Goal: Information Seeking & Learning: Learn about a topic

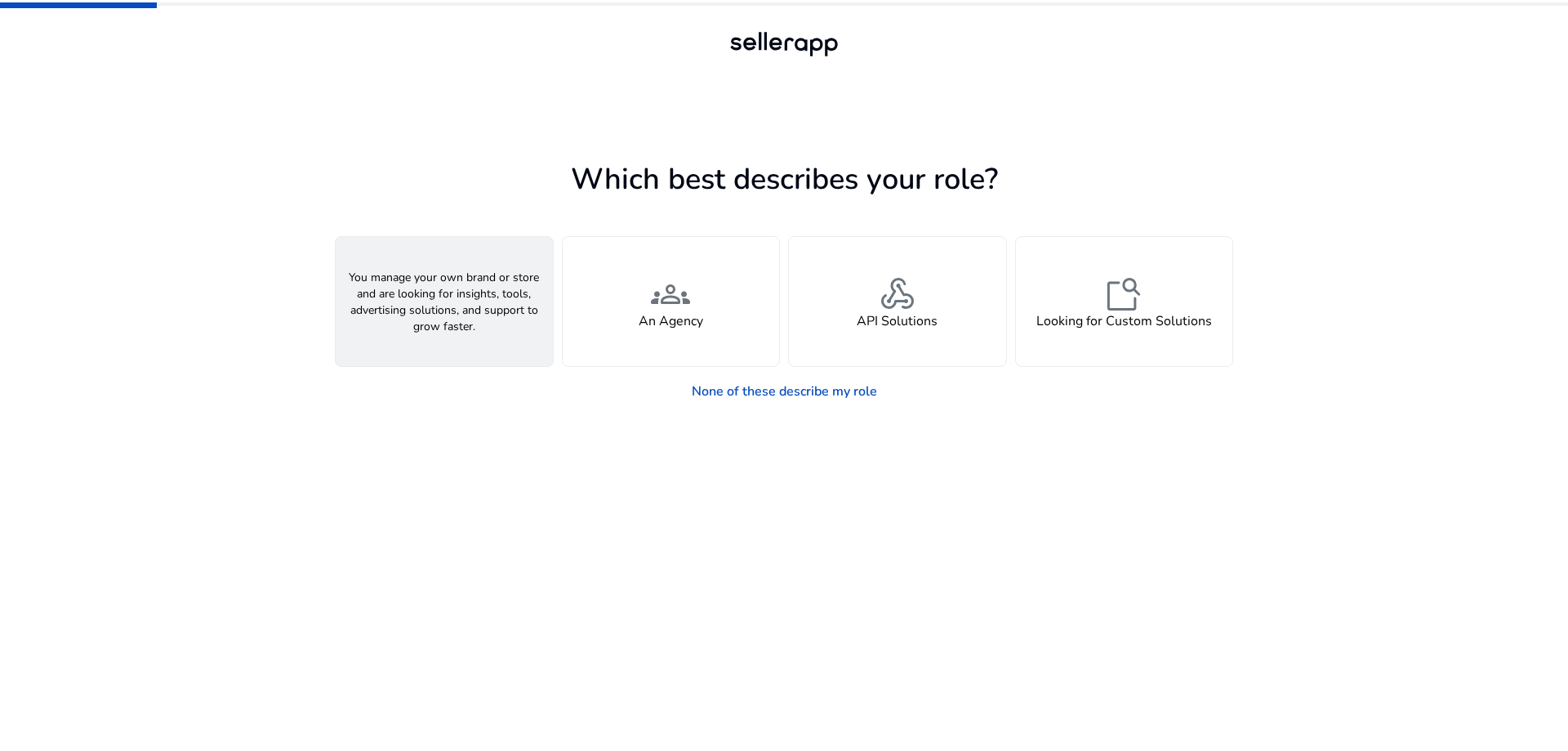
click at [489, 329] on div "person A Seller" at bounding box center [445, 301] width 217 height 129
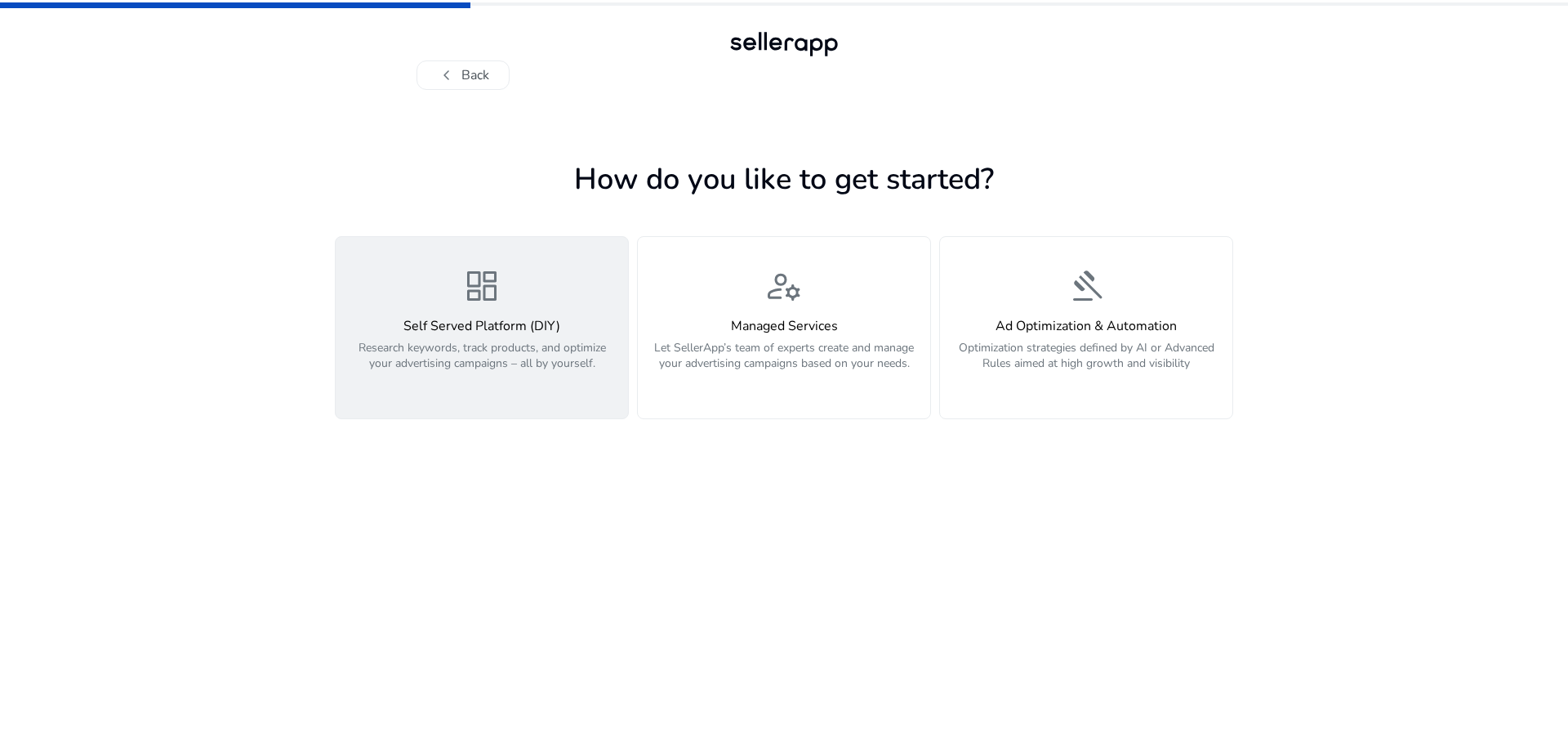
click at [500, 400] on button "dashboard Self Served Platform (DIY) Research keywords, track products, and opt…" at bounding box center [482, 328] width 294 height 183
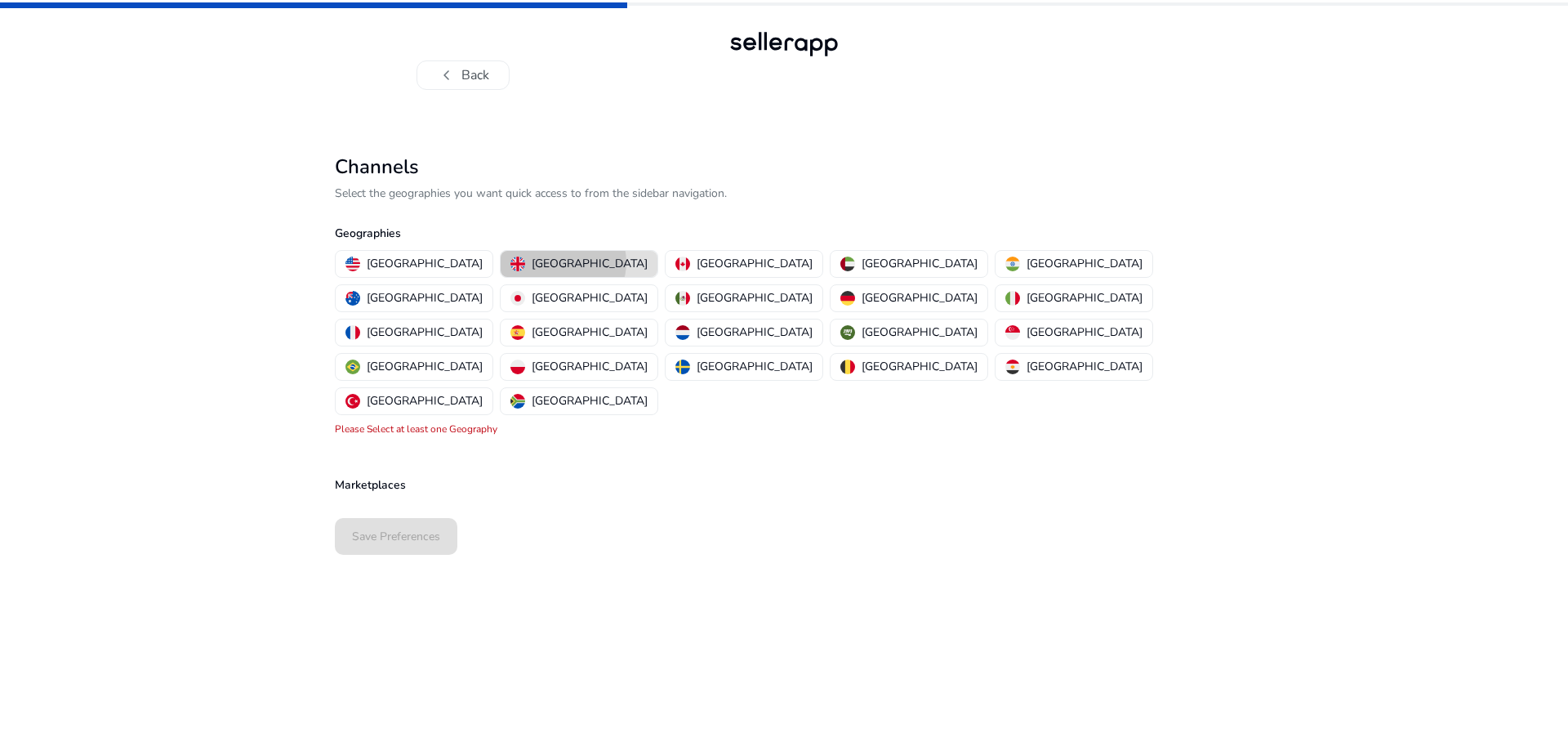
click at [531, 262] on p "[GEOGRAPHIC_DATA]" at bounding box center [589, 263] width 116 height 17
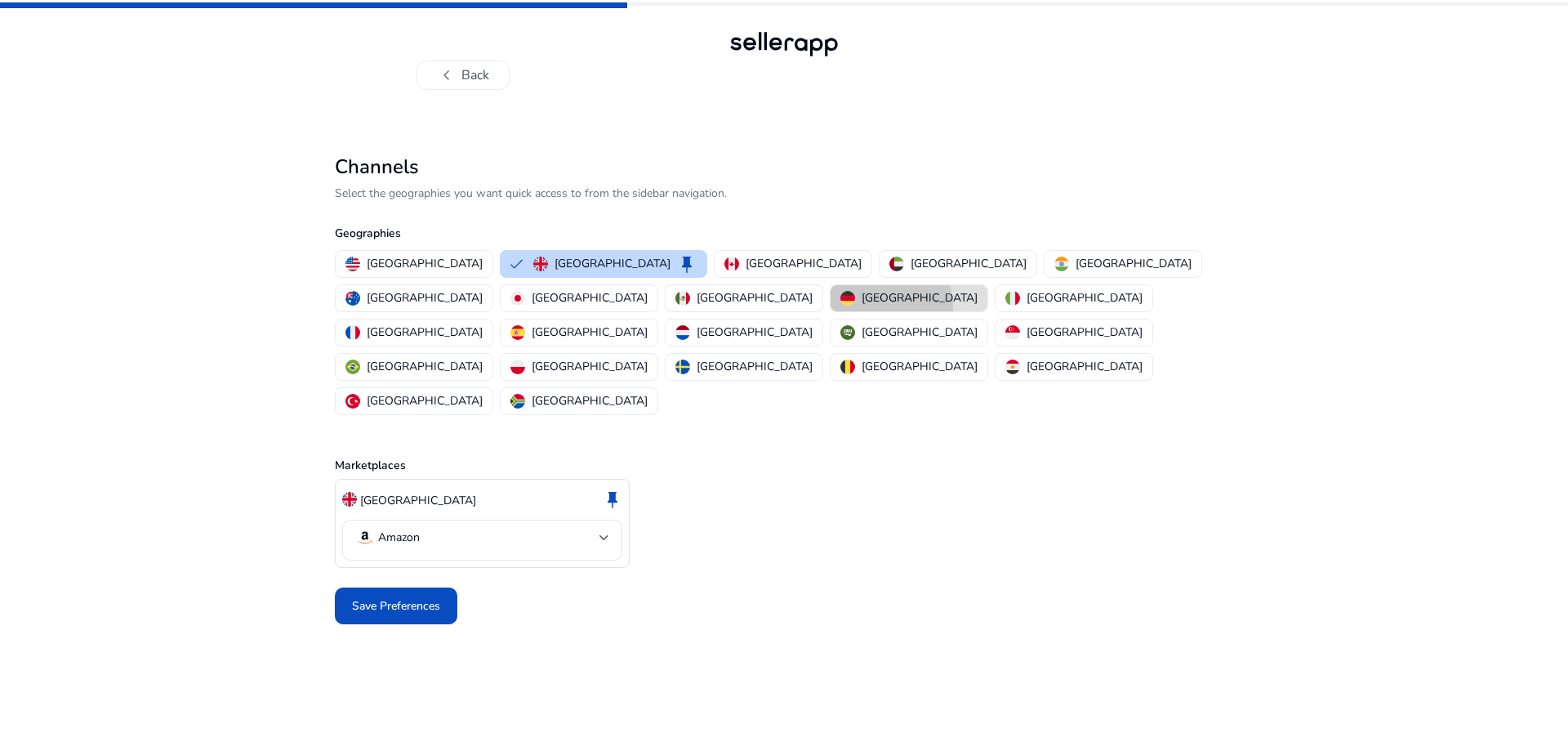
click at [862, 306] on p "[GEOGRAPHIC_DATA]" at bounding box center [920, 298] width 116 height 17
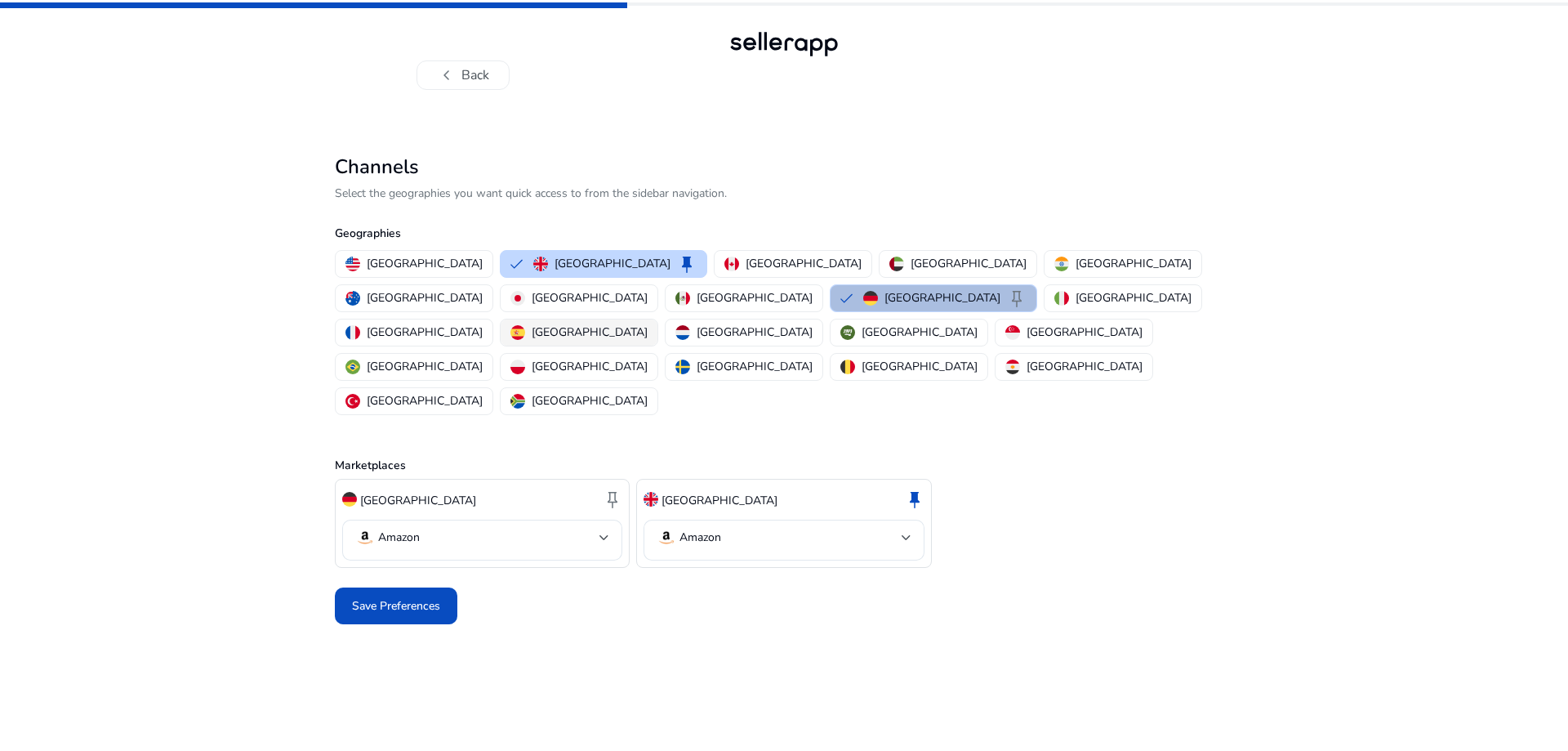
click at [647, 323] on p "[GEOGRAPHIC_DATA]" at bounding box center [589, 332] width 116 height 17
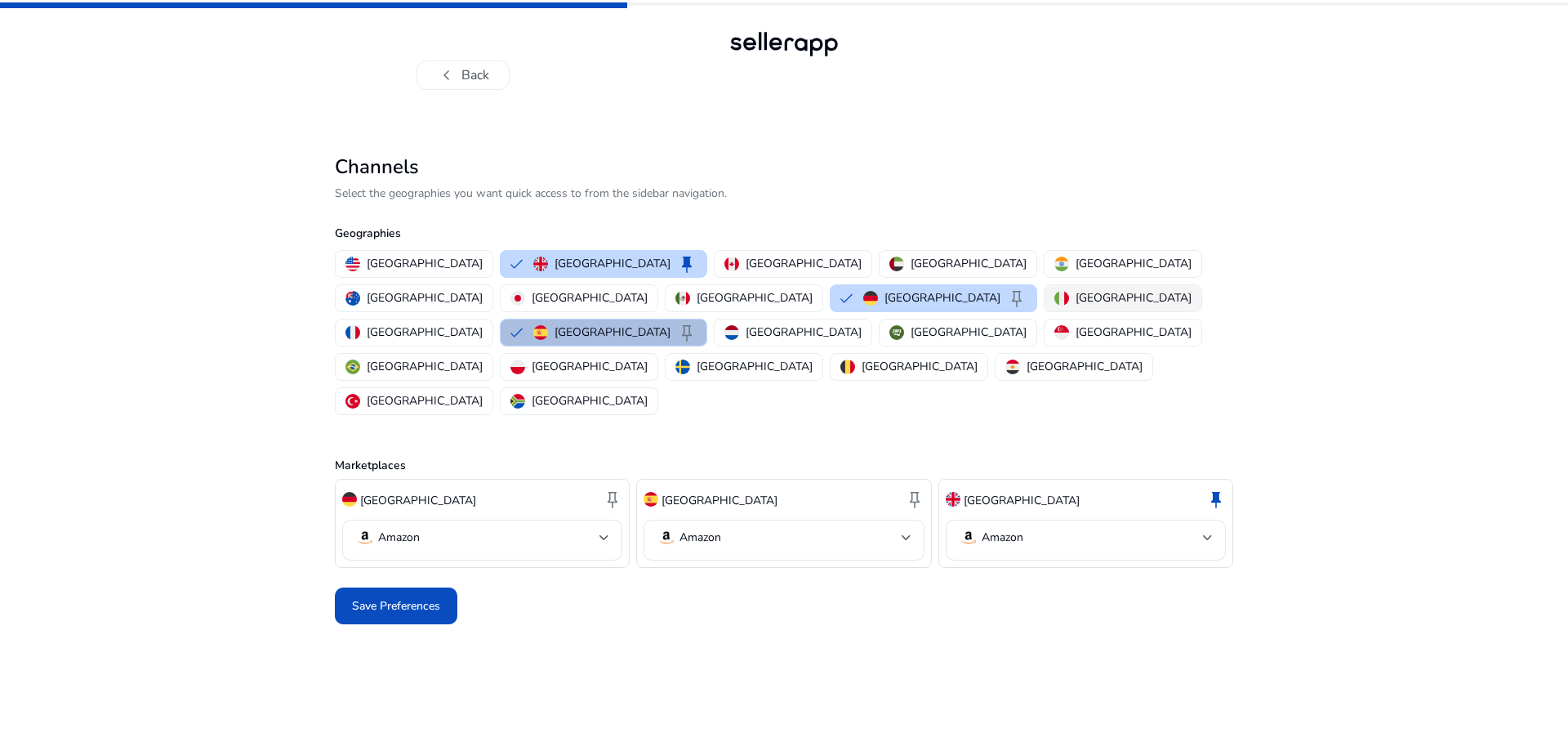
click at [1055, 299] on img "button" at bounding box center [1062, 298] width 15 height 15
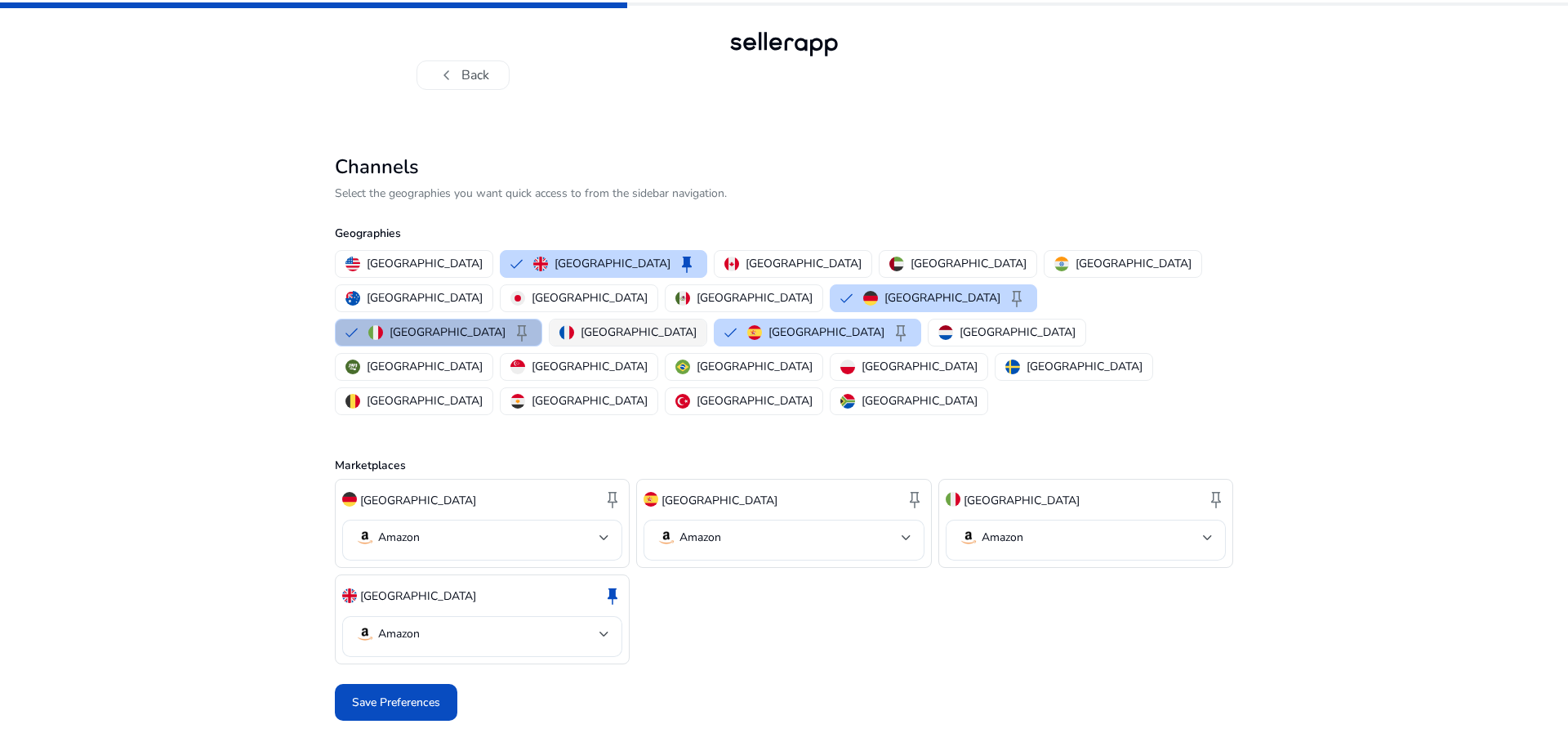
click at [574, 325] on img "button" at bounding box center [567, 333] width 15 height 15
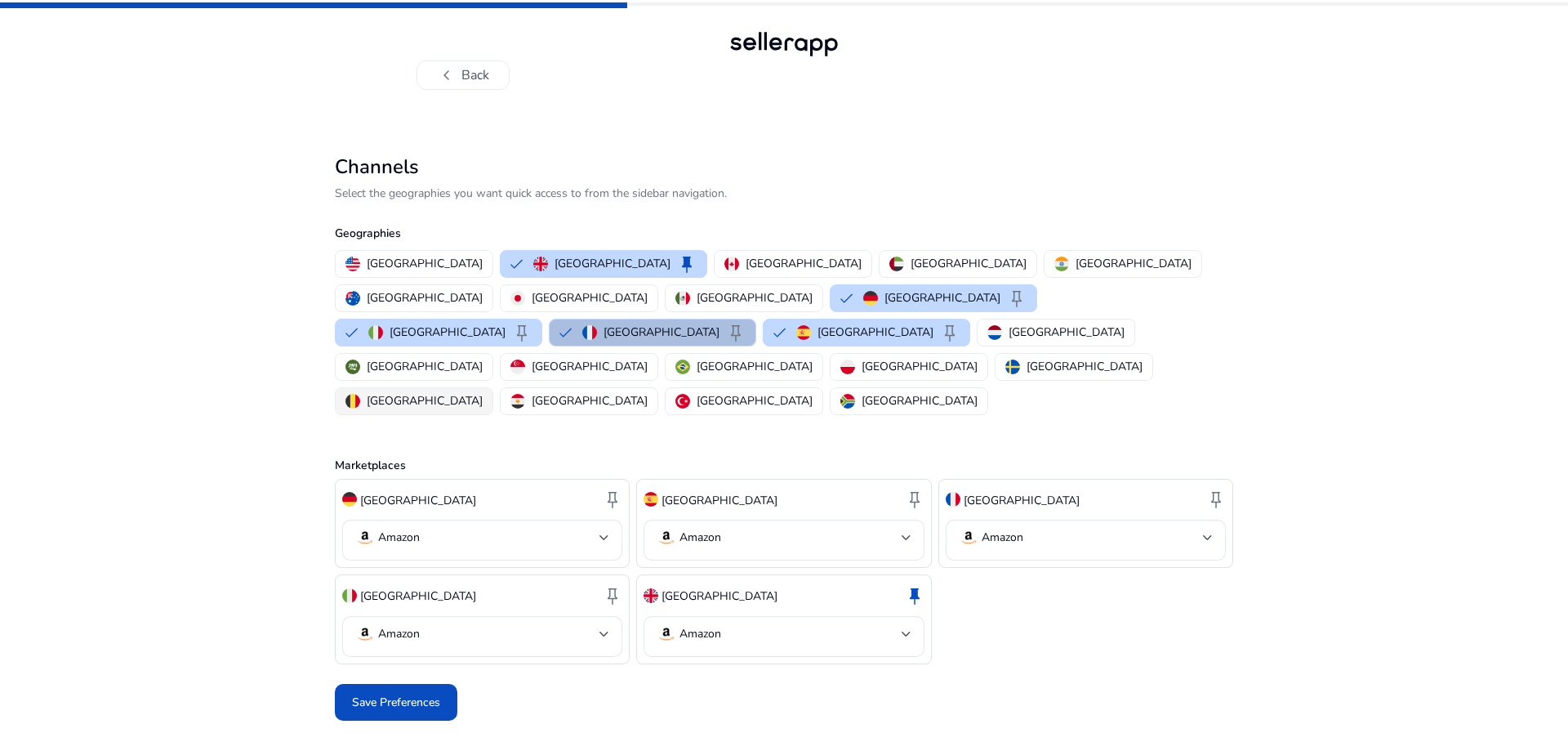
click at [483, 392] on p "[GEOGRAPHIC_DATA]" at bounding box center [425, 400] width 116 height 17
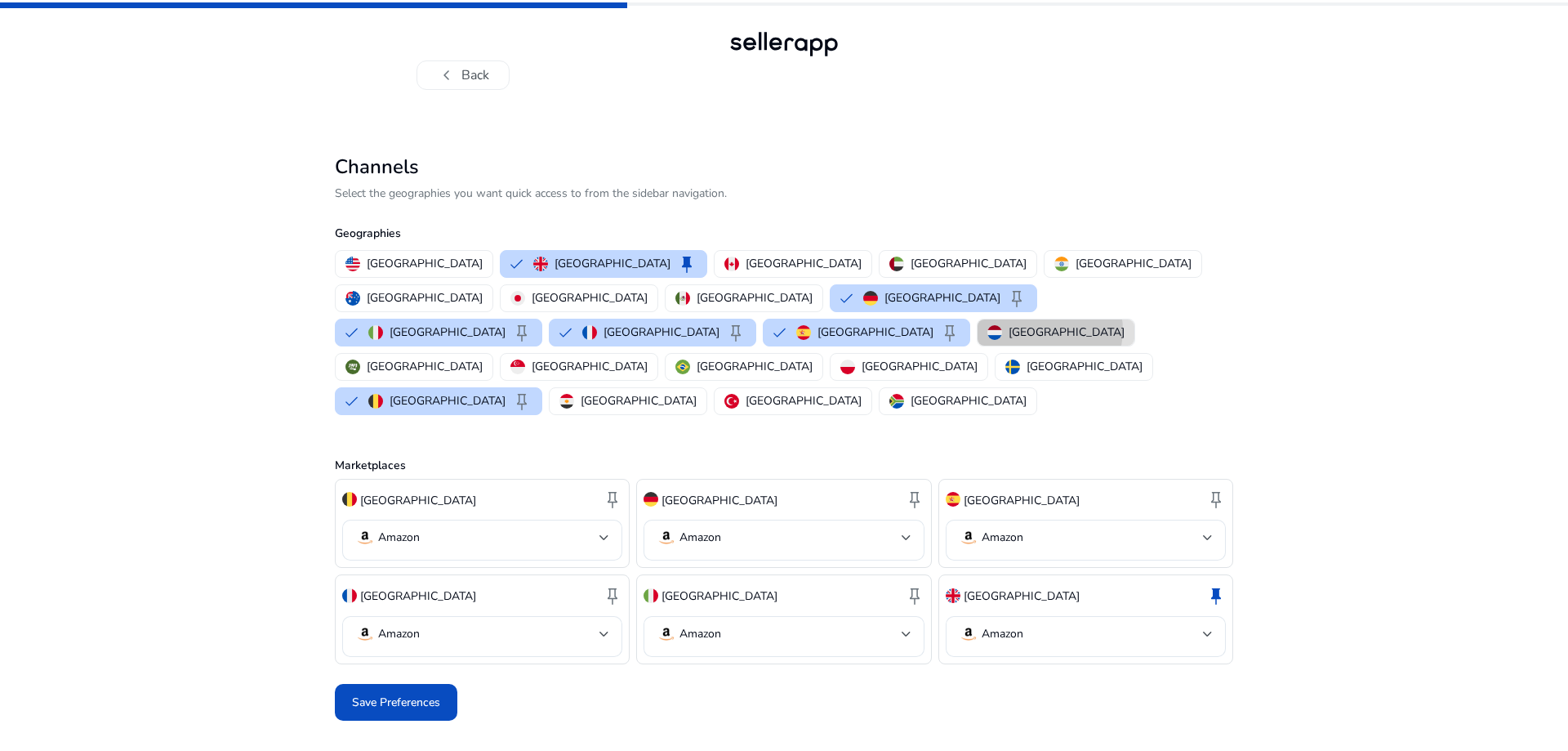
click at [1009, 323] on p "[GEOGRAPHIC_DATA]" at bounding box center [1067, 332] width 116 height 17
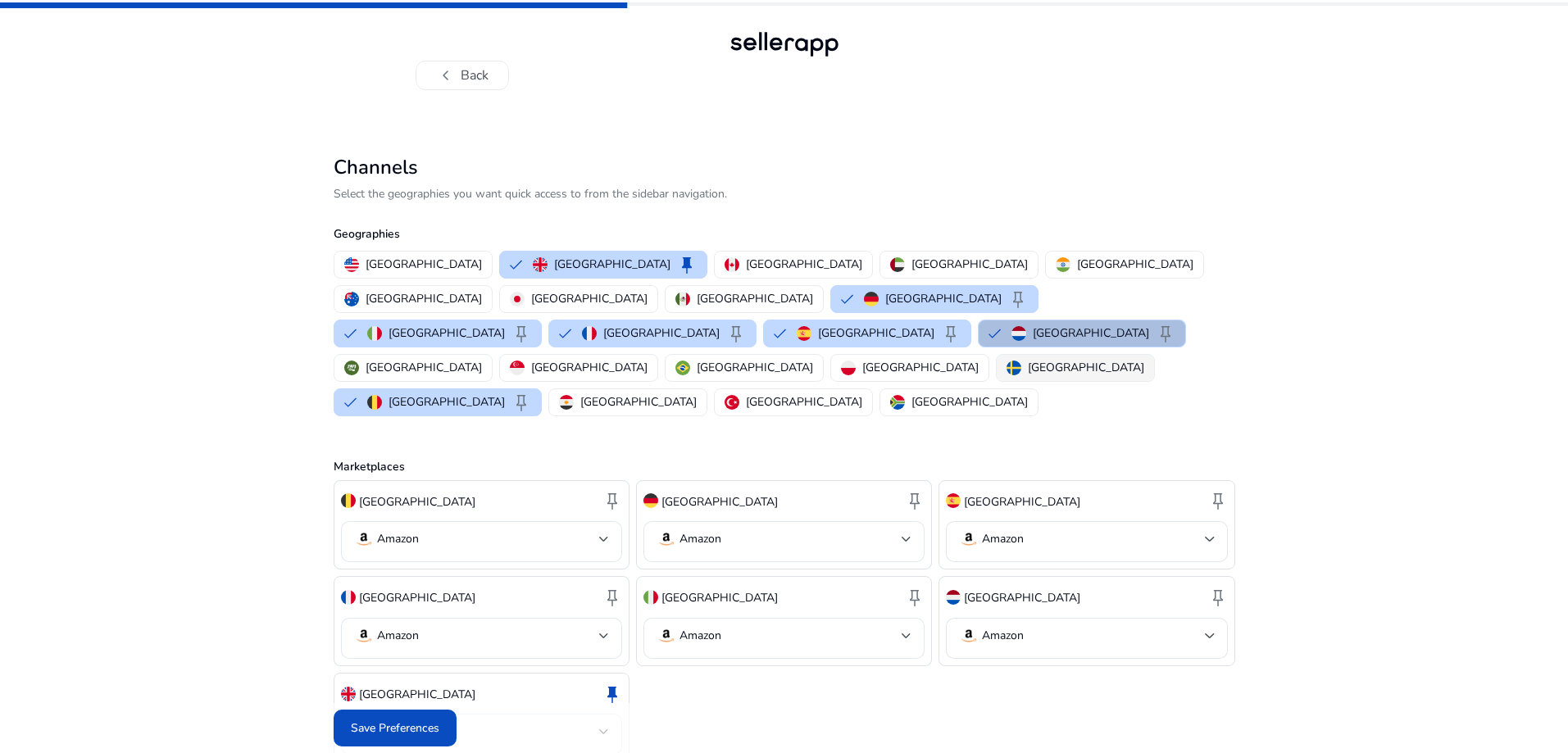
click at [1028, 359] on p "[GEOGRAPHIC_DATA]" at bounding box center [1086, 367] width 116 height 17
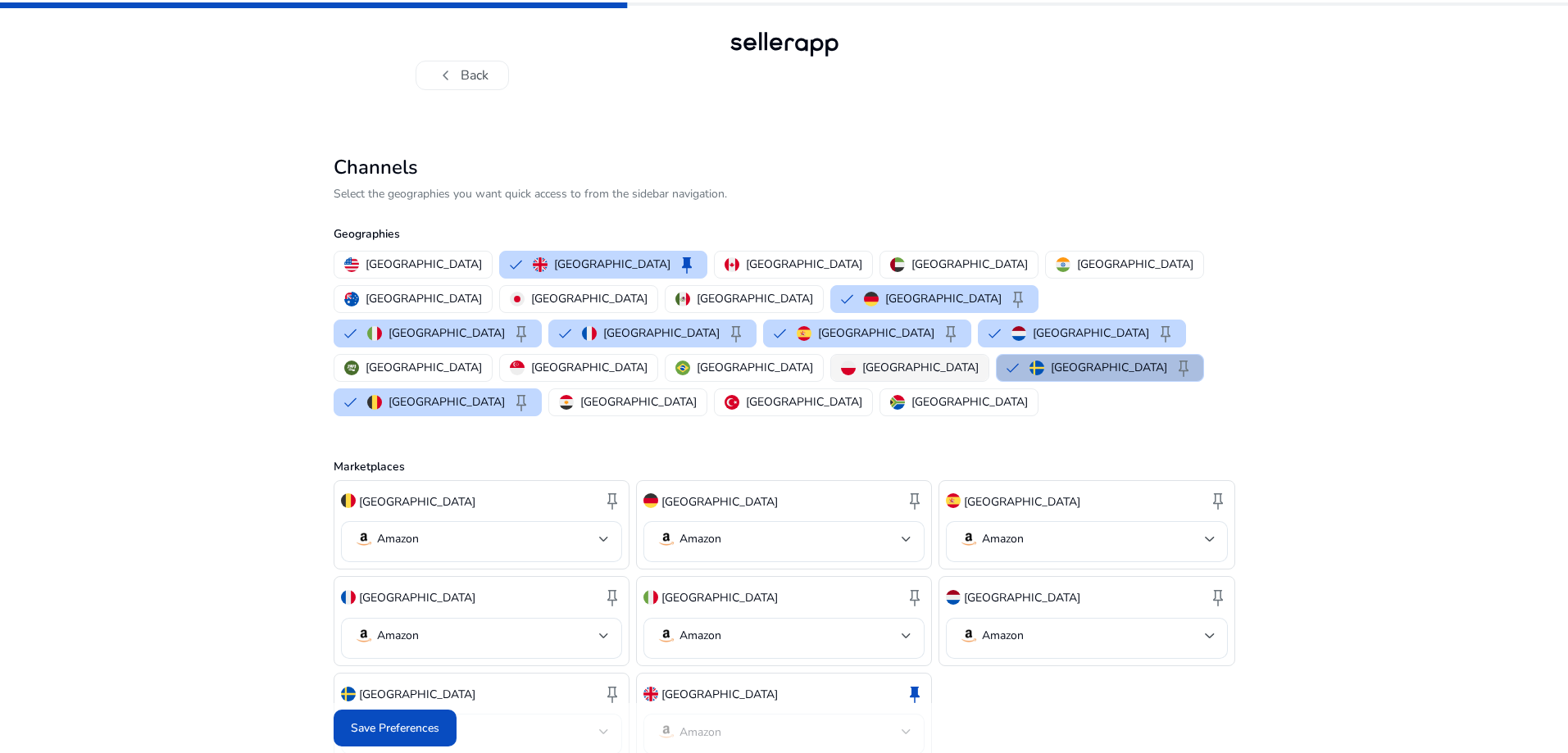
click at [862, 359] on p "[GEOGRAPHIC_DATA]" at bounding box center [920, 367] width 116 height 17
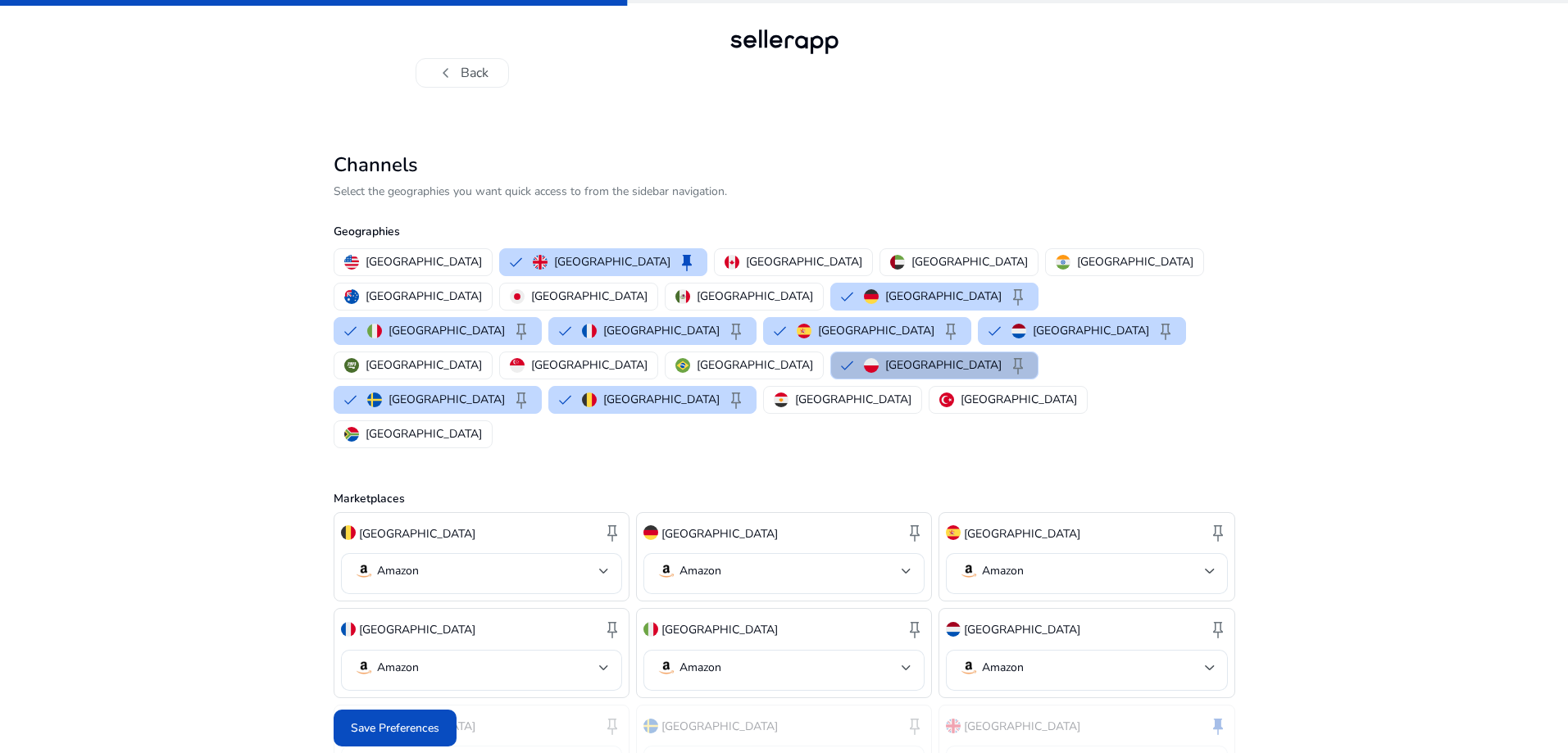
scroll to position [4, 0]
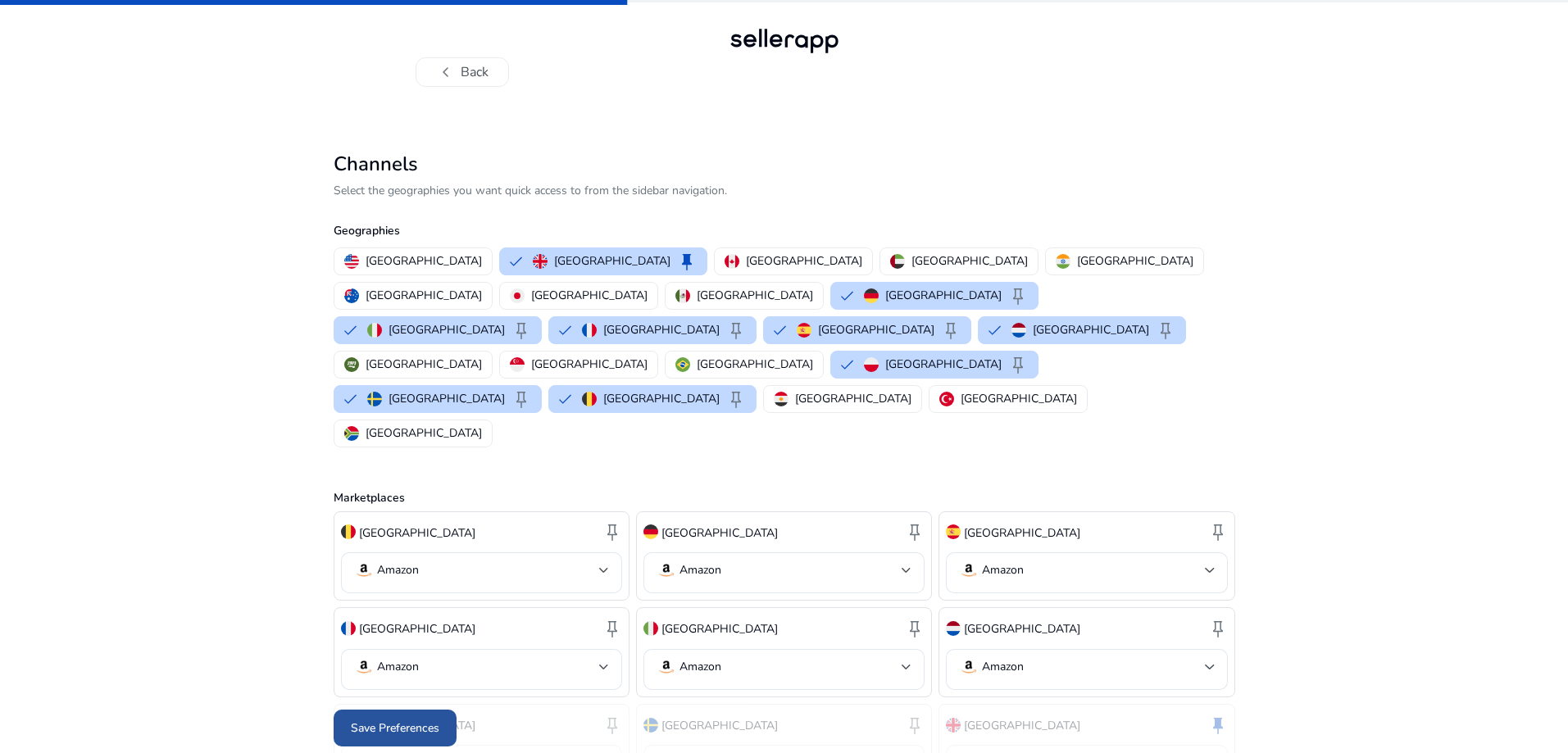
click at [437, 718] on span at bounding box center [395, 728] width 123 height 39
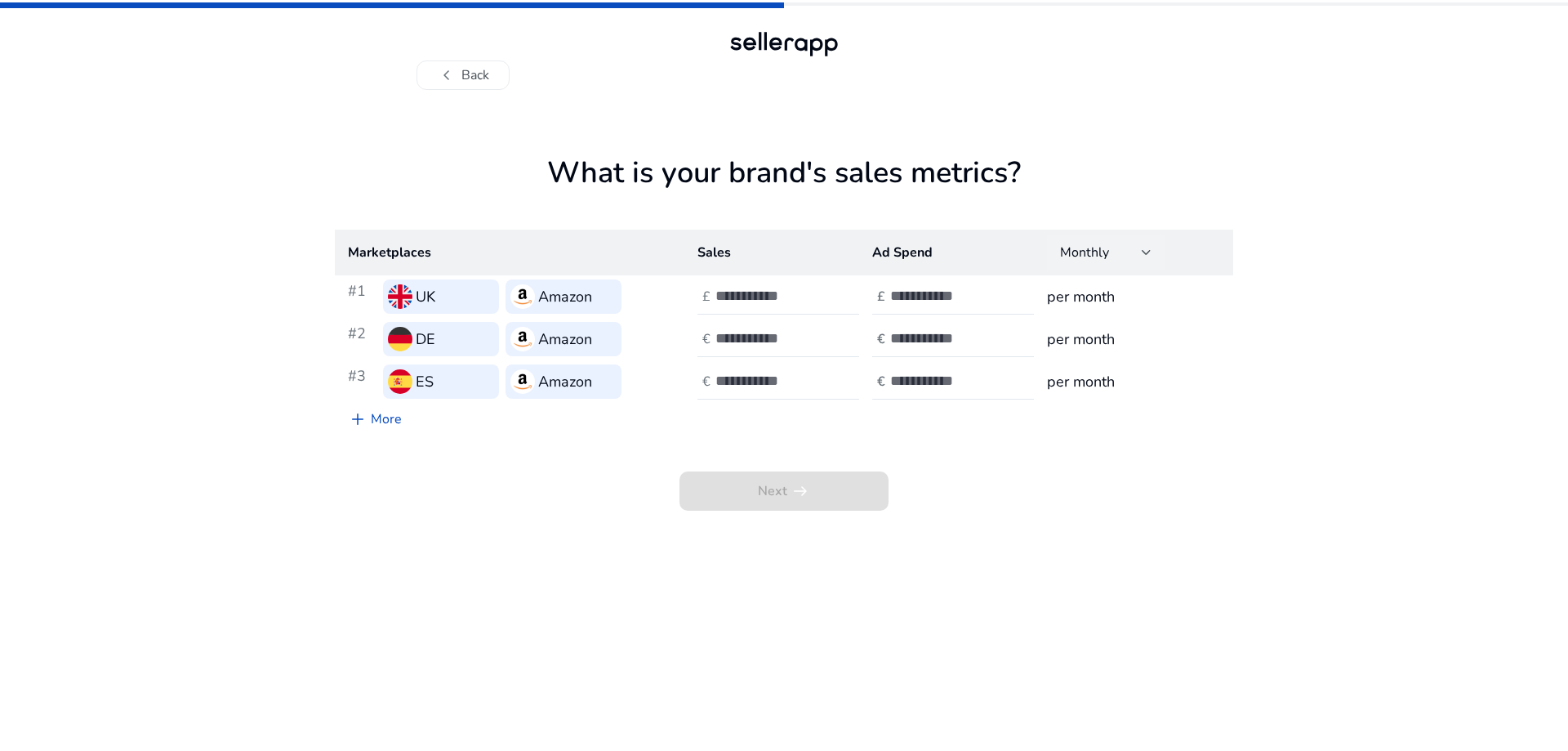
click at [1126, 252] on div "Monthly" at bounding box center [1100, 253] width 81 height 18
click at [1106, 330] on span "Yearly" at bounding box center [1106, 336] width 91 height 18
click at [717, 306] on div at bounding box center [789, 296] width 147 height 36
click at [636, 376] on div "#3 ES Amazon" at bounding box center [510, 382] width 323 height 35
click at [369, 418] on link "add More" at bounding box center [375, 419] width 80 height 33
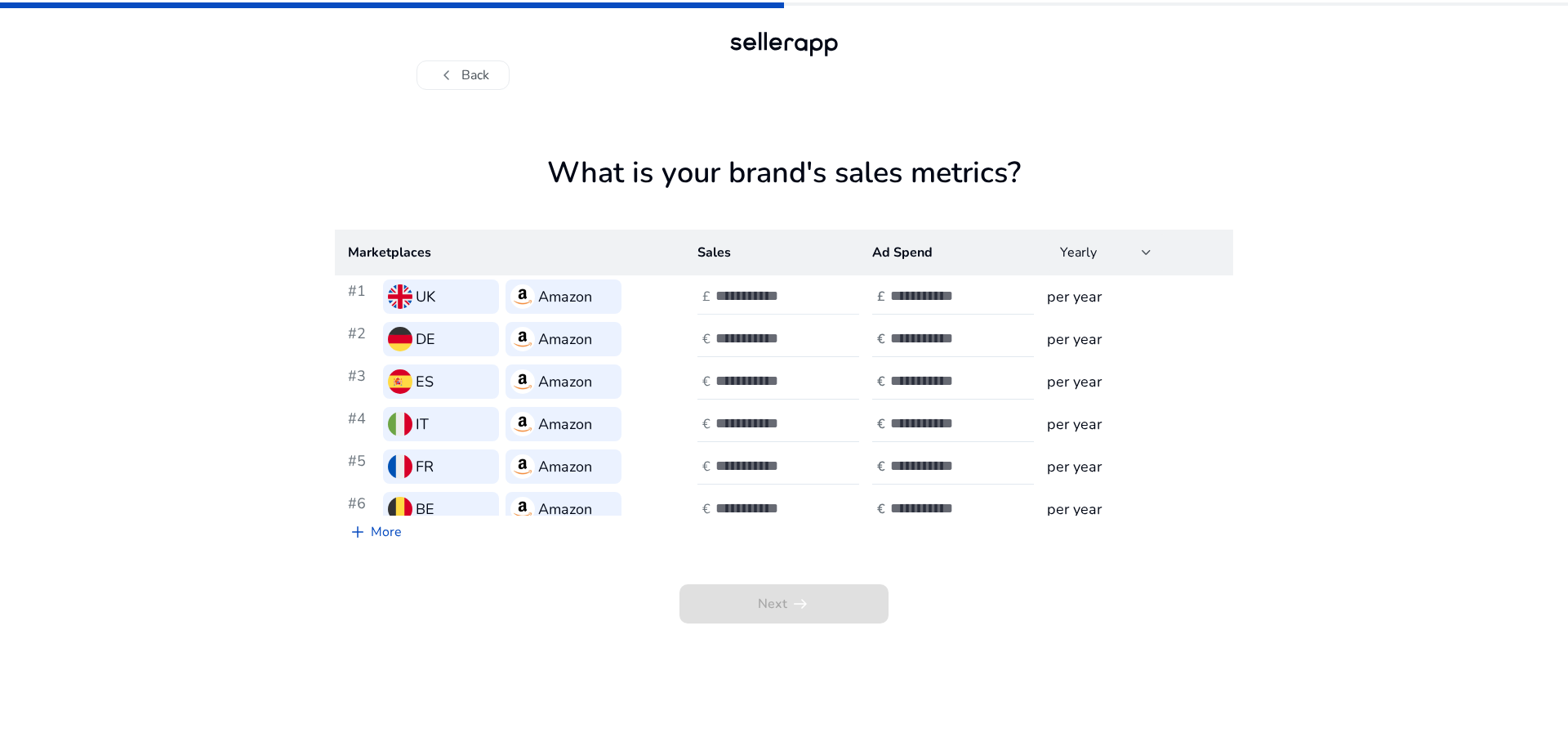
click at [742, 291] on input "number" at bounding box center [771, 296] width 110 height 18
type input "*"
click at [725, 342] on input "number" at bounding box center [771, 338] width 110 height 18
type input "*"
click at [732, 373] on input "number" at bounding box center [771, 381] width 110 height 18
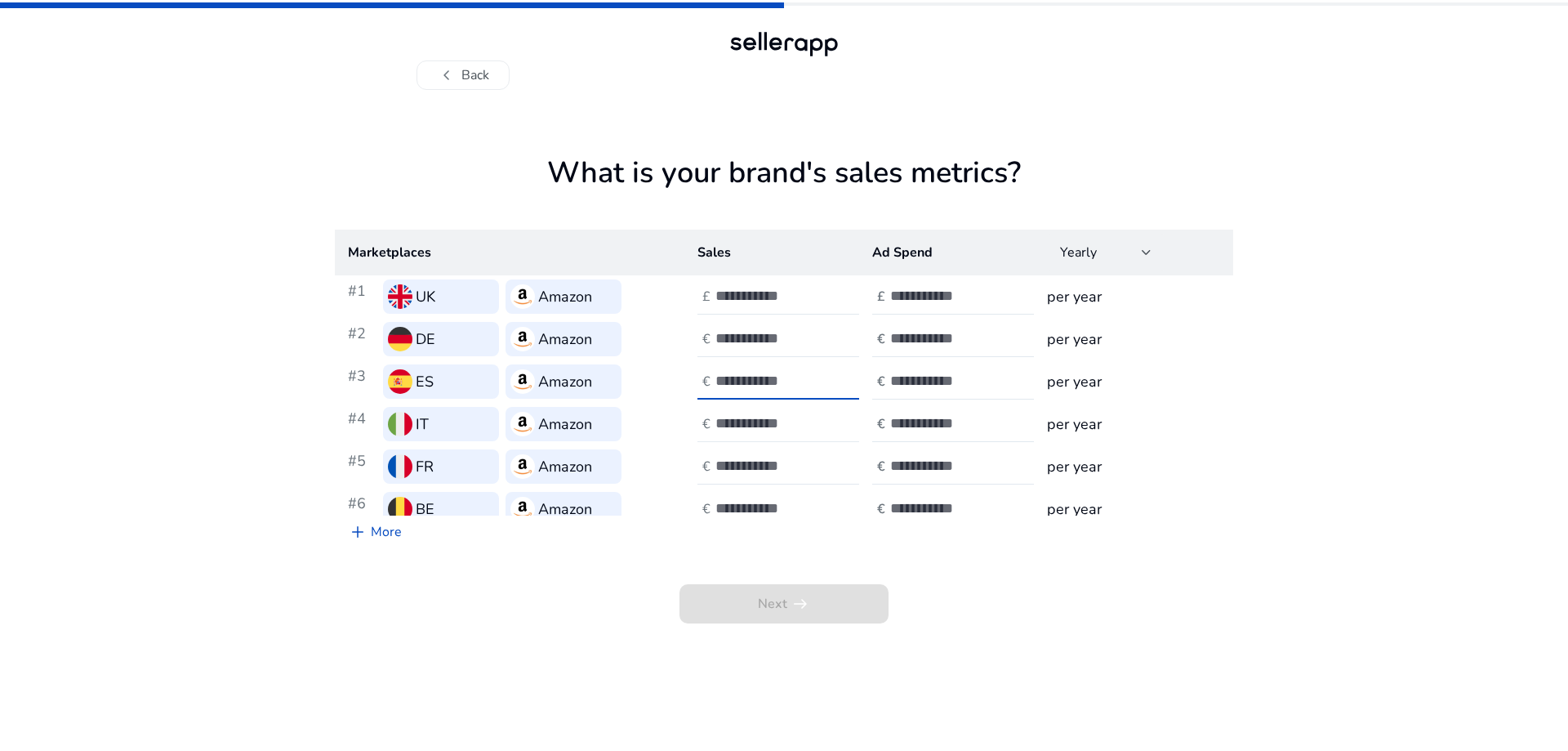
type input "*"
click at [742, 414] on div at bounding box center [789, 424] width 147 height 36
type input "*"
click at [742, 468] on input "number" at bounding box center [771, 466] width 110 height 18
type input "*"
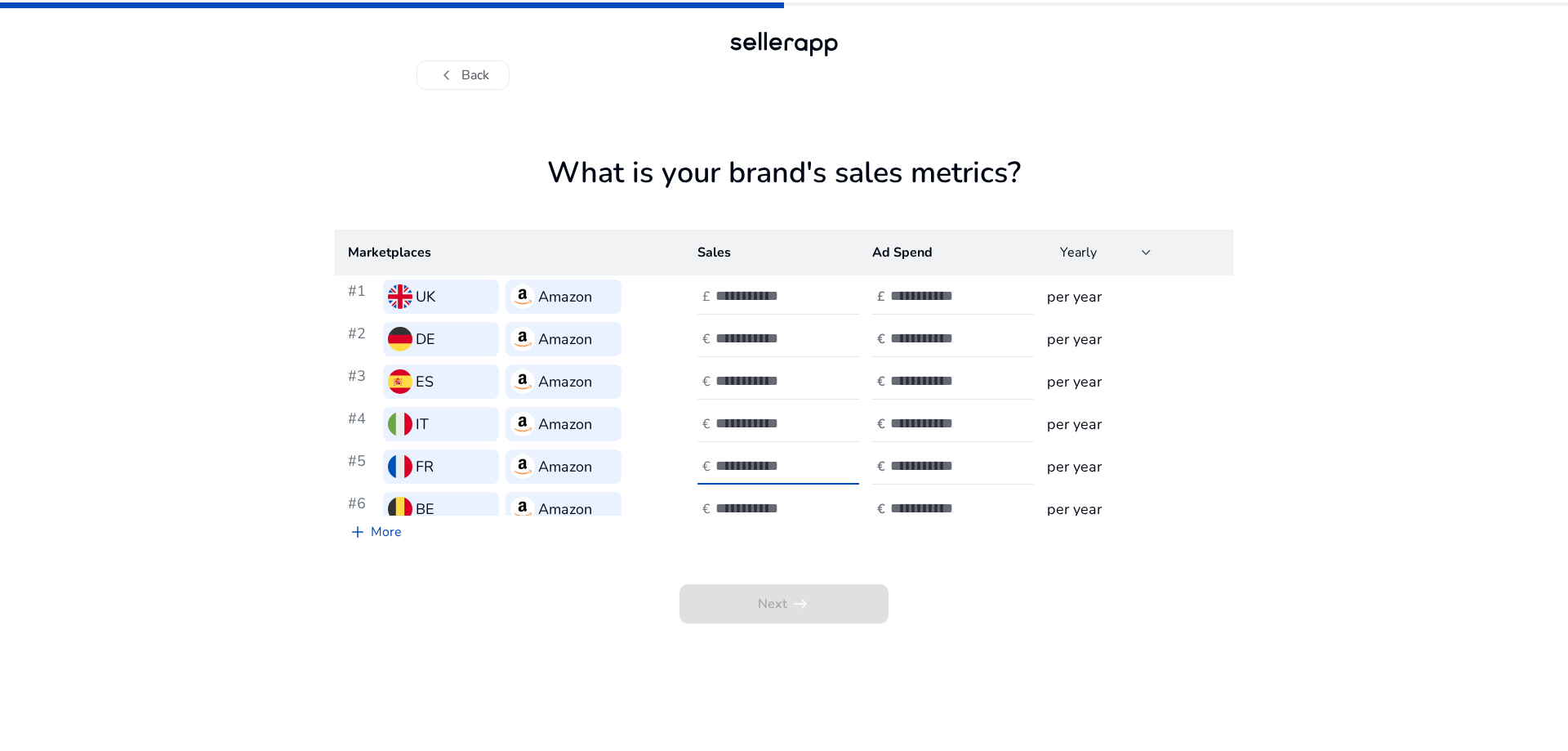
click at [743, 509] on input "number" at bounding box center [771, 509] width 110 height 18
type input "*"
click at [935, 298] on input "number" at bounding box center [945, 296] width 110 height 18
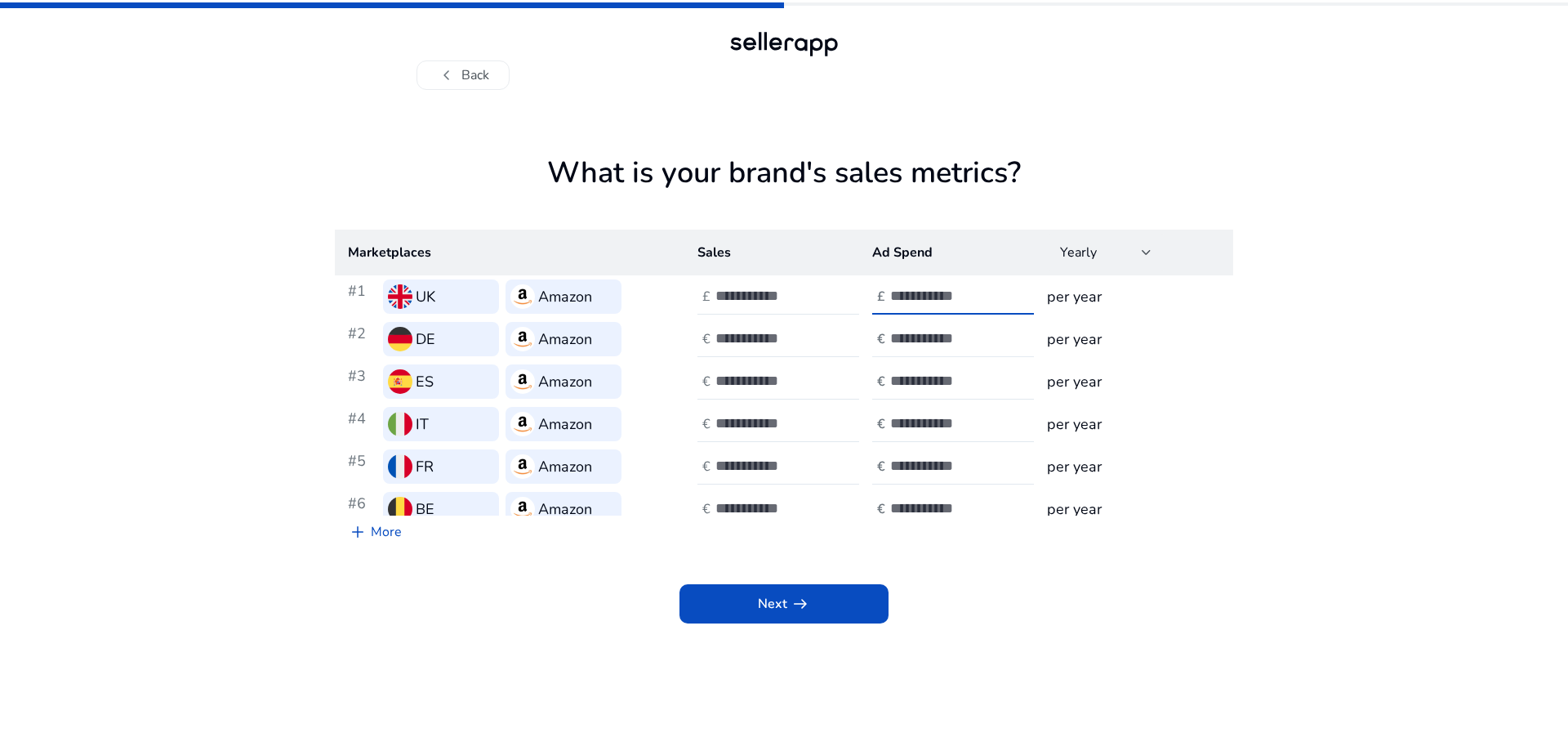
type input "*"
click at [921, 339] on input "number" at bounding box center [945, 338] width 110 height 18
type input "*"
click at [916, 376] on input "number" at bounding box center [945, 381] width 110 height 18
type input "*"
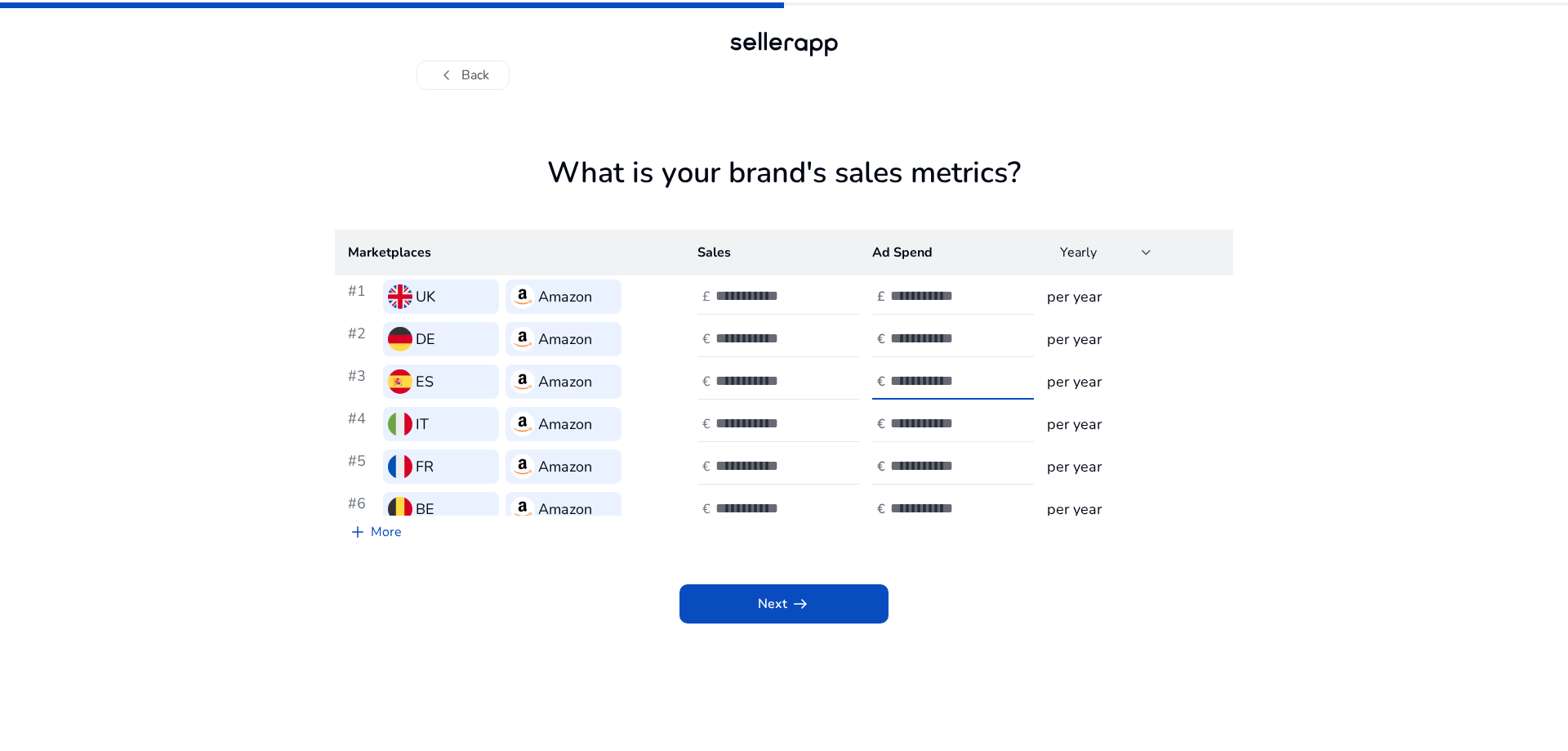
click at [915, 415] on input "number" at bounding box center [945, 424] width 110 height 18
type input "*"
click at [910, 461] on input "number" at bounding box center [945, 466] width 110 height 18
type input "*"
click at [919, 510] on input "number" at bounding box center [945, 509] width 110 height 18
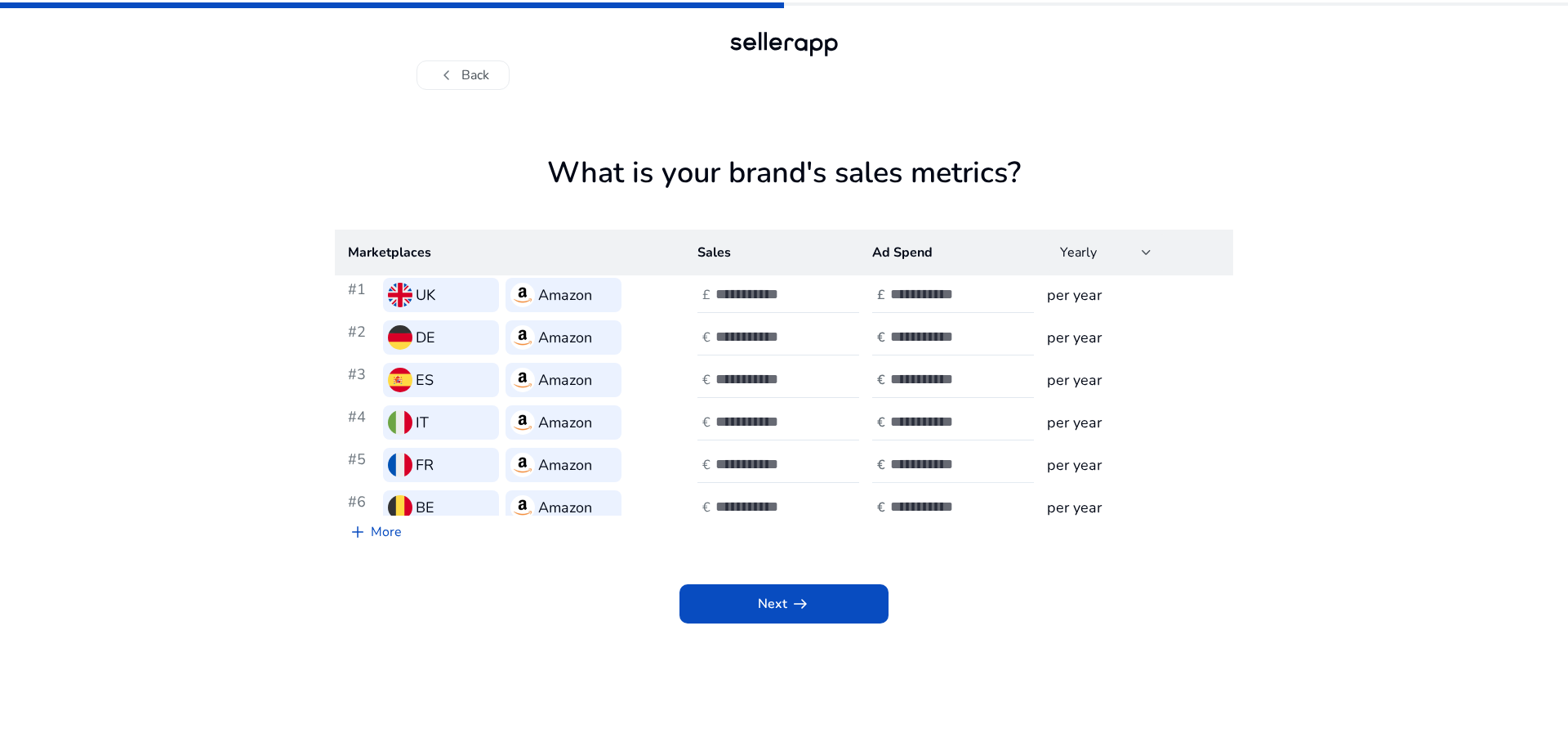
scroll to position [15, 0]
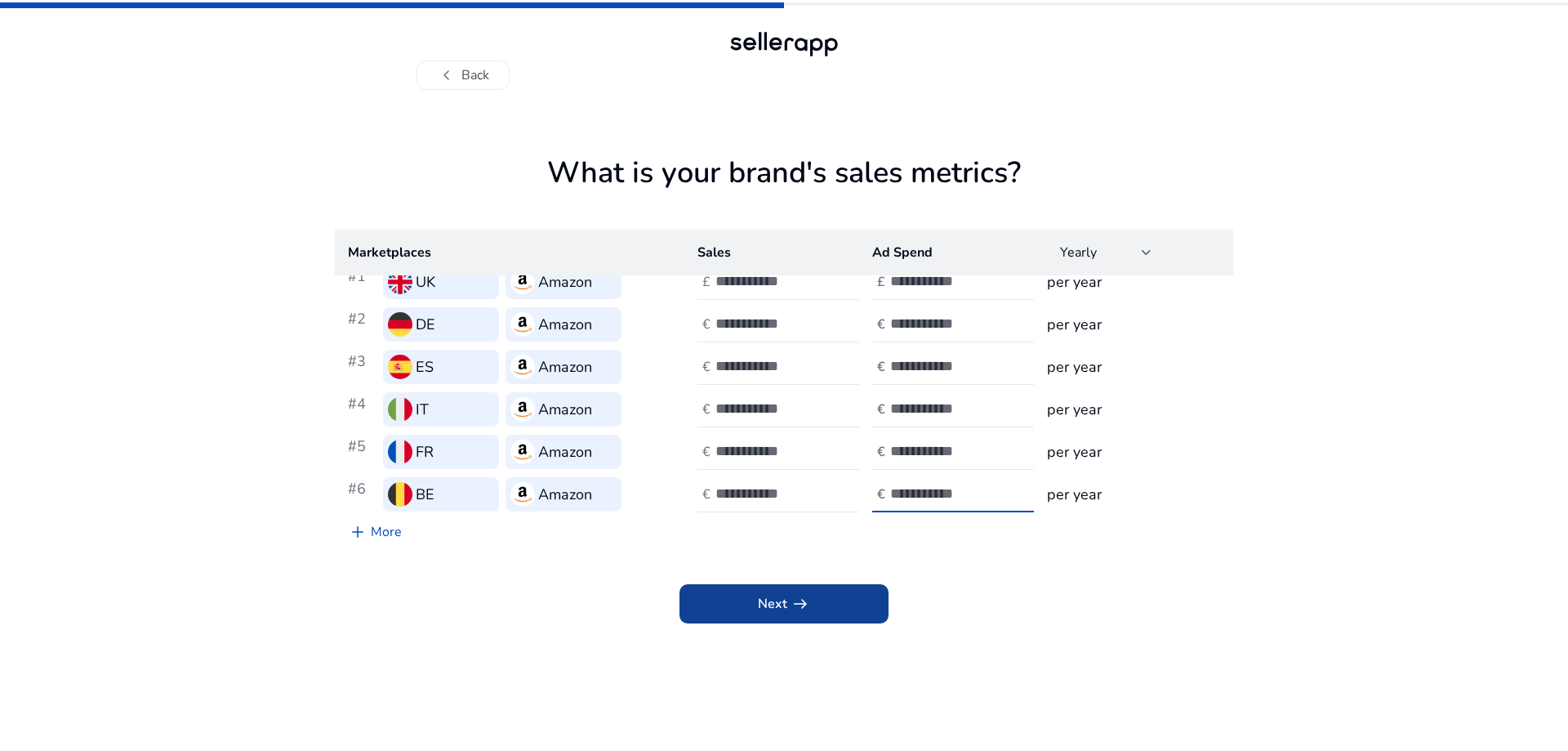
type input "*"
click at [839, 611] on span at bounding box center [784, 604] width 209 height 39
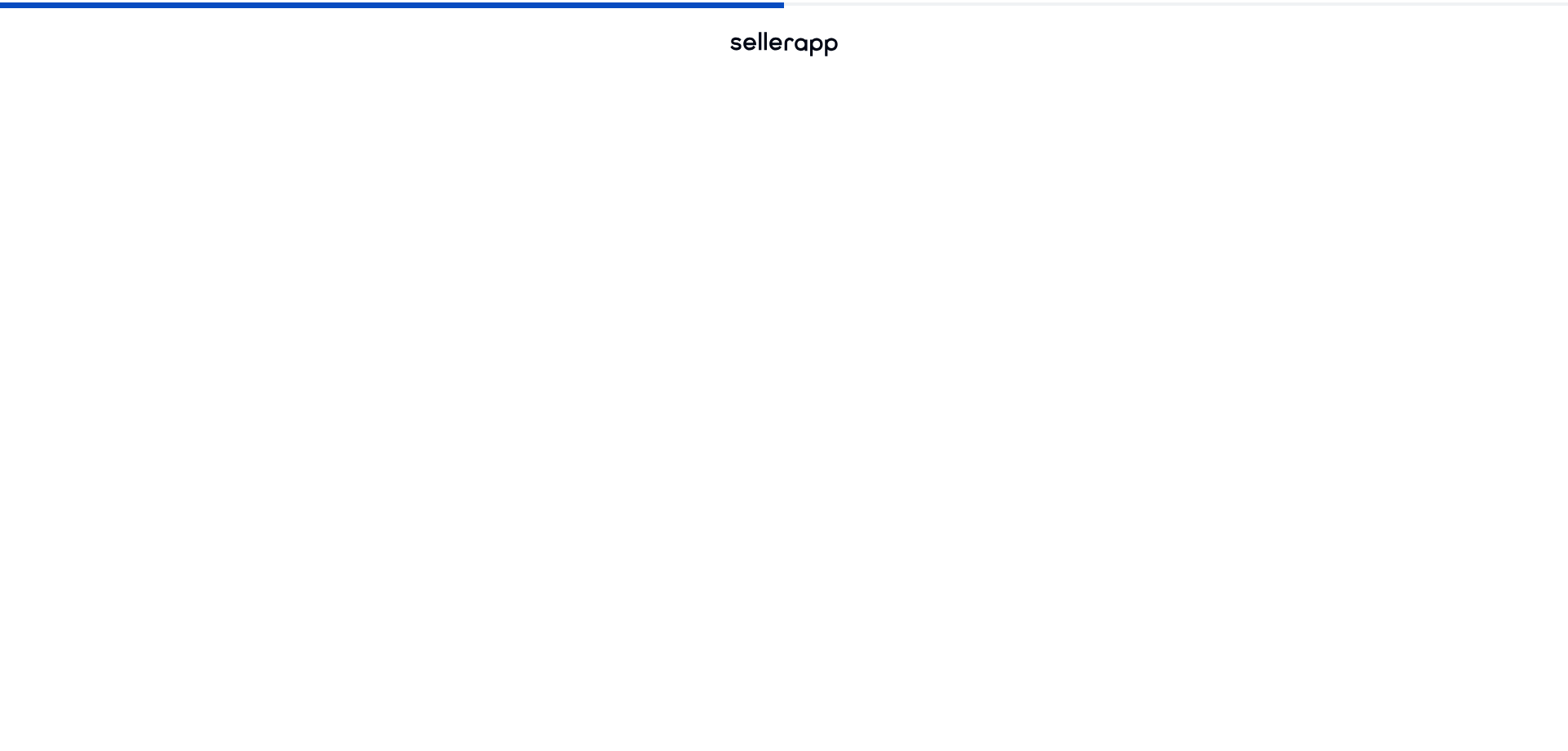
scroll to position [0, 0]
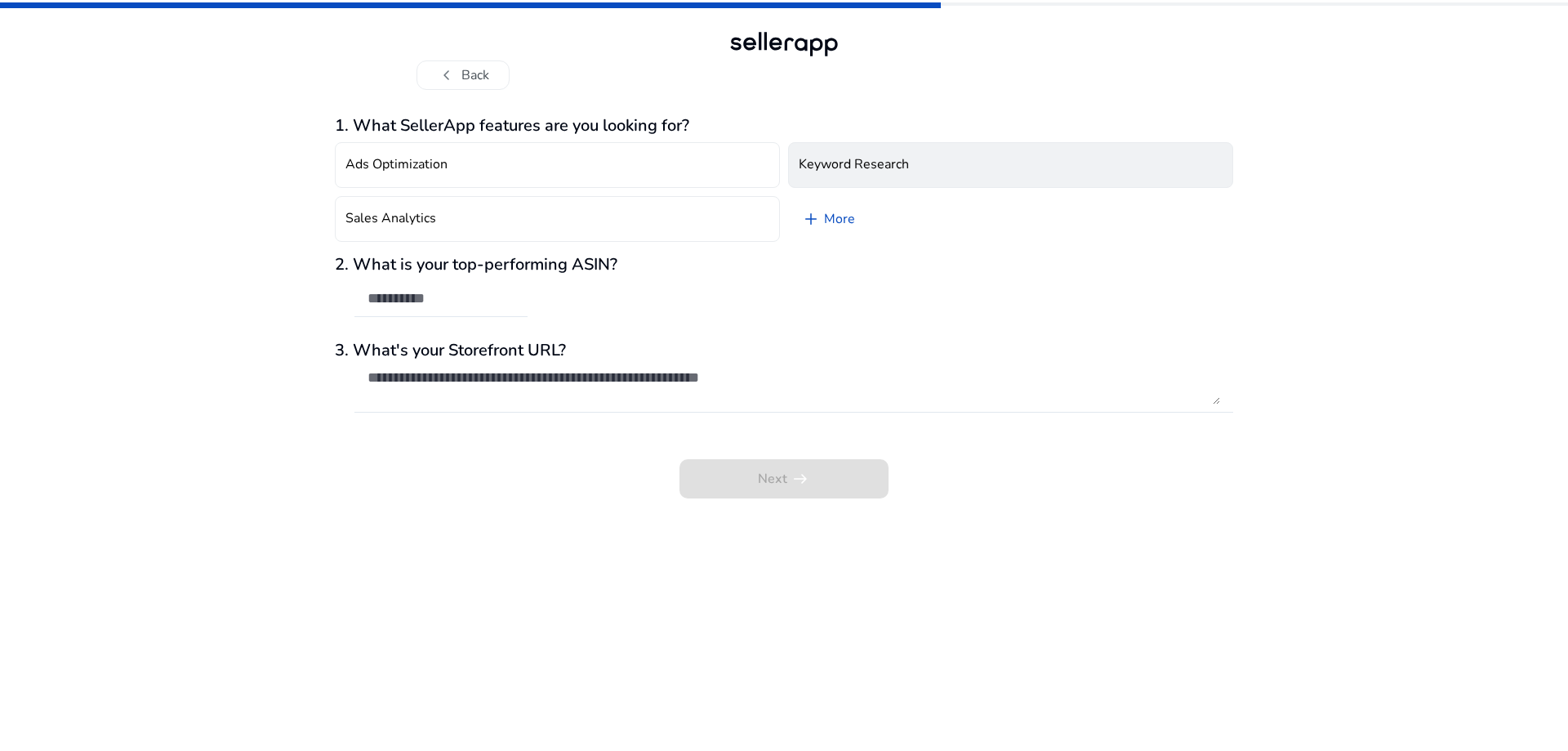
click at [1037, 164] on button "Keyword Research" at bounding box center [1011, 165] width 446 height 46
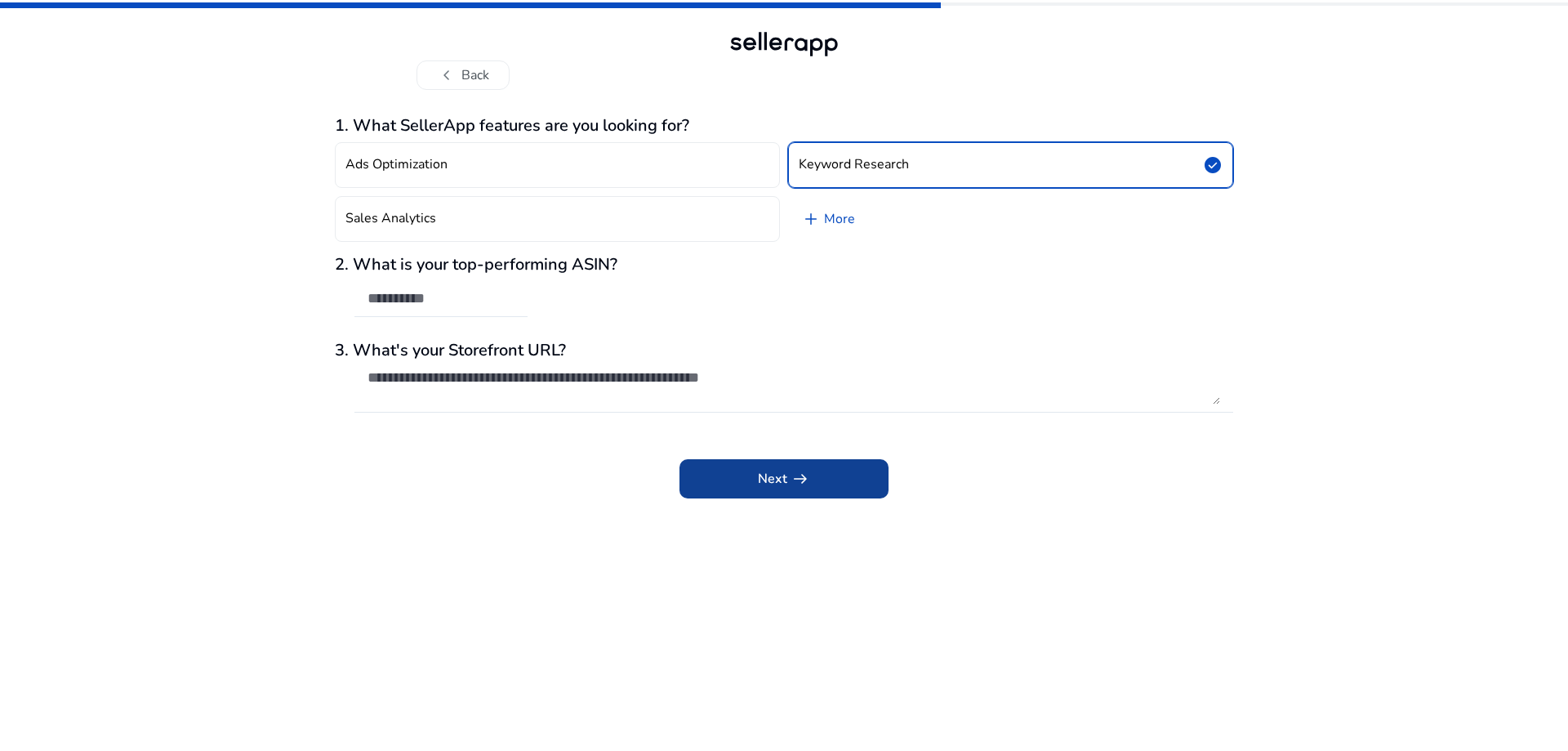
click at [802, 479] on span "arrow_right_alt" at bounding box center [800, 478] width 19 height 19
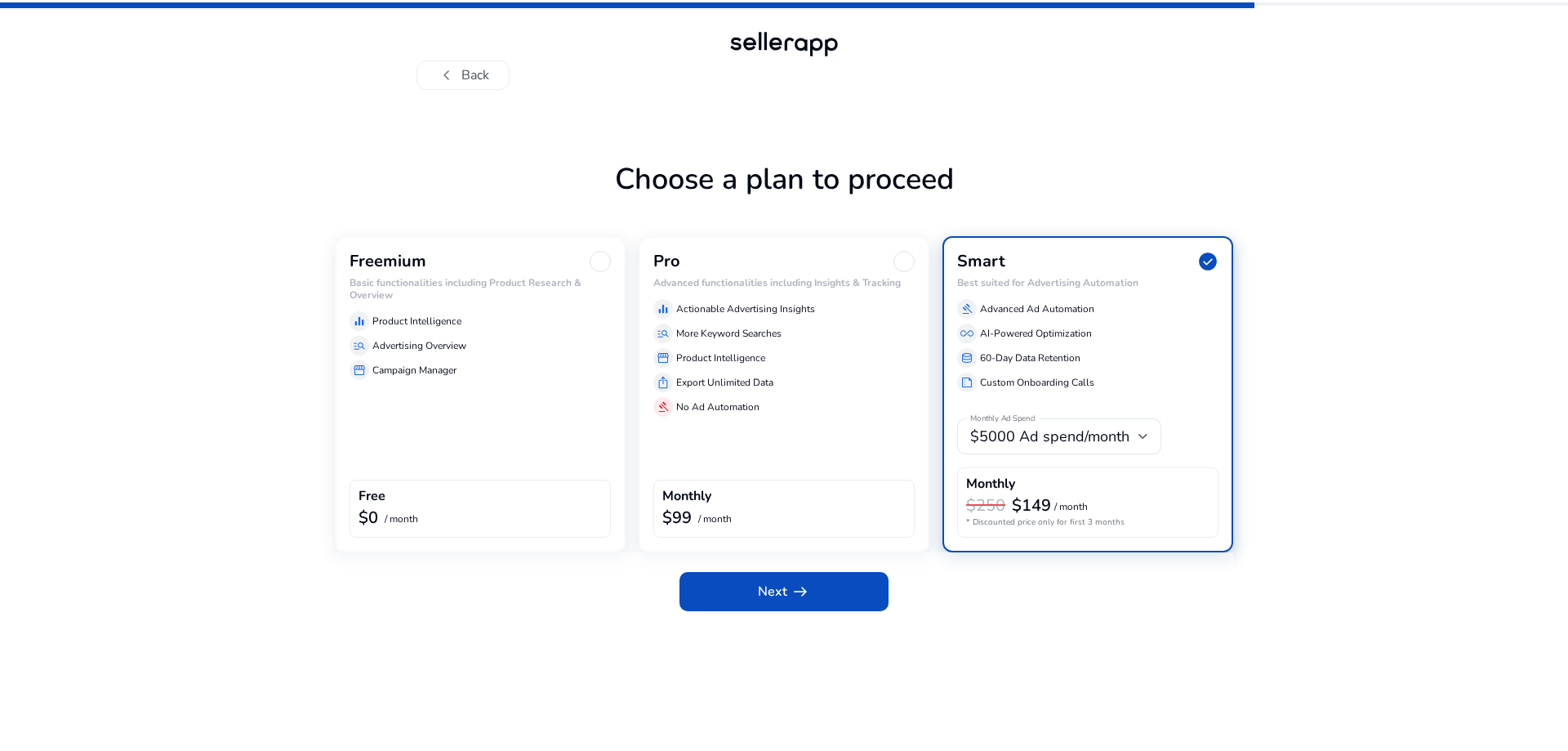
click at [562, 333] on div "equalizer Product Intelligence manage_search Advertising Overview storefront Ca…" at bounding box center [480, 343] width 261 height 75
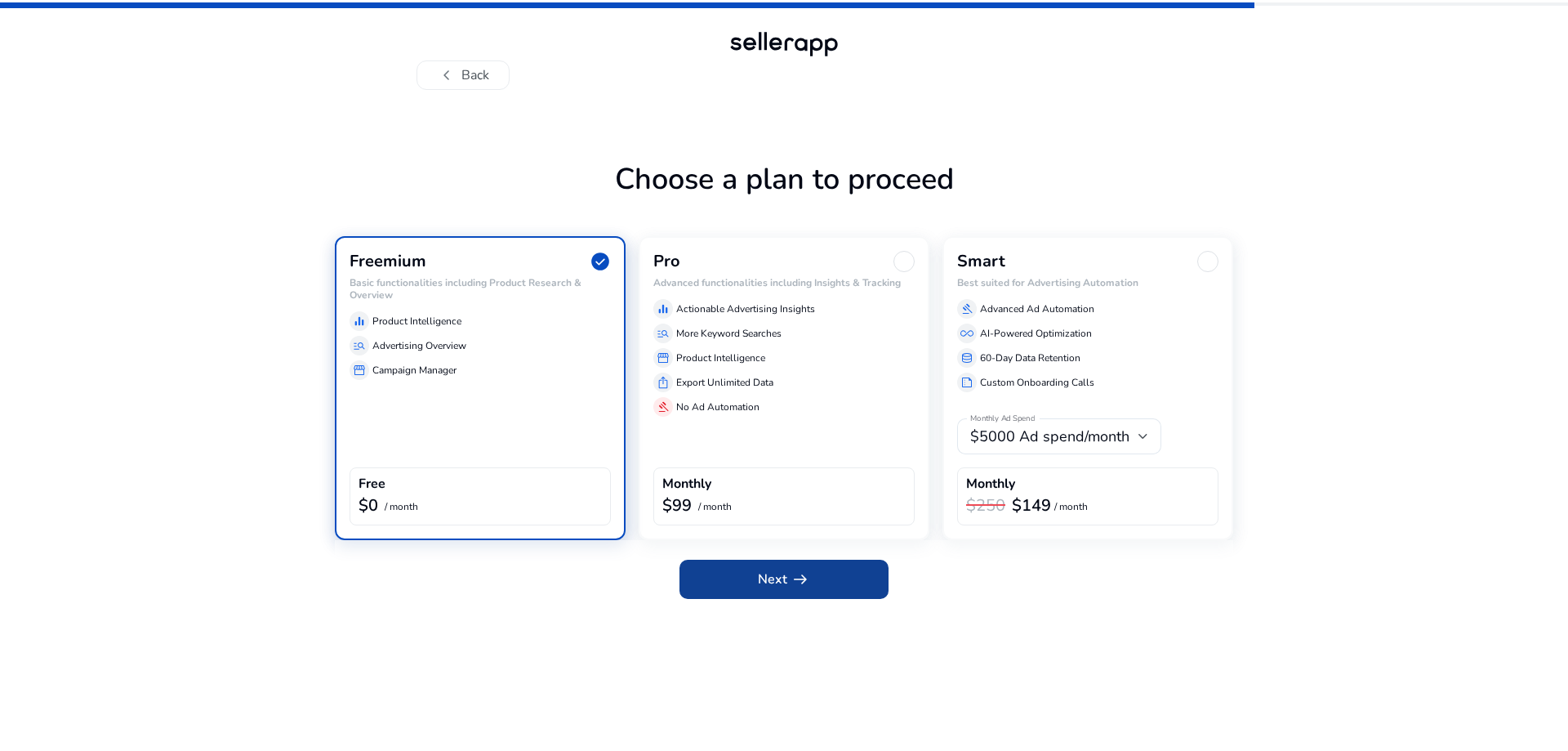
click at [795, 576] on span "arrow_right_alt" at bounding box center [800, 578] width 19 height 19
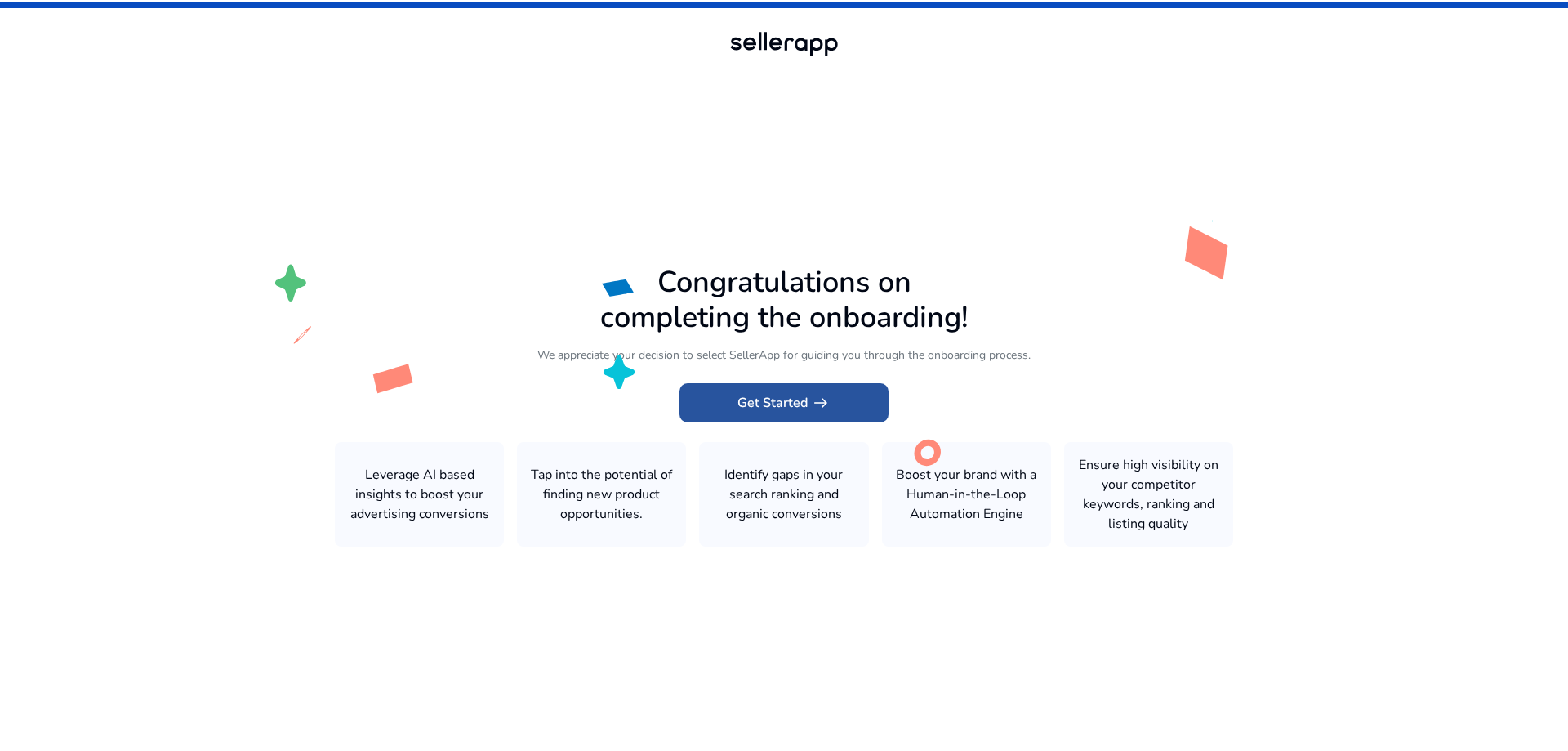
click at [775, 402] on span "Get Started arrow_right_alt" at bounding box center [784, 402] width 93 height 19
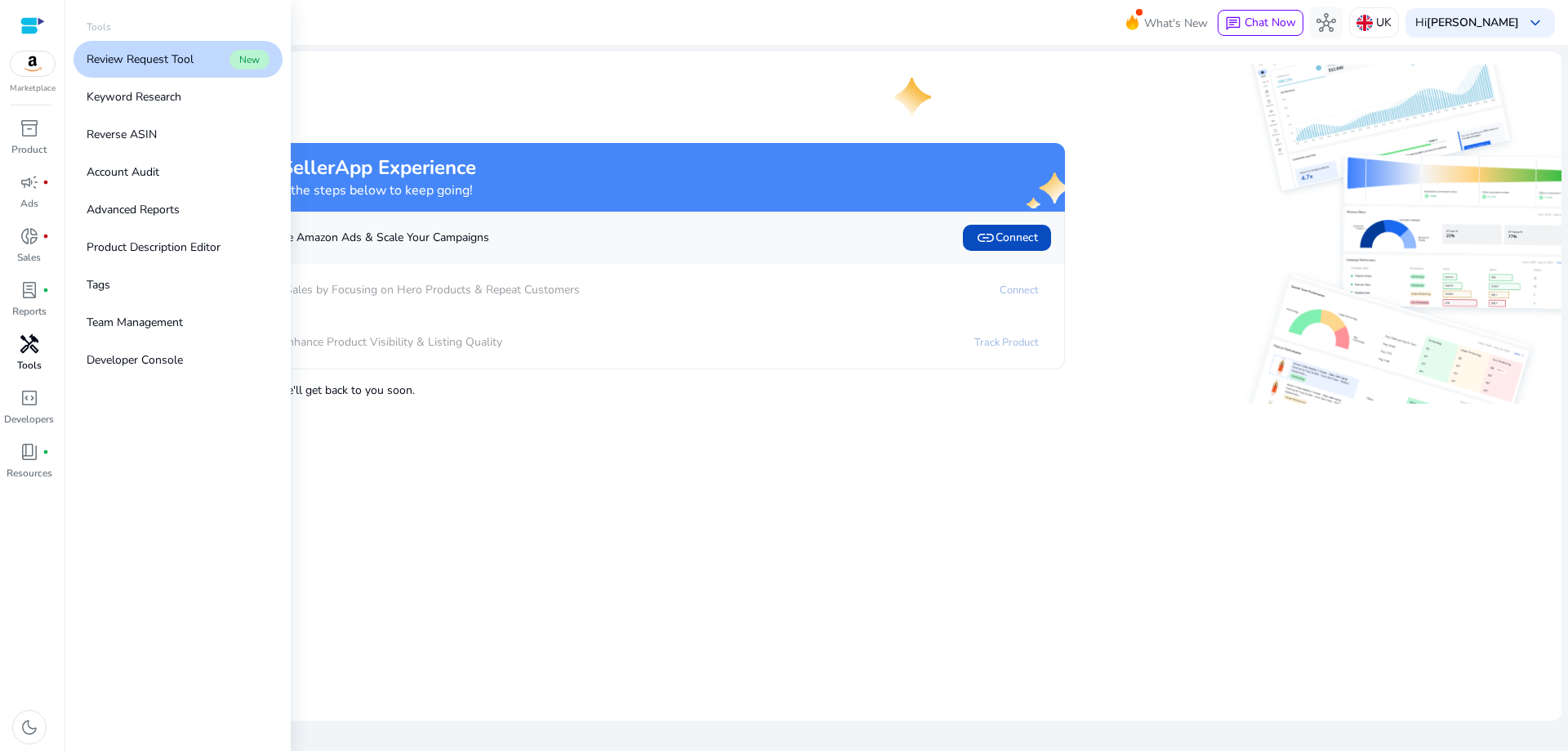
click at [37, 356] on div "handyman" at bounding box center [29, 344] width 46 height 26
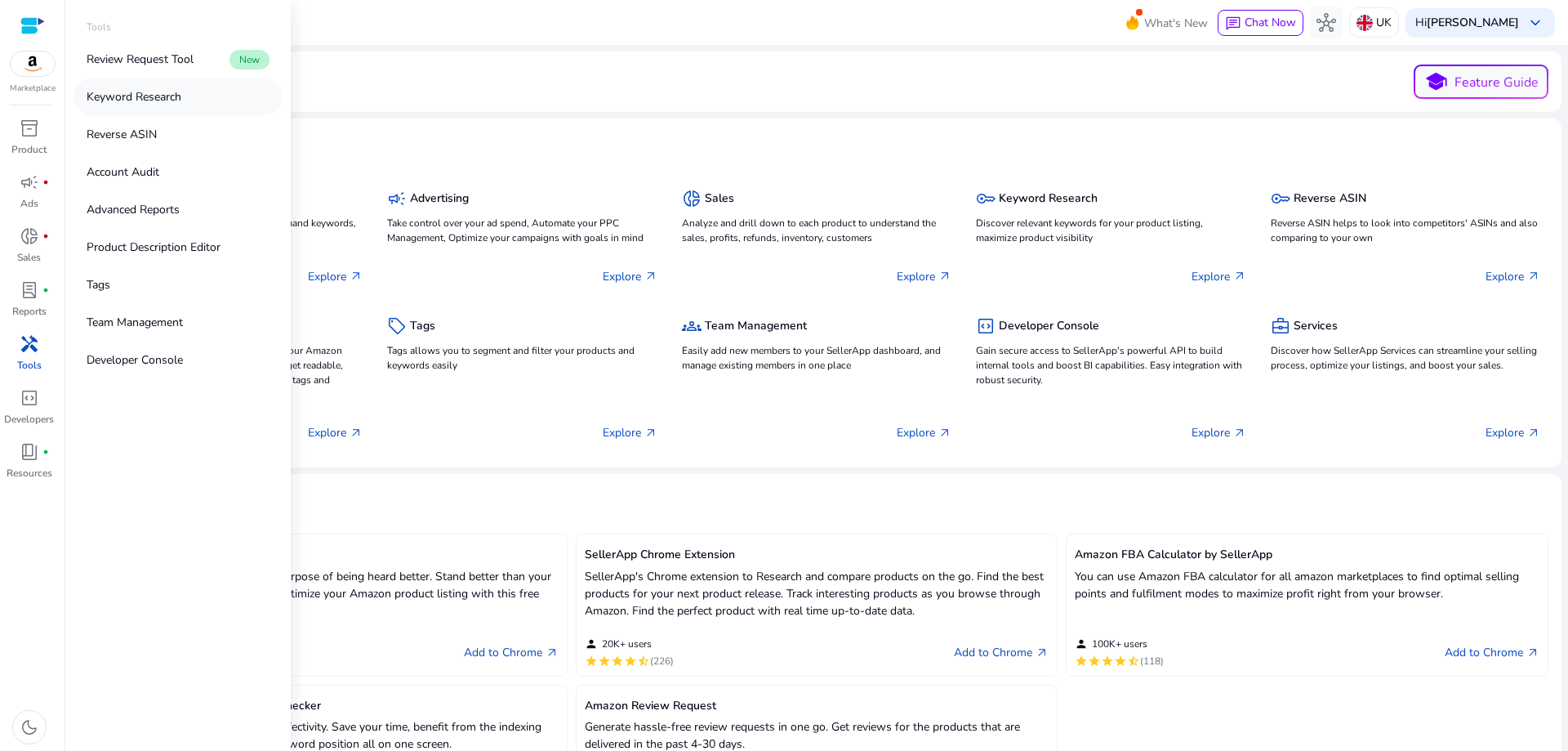
click at [146, 98] on p "Keyword Research" at bounding box center [134, 97] width 95 height 17
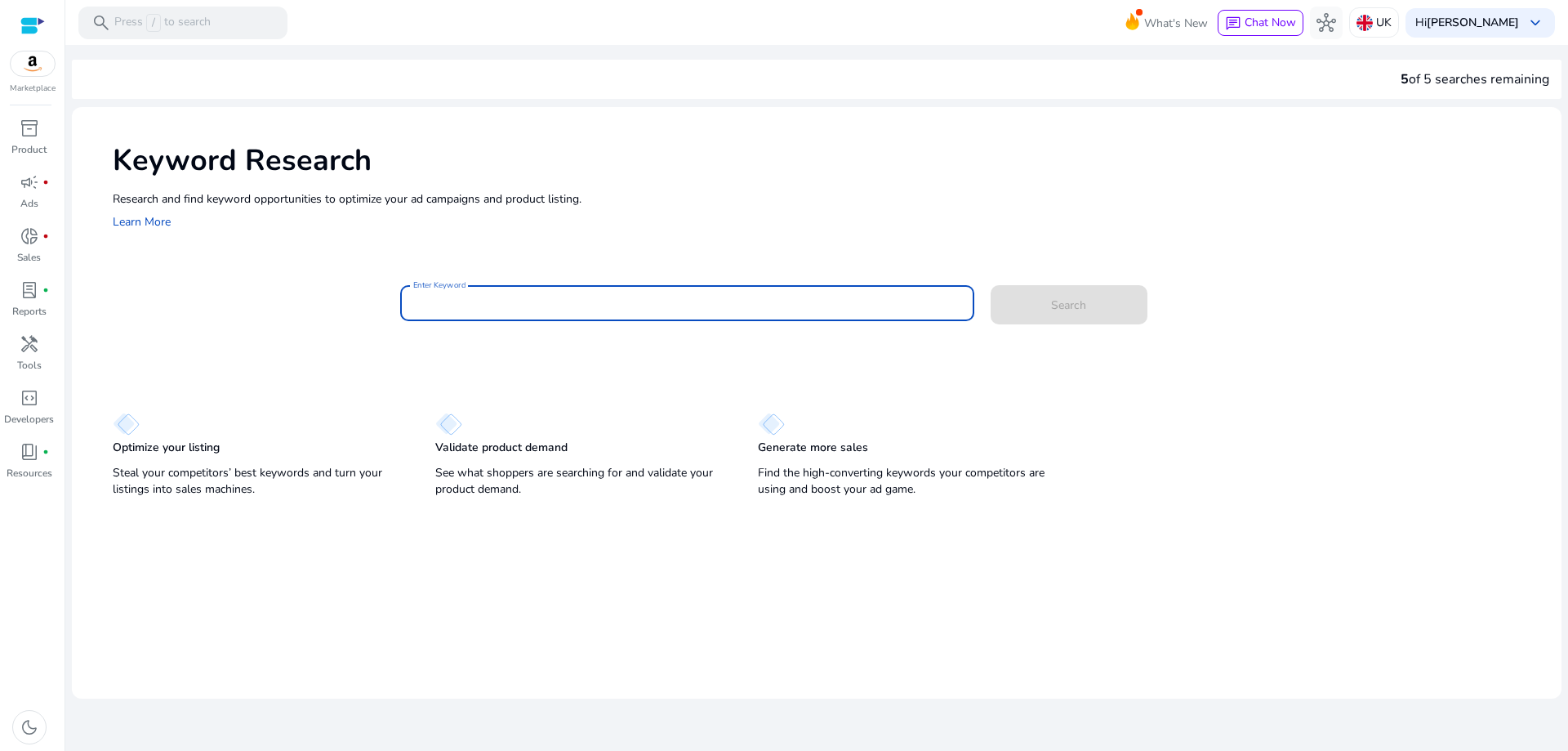
click at [538, 307] on input "Enter Keyword" at bounding box center [688, 303] width 548 height 18
type input "**********"
click at [991, 285] on button "Search" at bounding box center [1069, 304] width 157 height 39
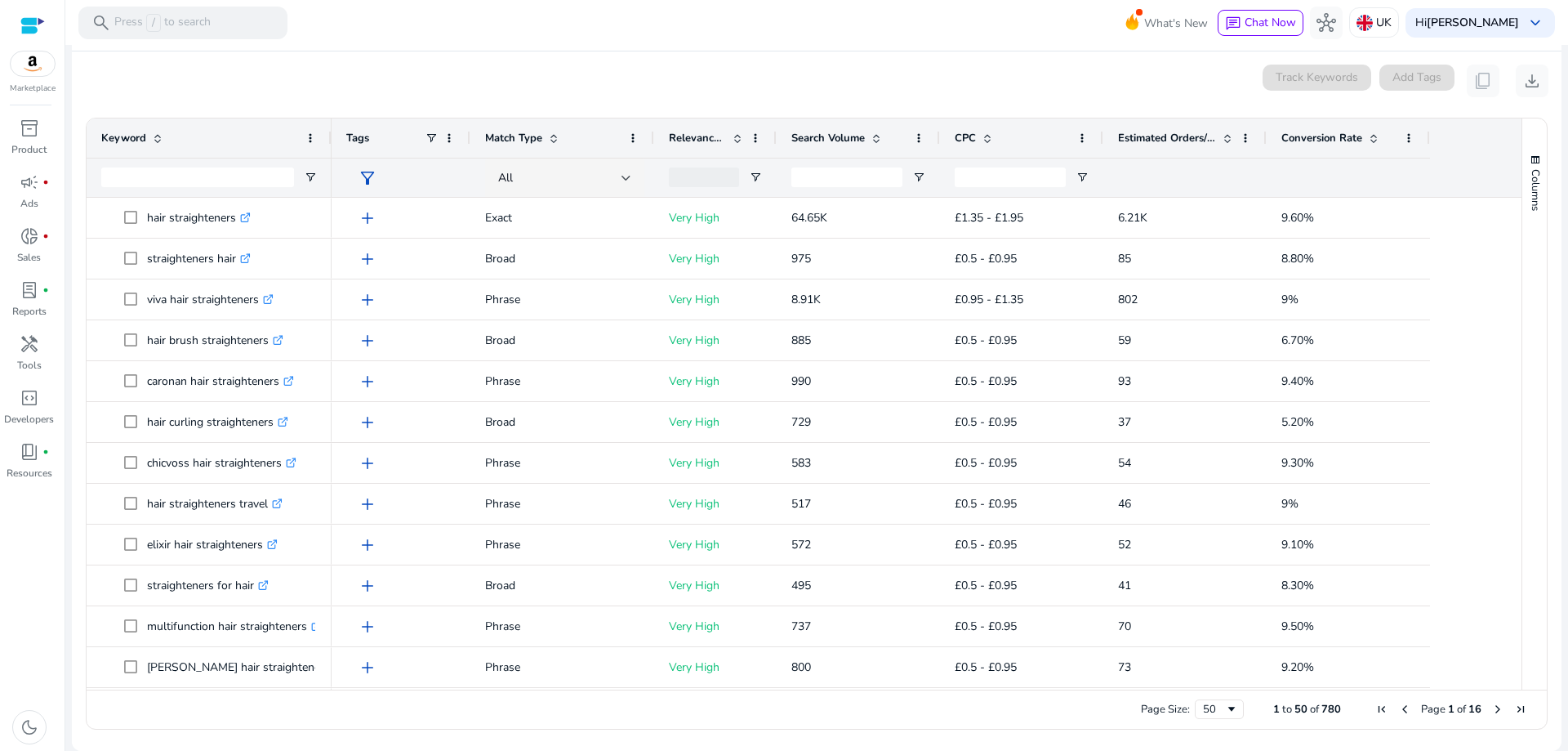
click at [875, 140] on span at bounding box center [877, 138] width 13 height 13
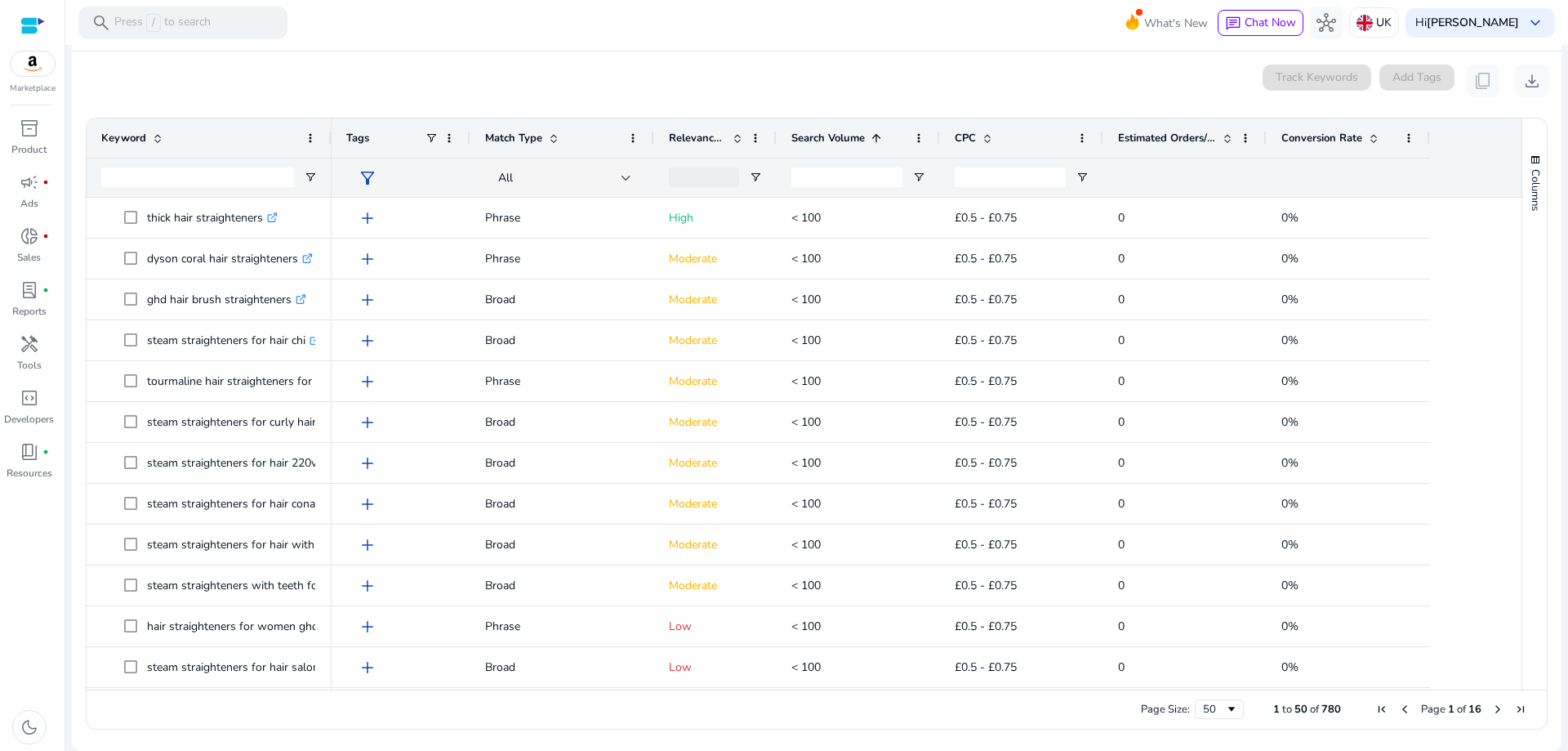
click at [875, 140] on span at bounding box center [877, 138] width 13 height 13
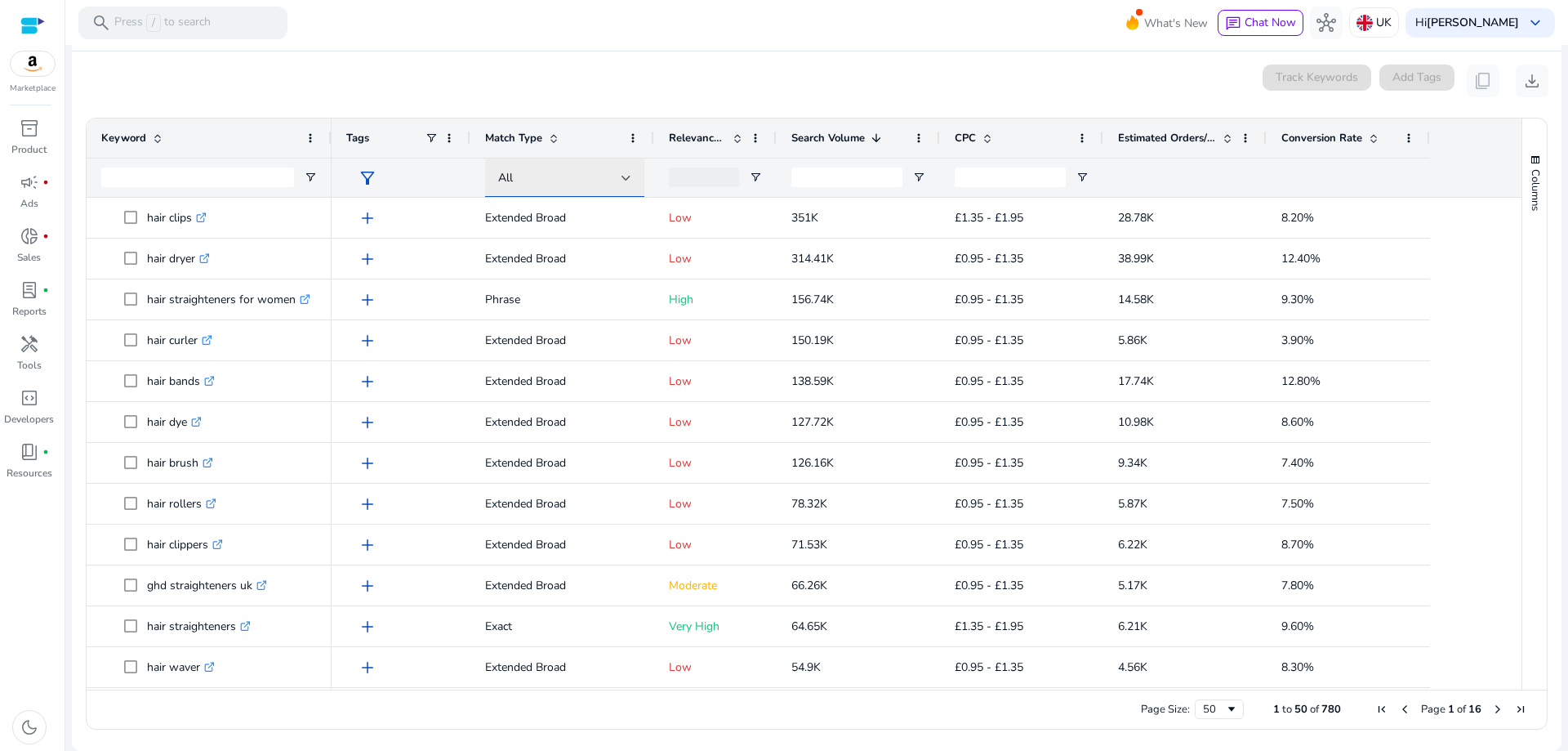
click at [545, 176] on div "All" at bounding box center [560, 178] width 123 height 18
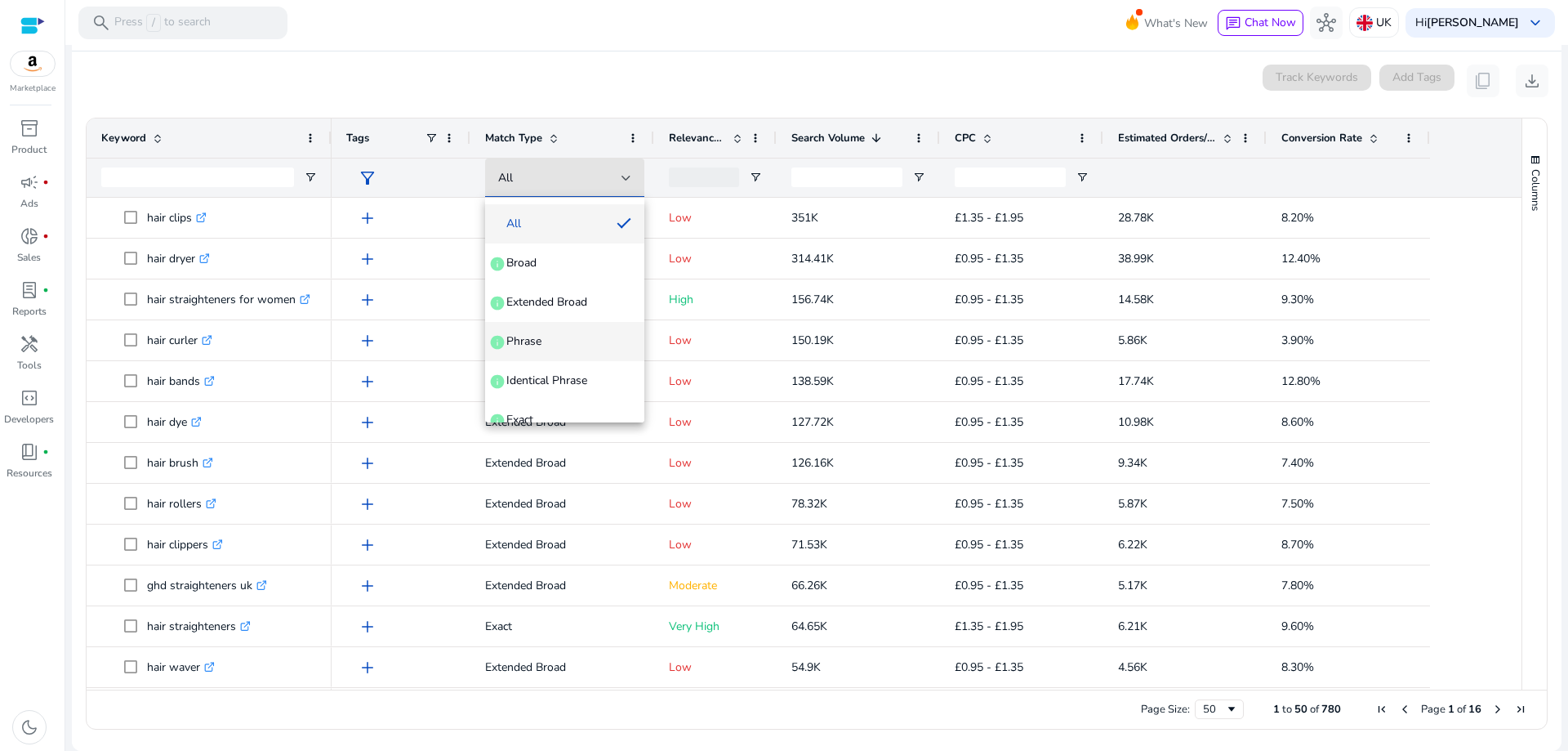
scroll to position [63, 0]
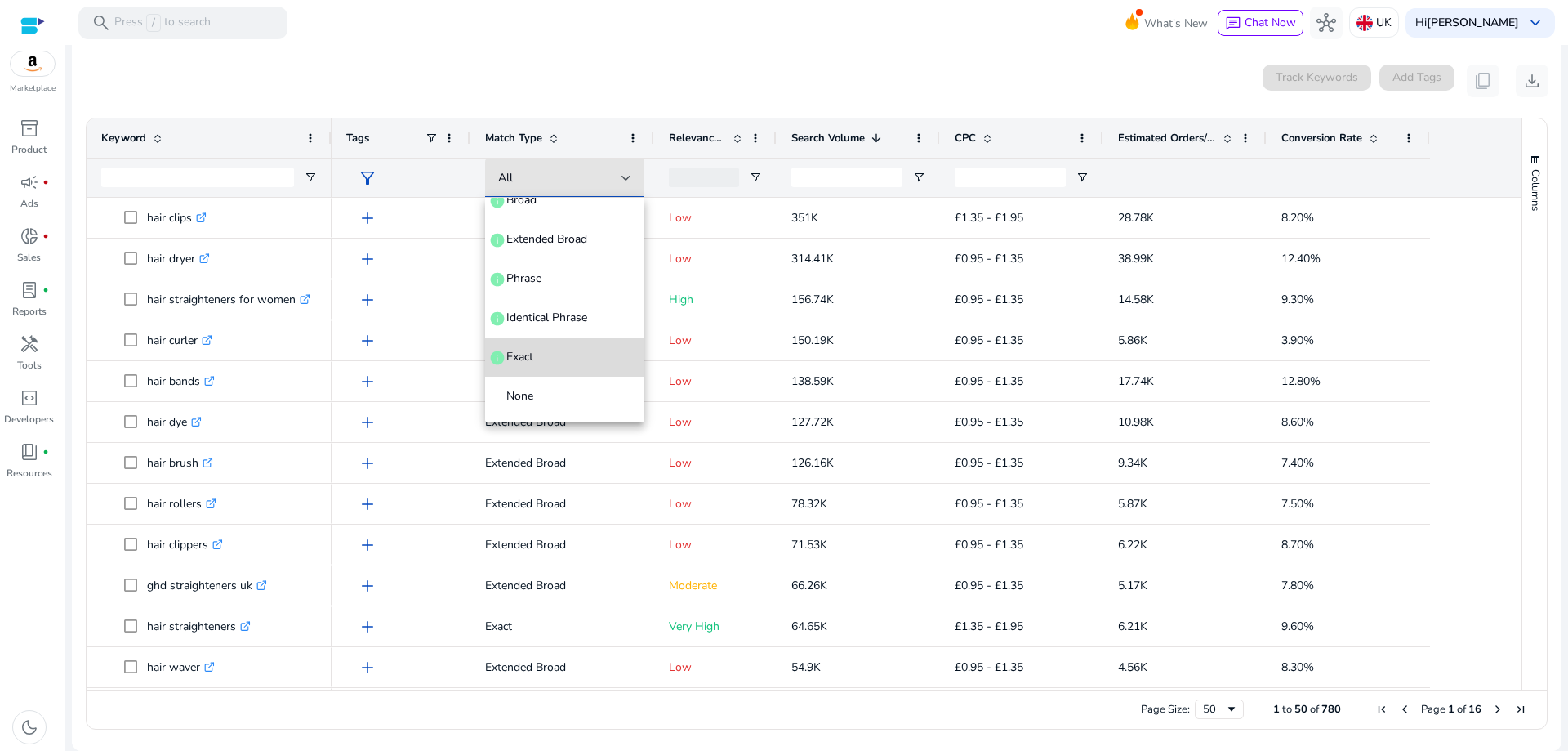
click at [566, 354] on span "Exact info" at bounding box center [565, 357] width 133 height 16
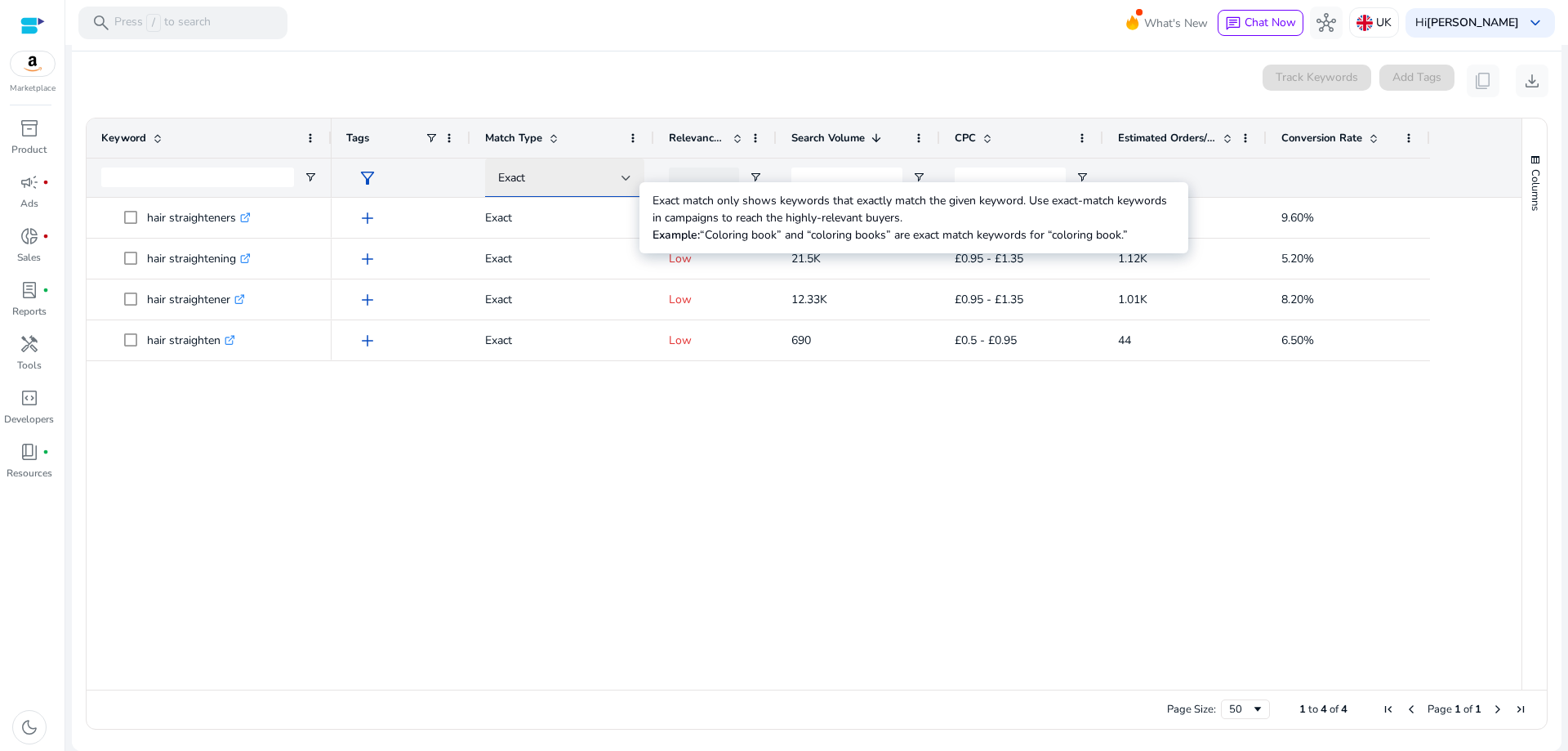
click at [618, 176] on div "Exact" at bounding box center [560, 178] width 123 height 18
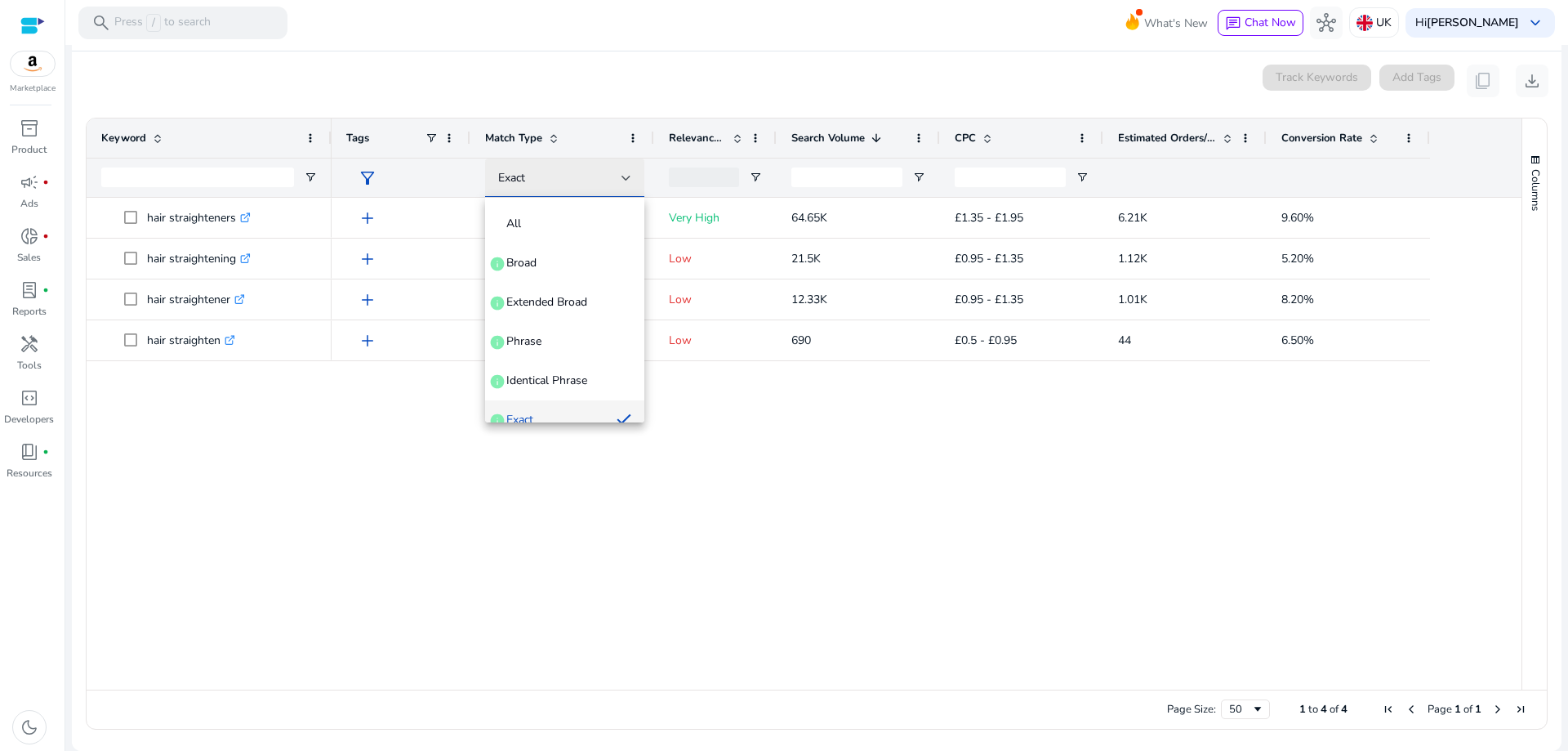
scroll to position [17, 0]
click at [583, 348] on mat-option "Identical Phrase info" at bounding box center [564, 364] width 159 height 39
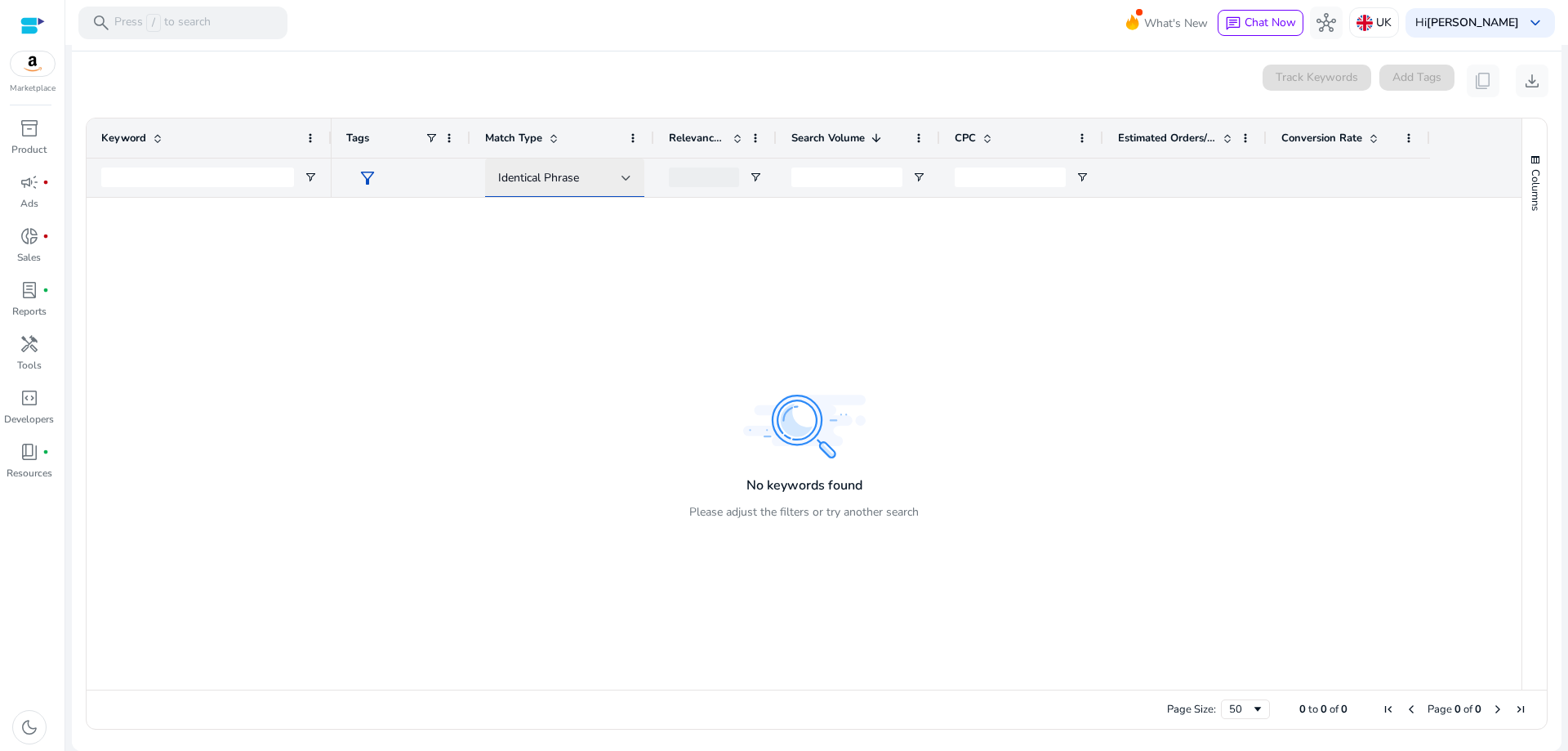
click at [569, 178] on span "Identical Phrase" at bounding box center [539, 177] width 81 height 16
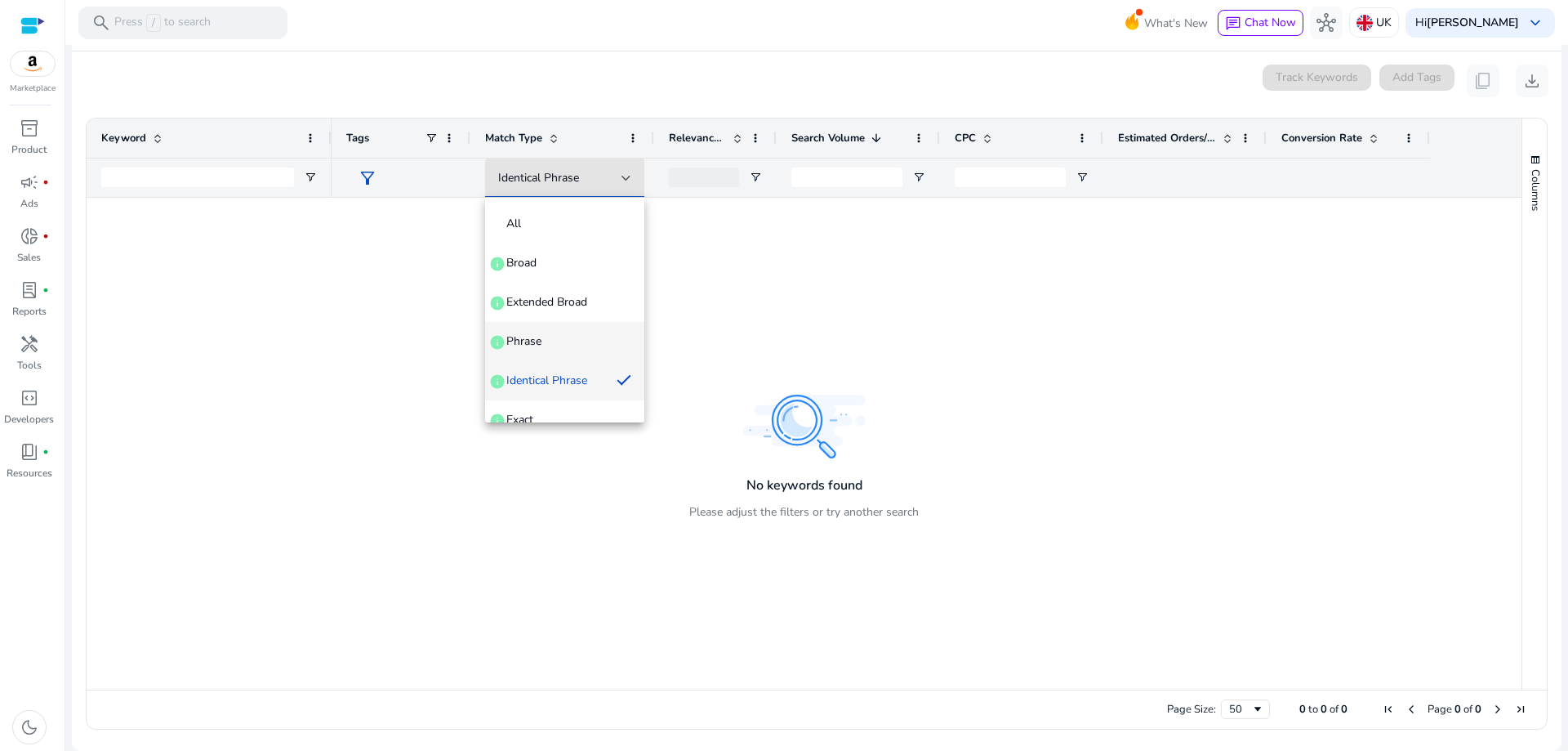
click at [552, 341] on span "Phrase info" at bounding box center [565, 342] width 133 height 16
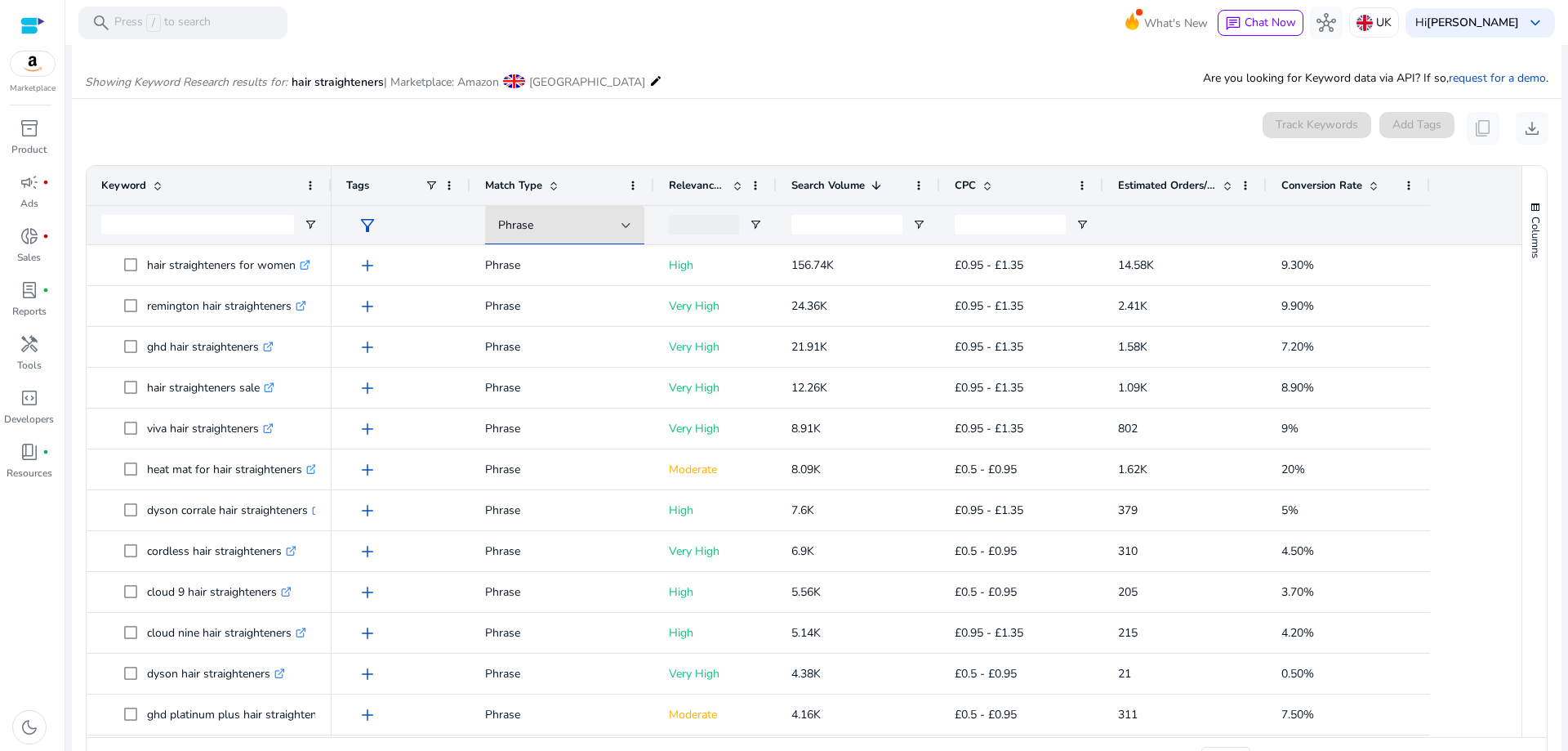
scroll to position [211, 0]
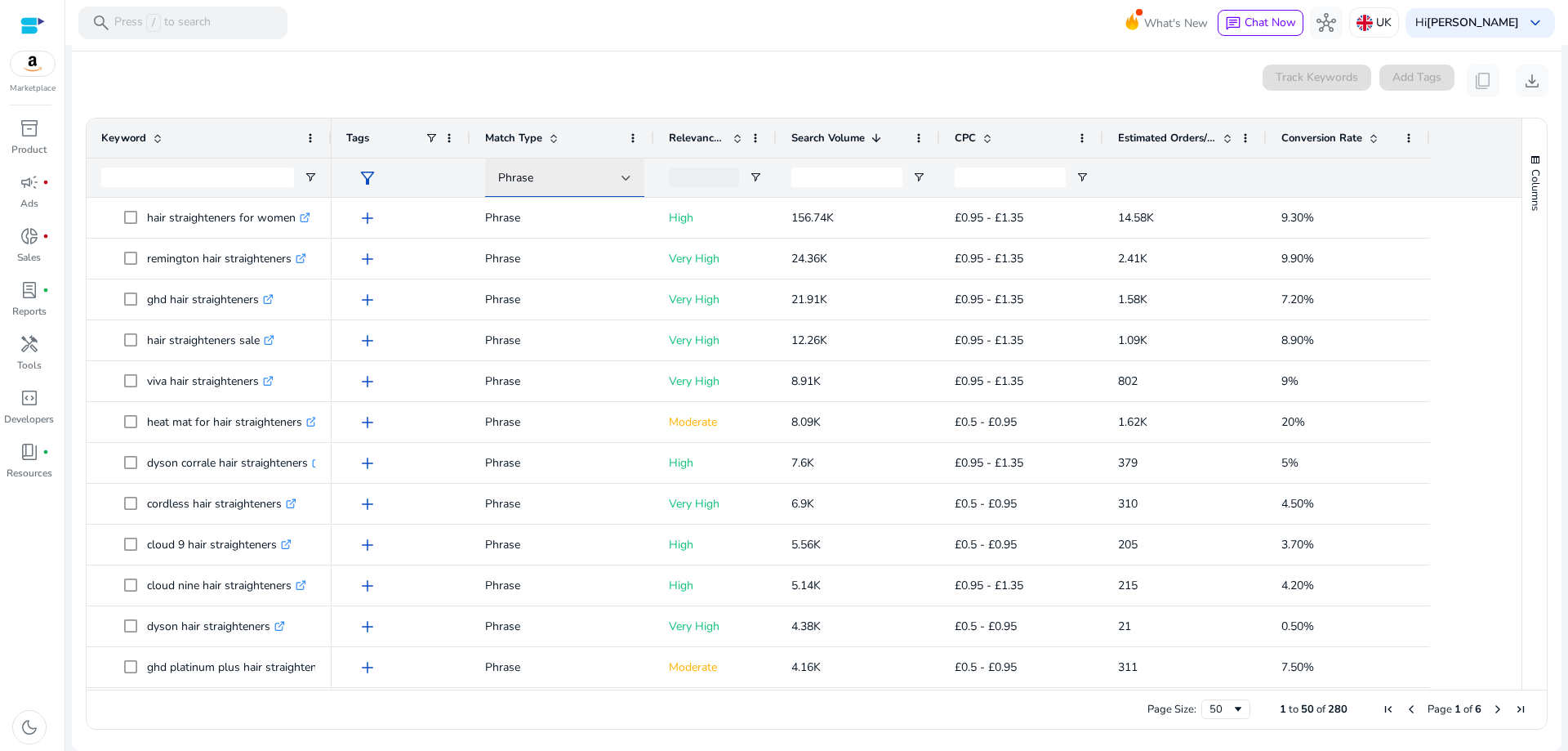
click at [555, 178] on div "Phrase" at bounding box center [560, 178] width 123 height 18
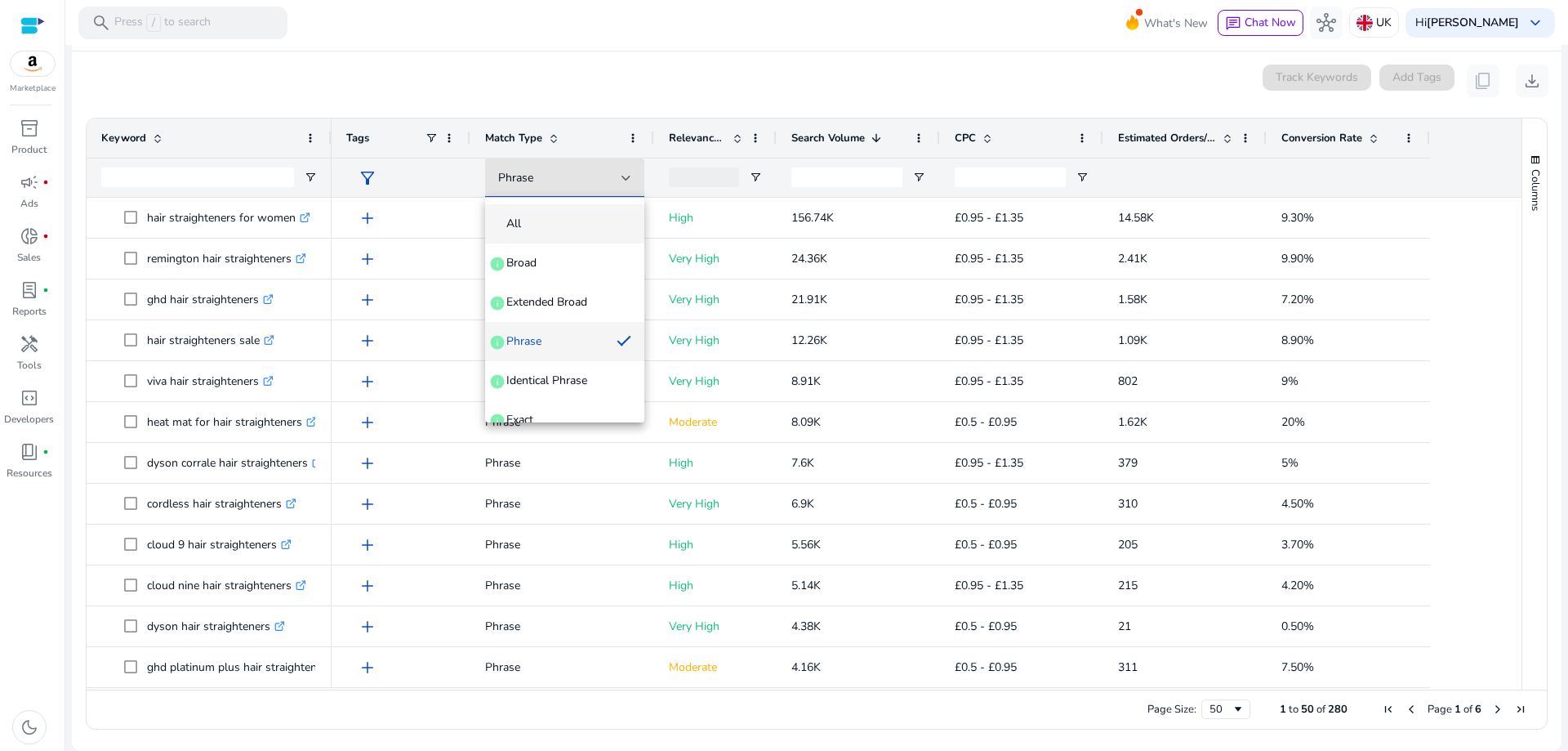
click at [530, 217] on span "All" at bounding box center [565, 224] width 133 height 16
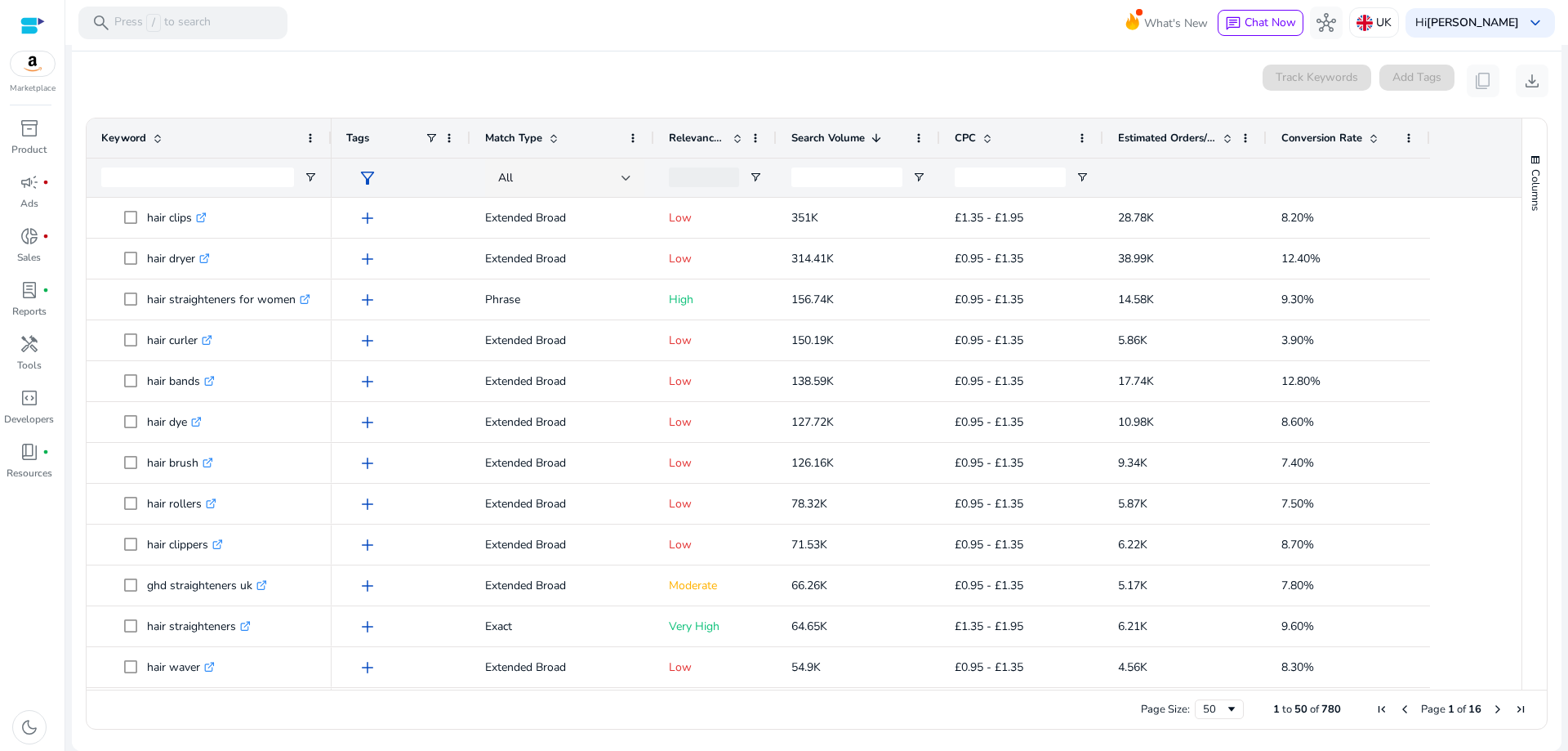
click at [367, 169] on span "filter_alt" at bounding box center [367, 177] width 19 height 19
click at [367, 169] on div at bounding box center [784, 376] width 1568 height 751
click at [522, 173] on div "All" at bounding box center [560, 178] width 123 height 18
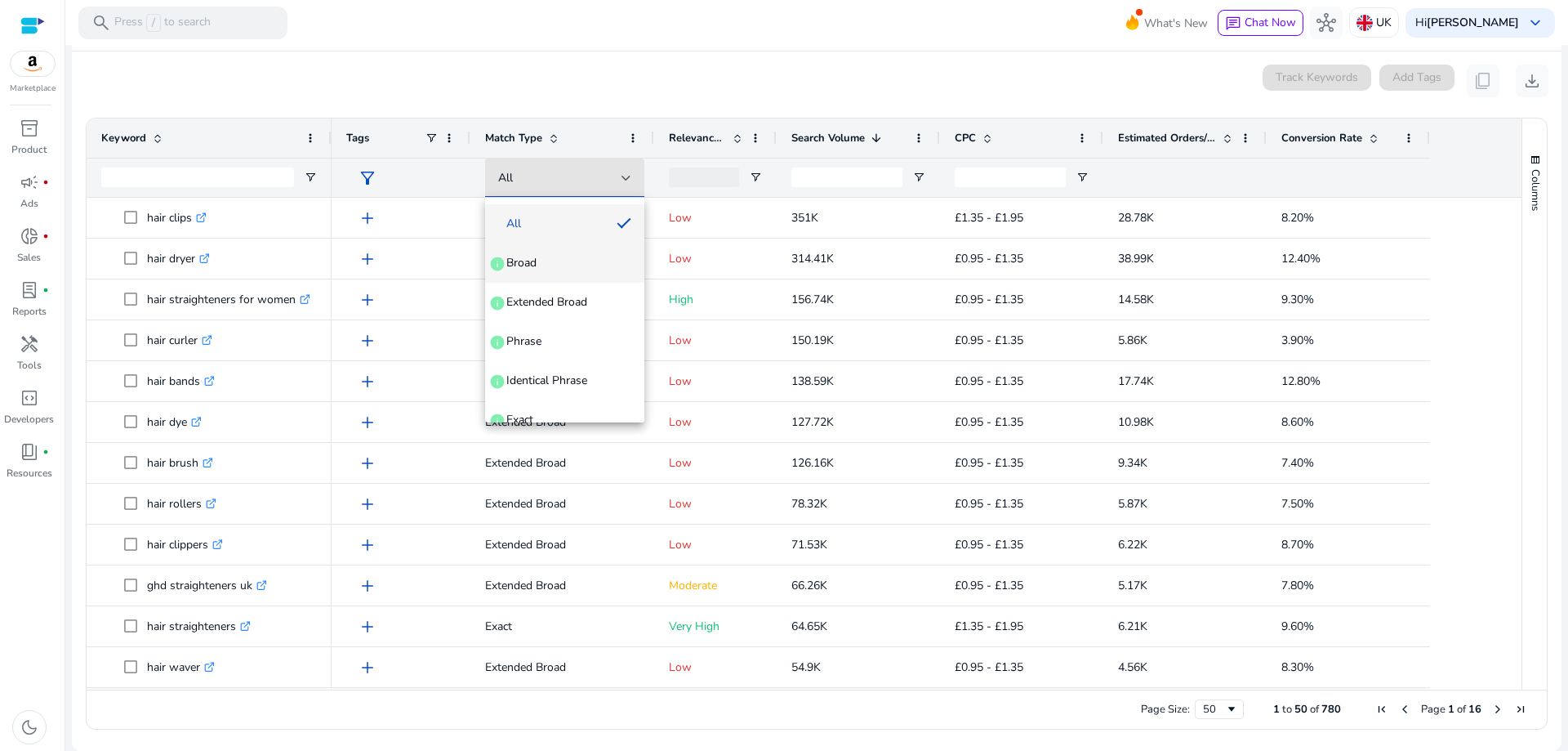
click at [562, 270] on span "Broad info" at bounding box center [565, 263] width 133 height 16
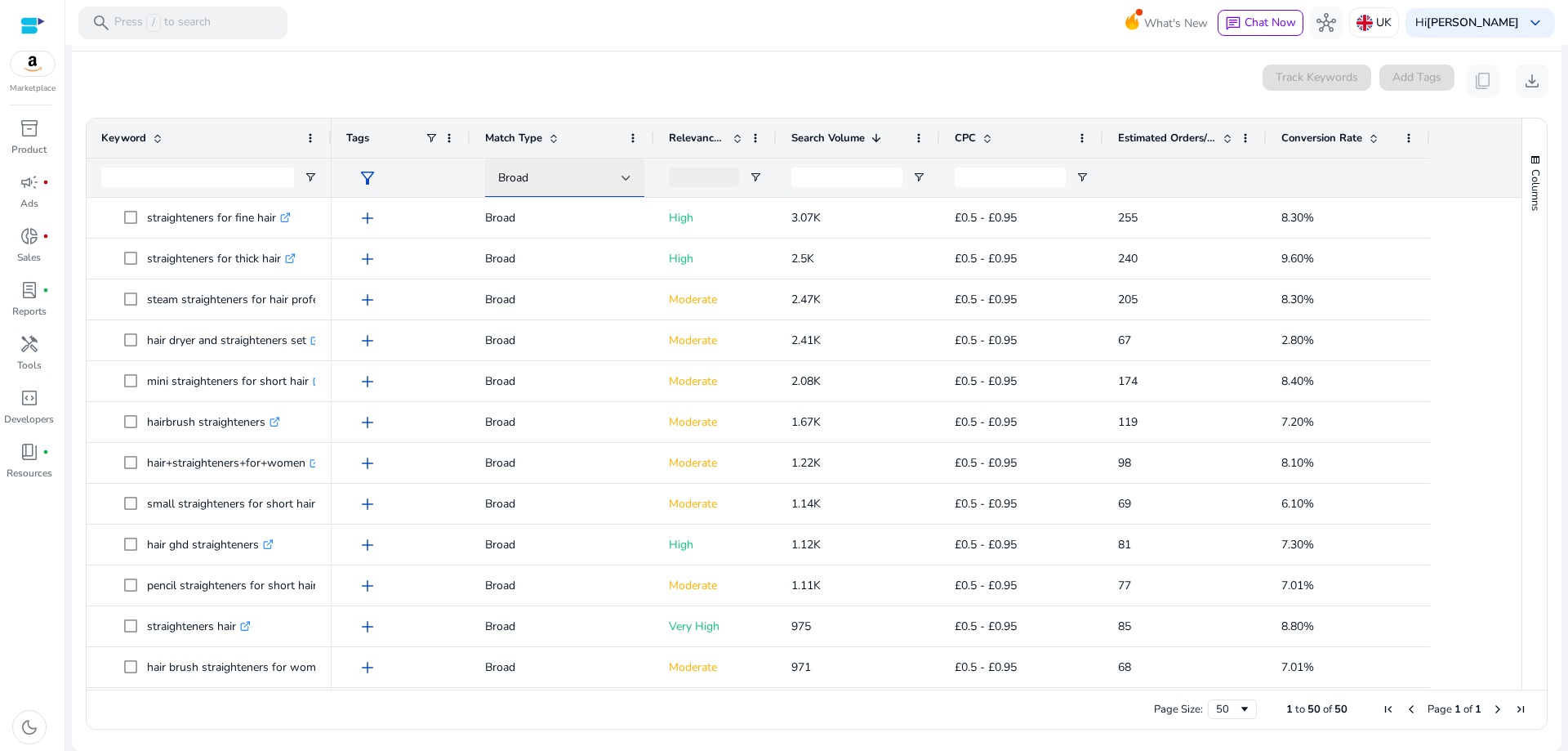
click at [575, 187] on div "Broad" at bounding box center [565, 177] width 133 height 19
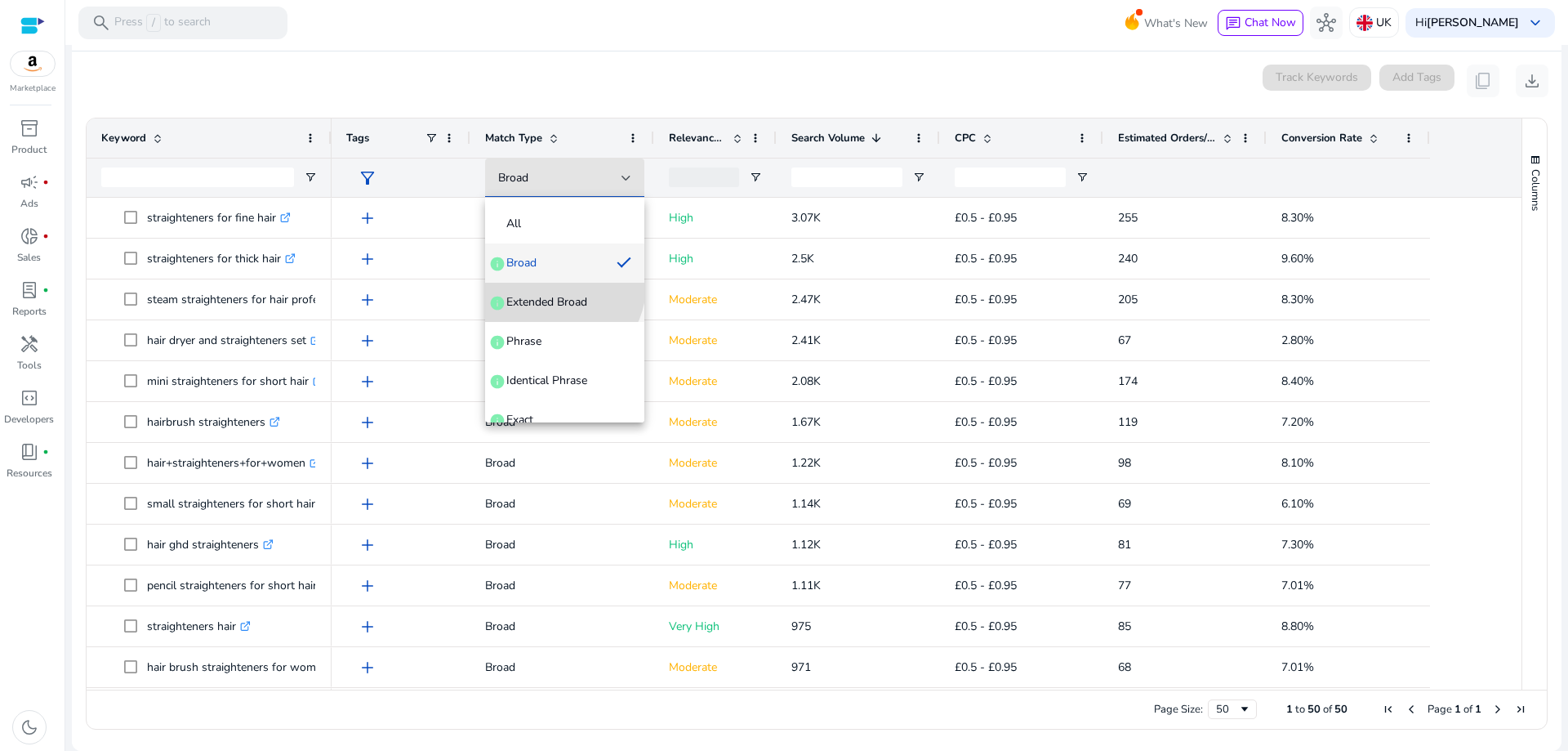
click at [559, 286] on mat-option "Extended Broad info" at bounding box center [564, 302] width 159 height 39
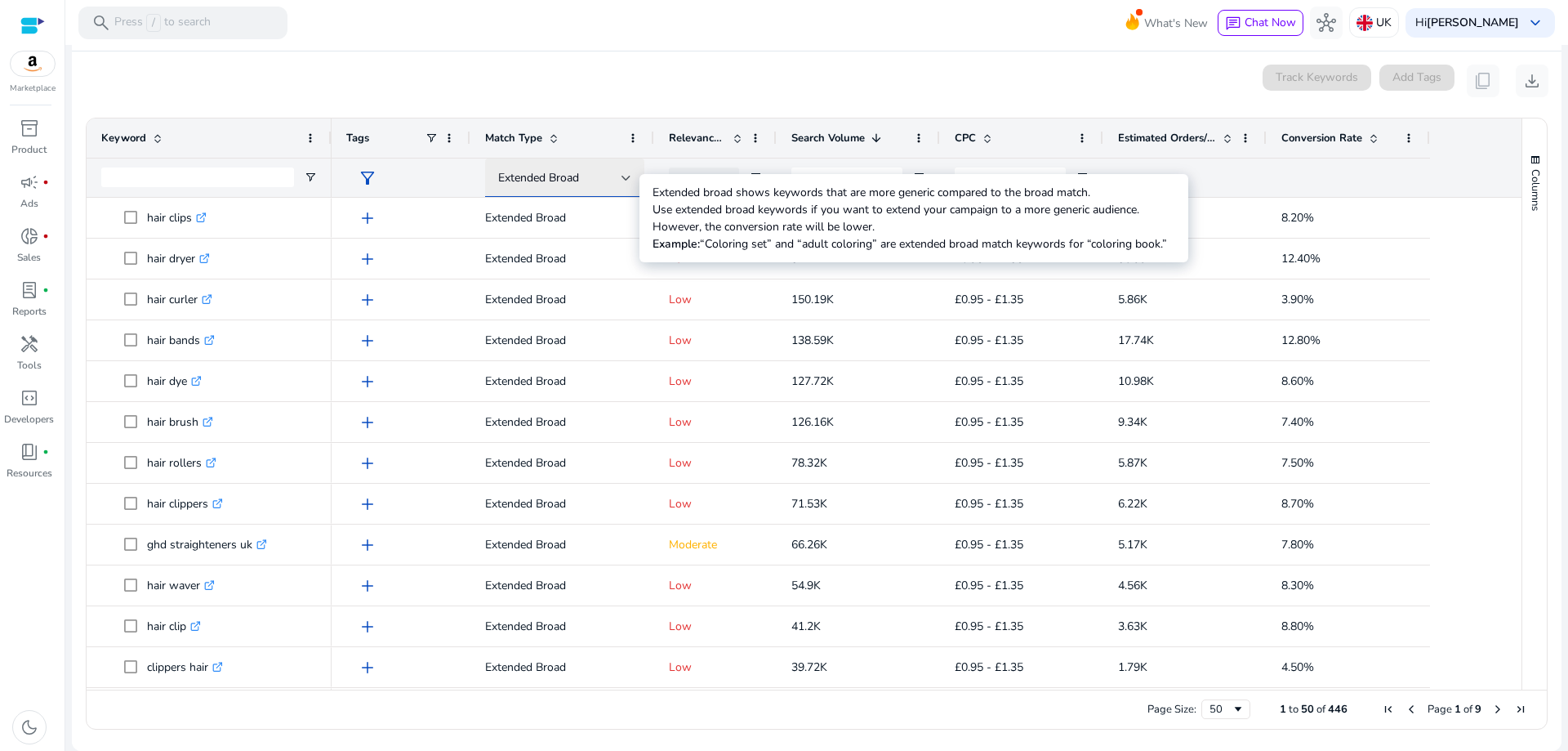
click at [560, 185] on div "Extended Broad" at bounding box center [560, 178] width 123 height 18
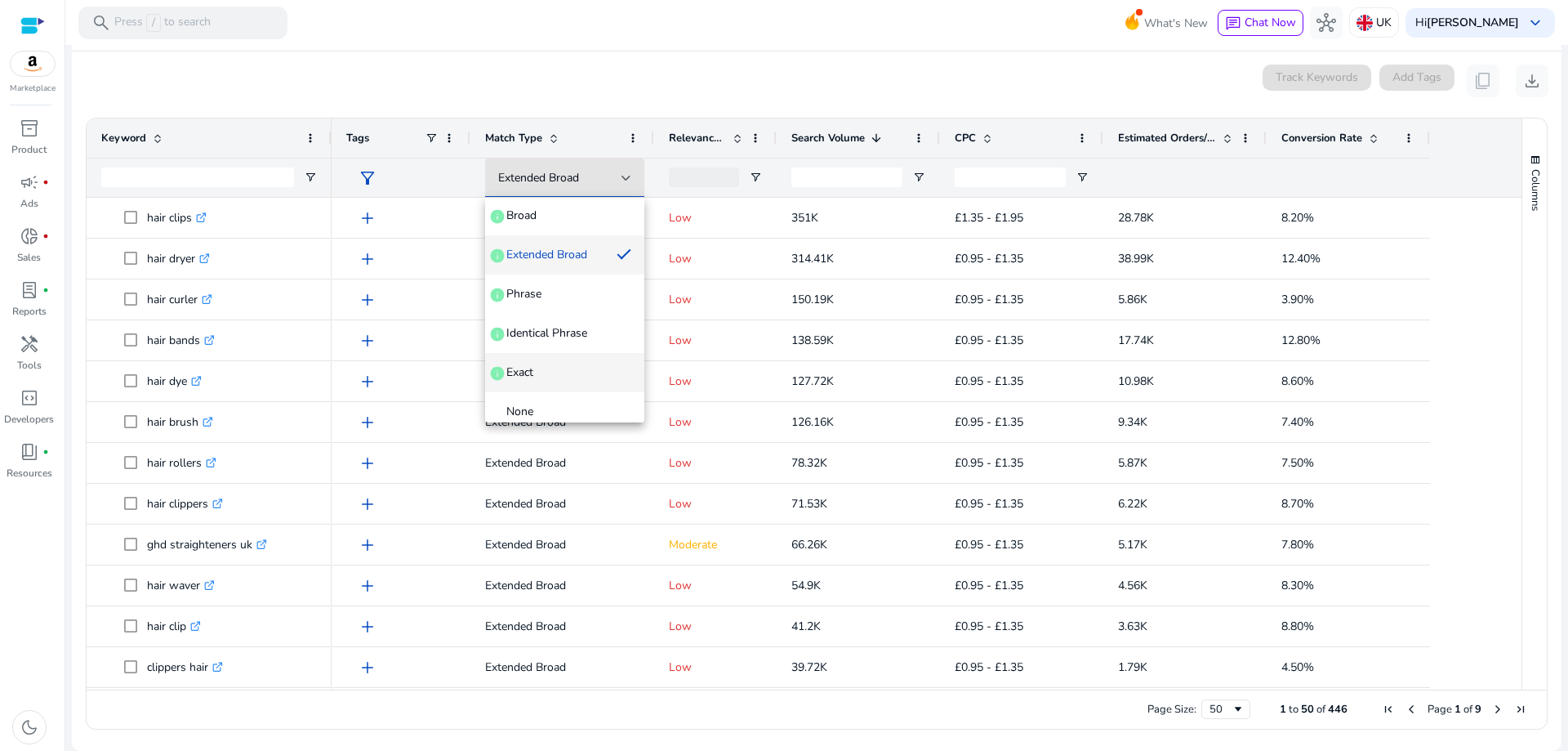
scroll to position [63, 0]
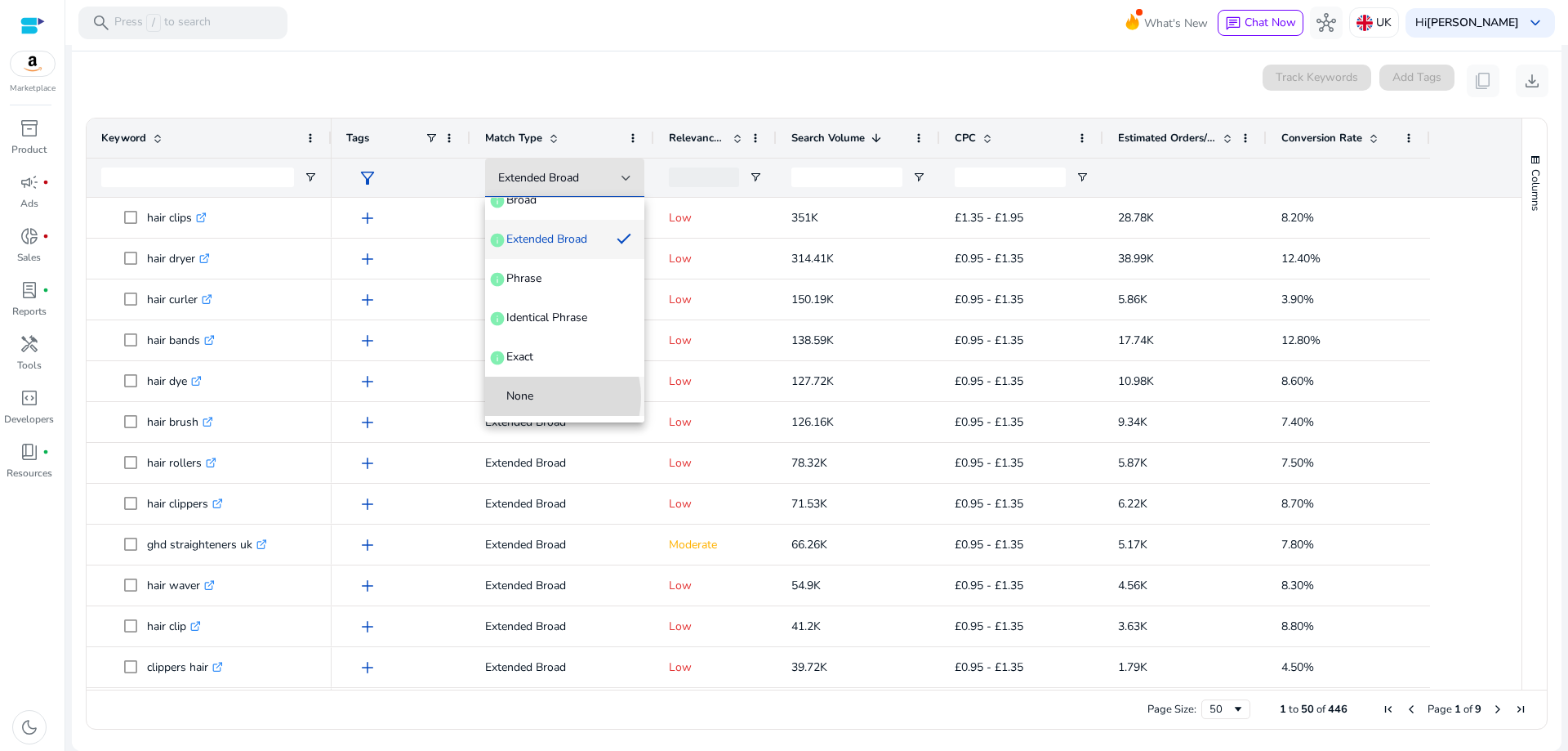
click at [549, 397] on span "None" at bounding box center [565, 397] width 133 height 16
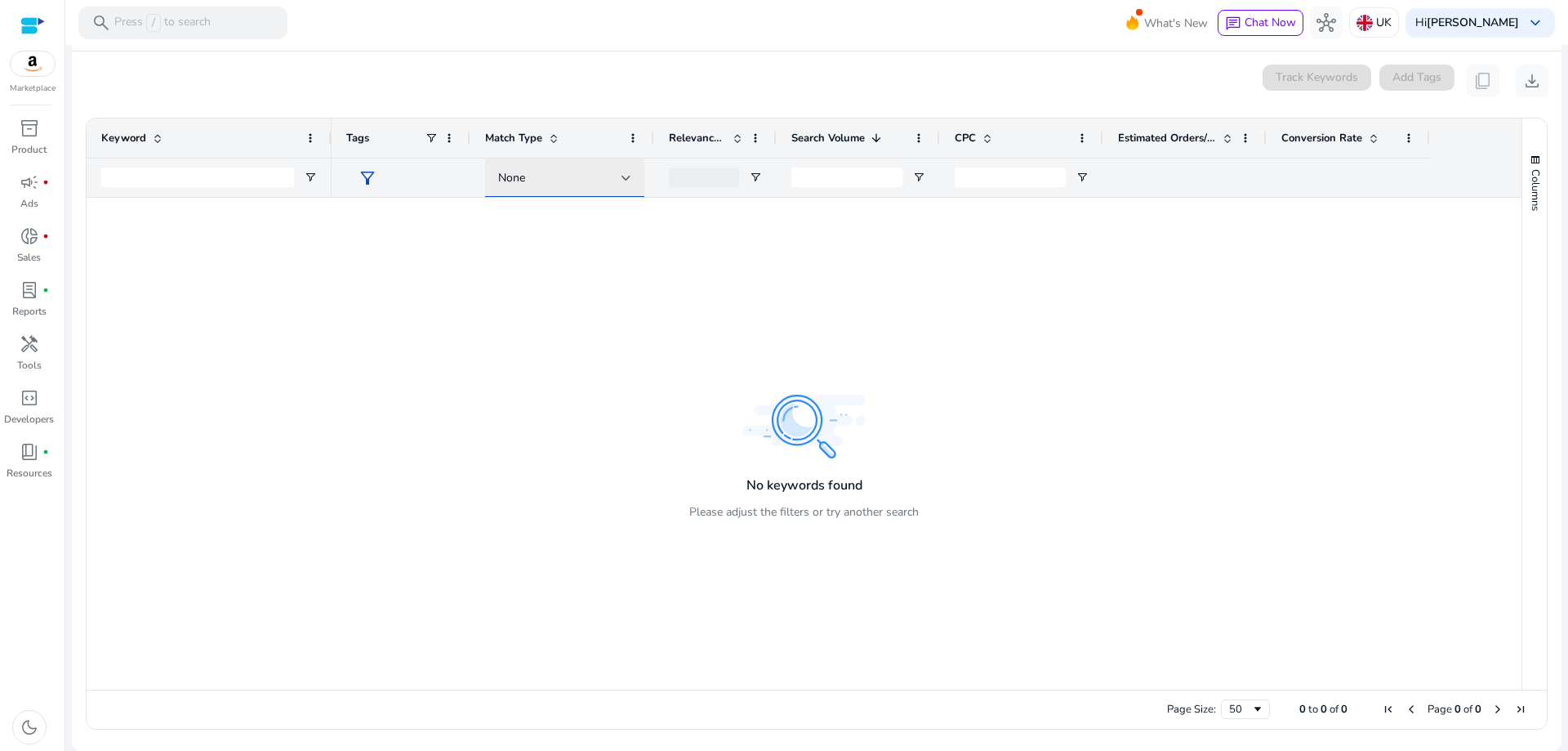
click at [584, 175] on div "None" at bounding box center [560, 178] width 123 height 18
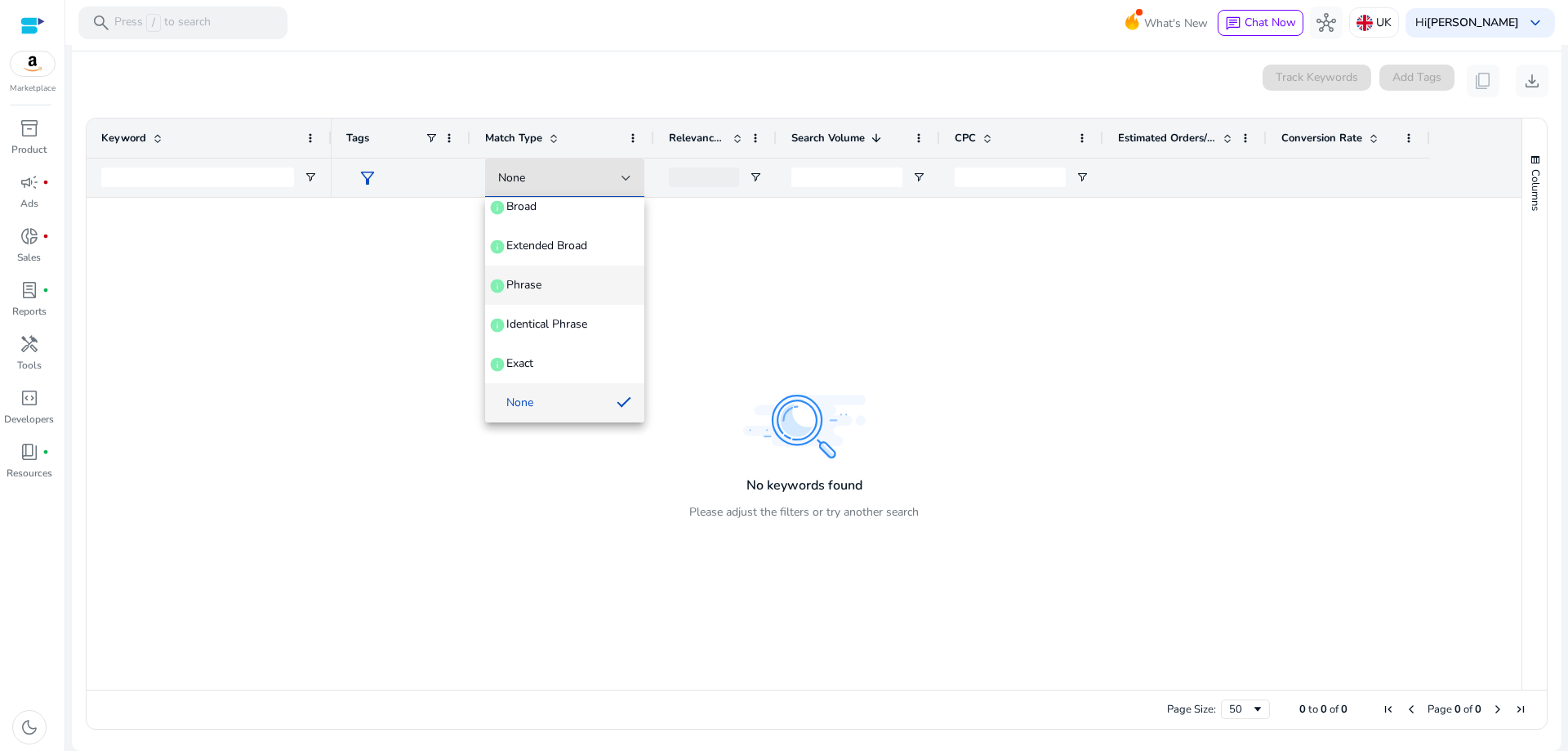
scroll to position [0, 0]
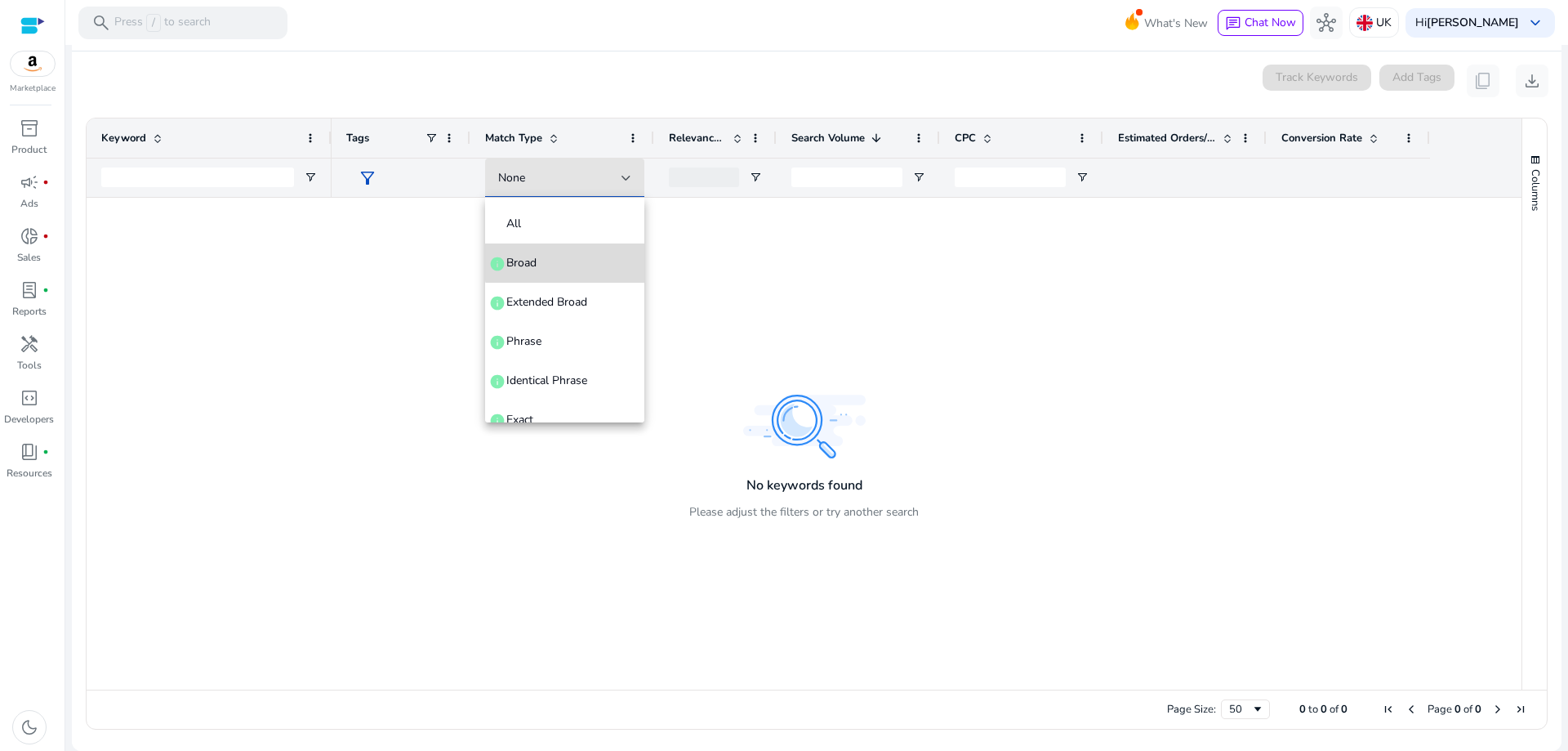
click at [571, 260] on span "Broad info" at bounding box center [565, 263] width 133 height 16
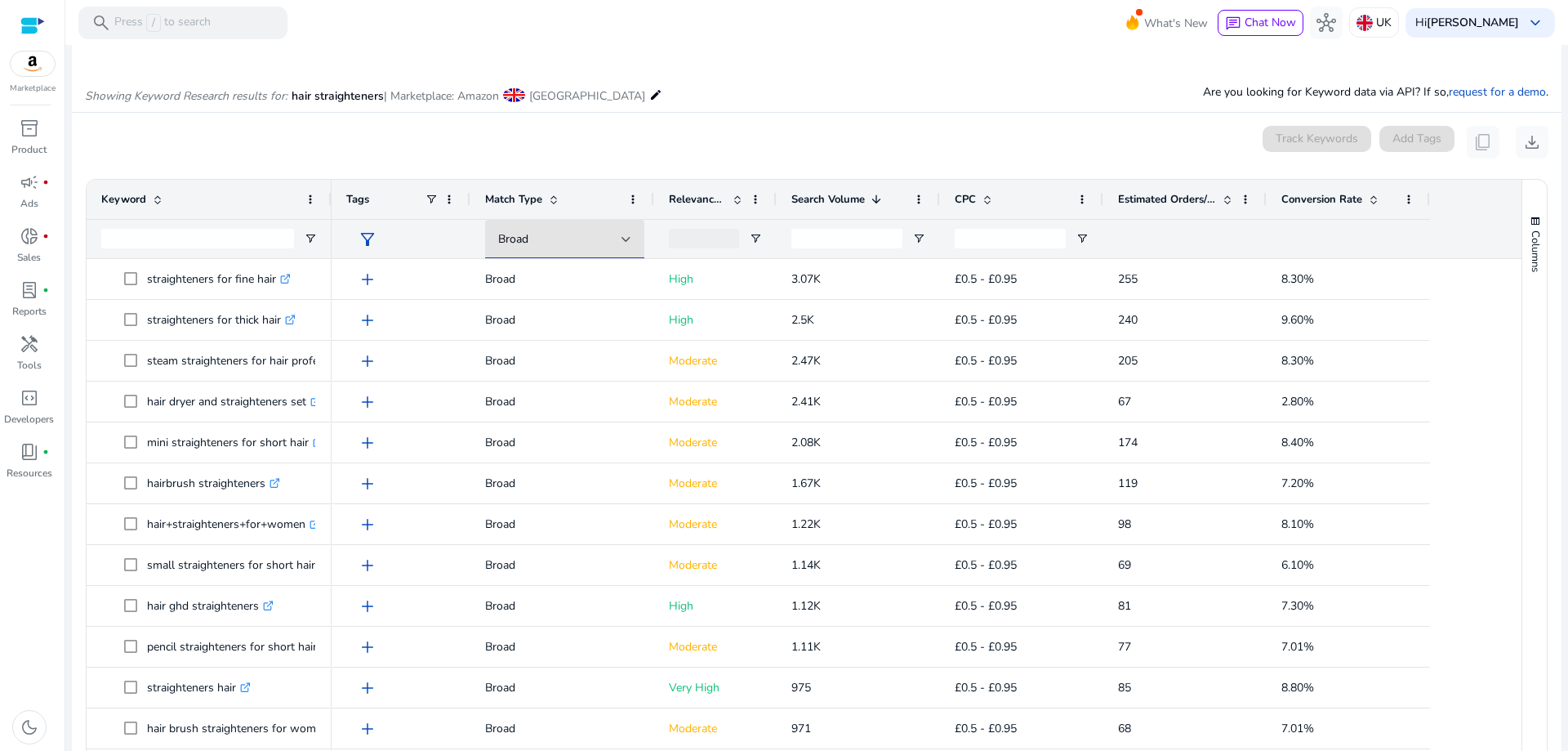
scroll to position [164, 0]
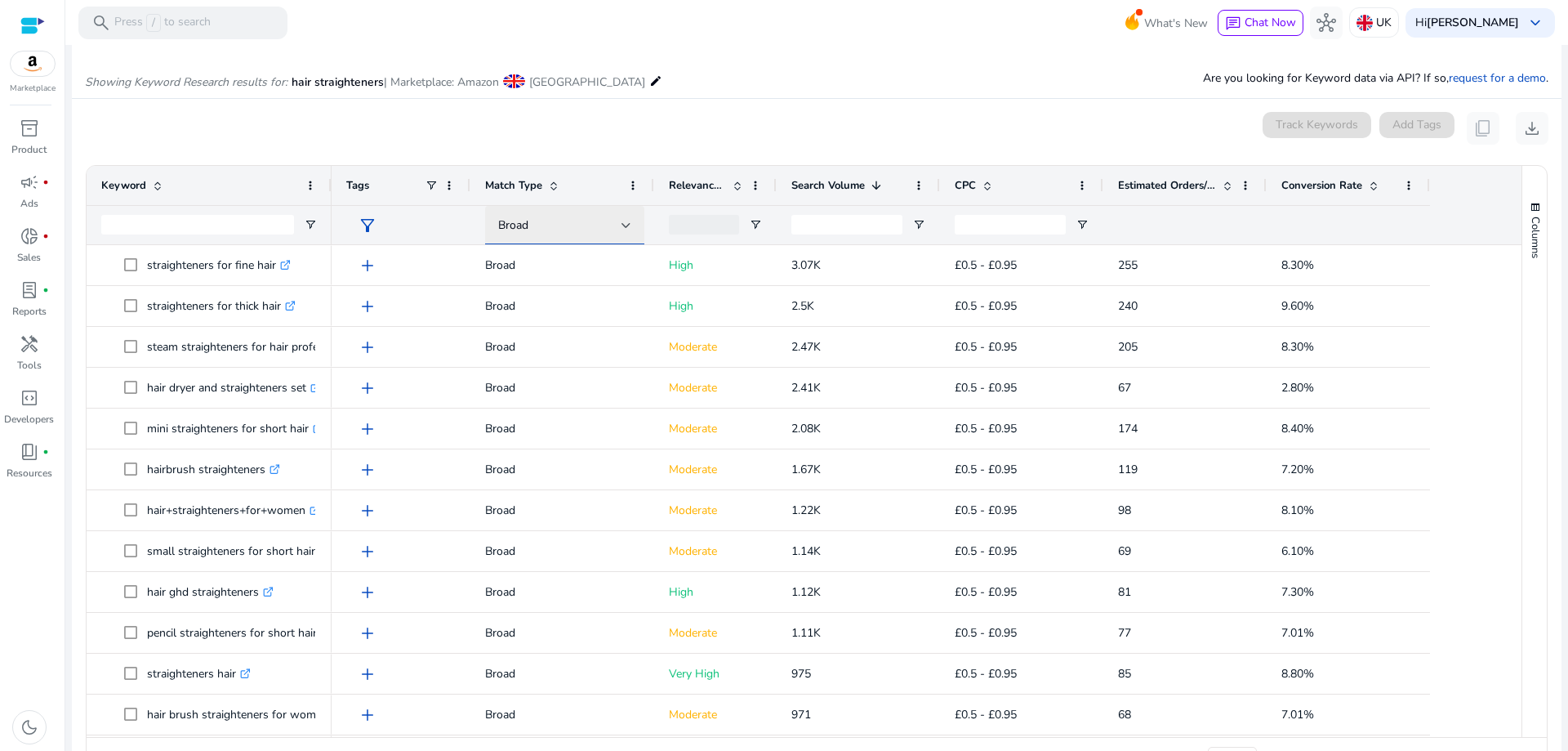
click at [587, 221] on div "Broad" at bounding box center [560, 226] width 123 height 18
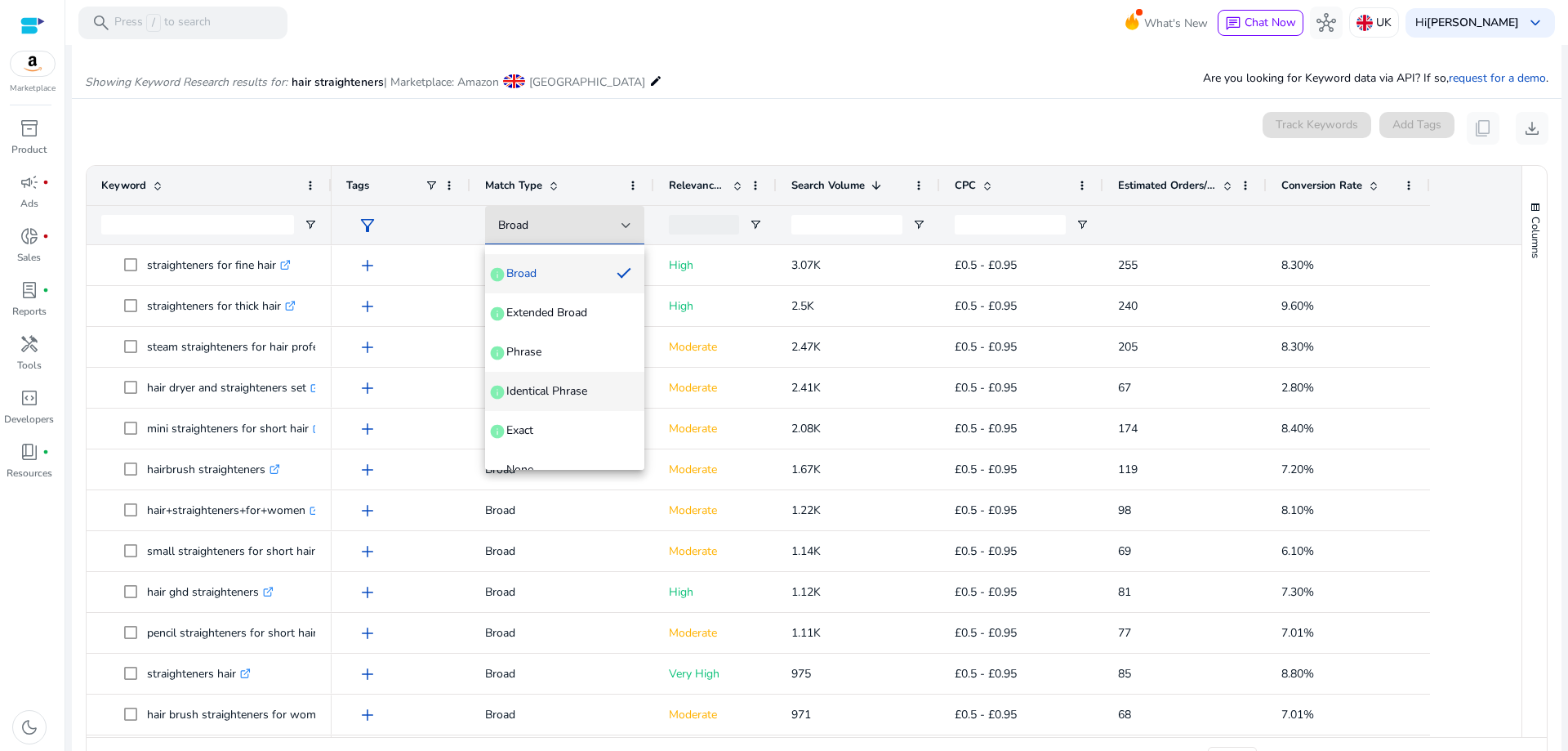
scroll to position [63, 0]
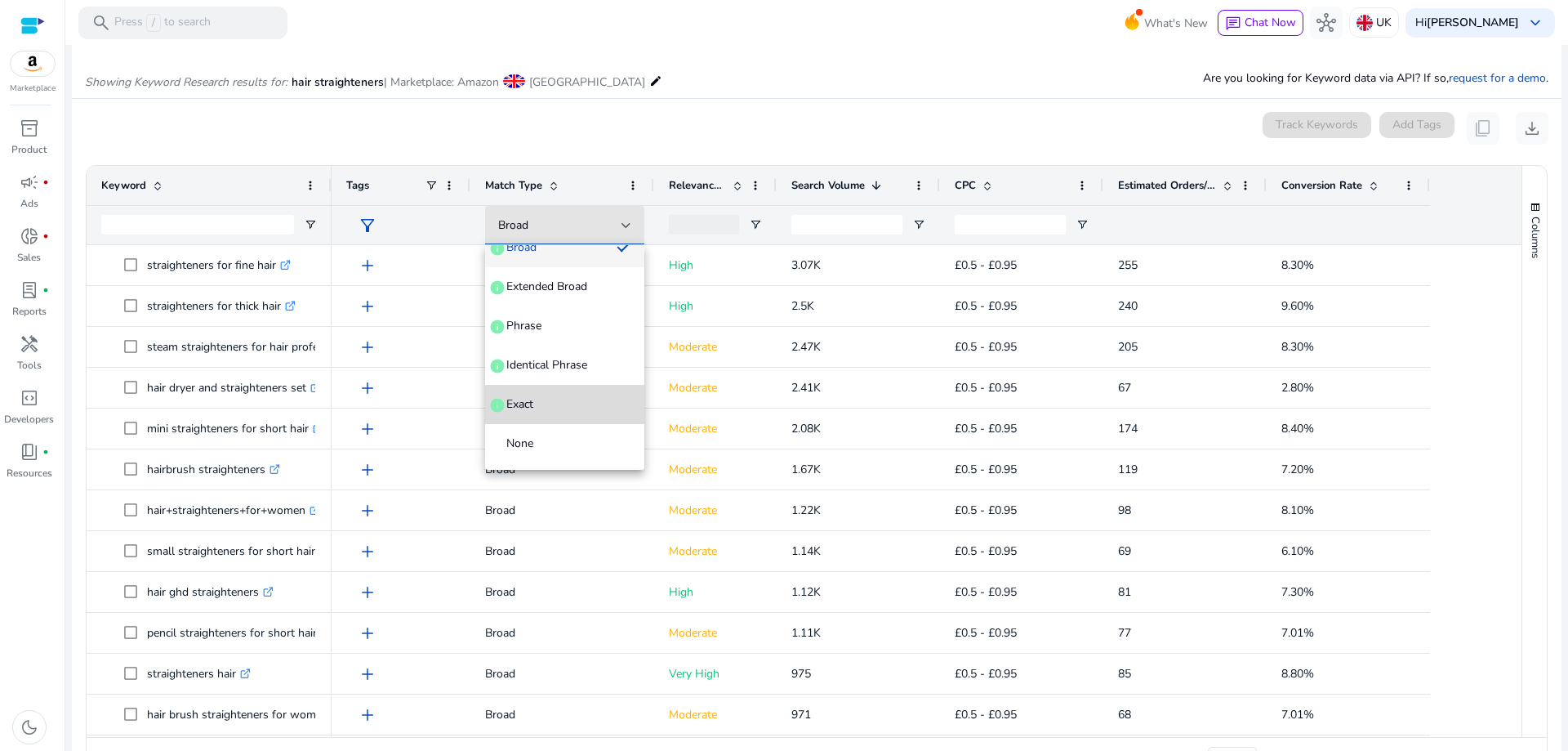
click at [580, 405] on span "Exact info" at bounding box center [565, 405] width 133 height 16
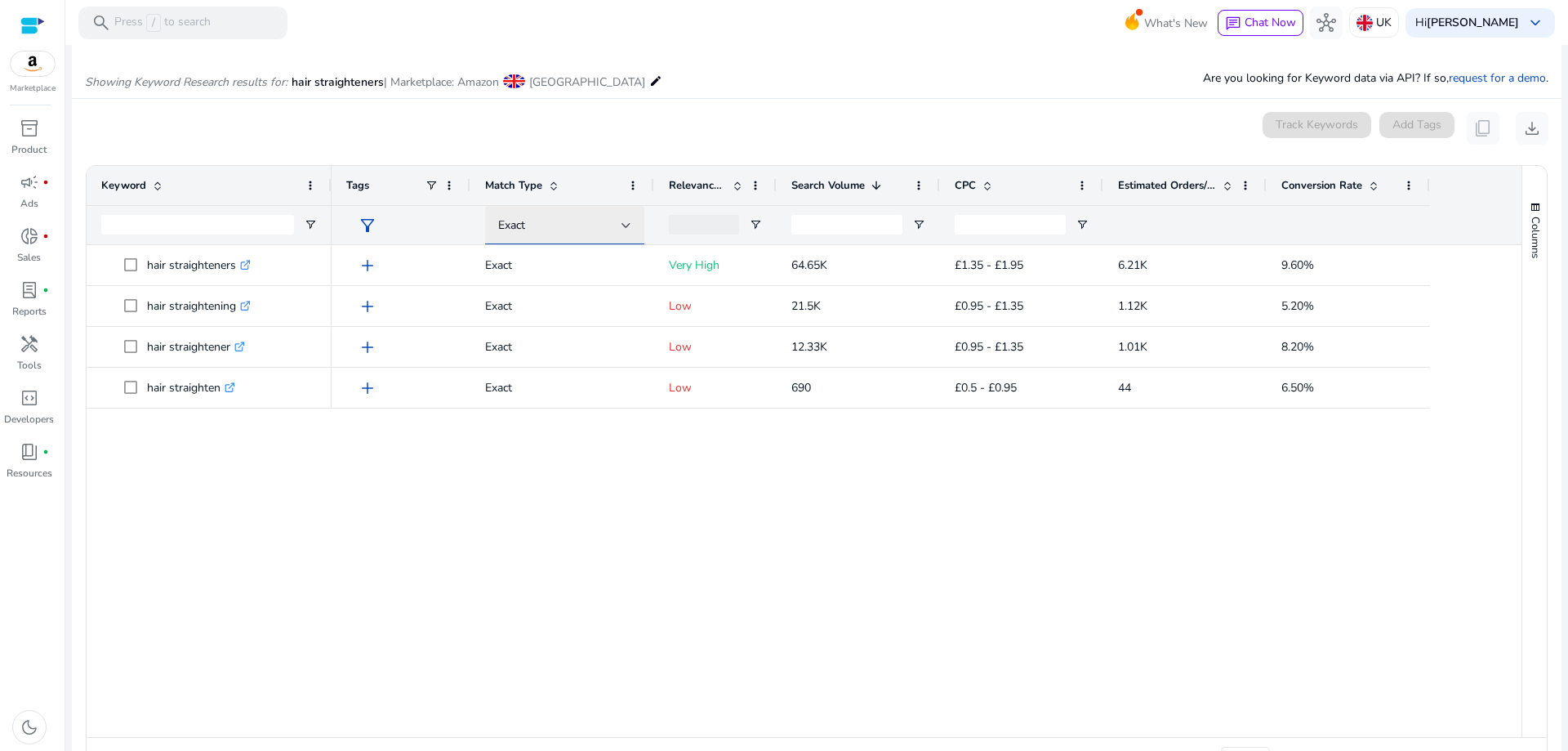
click at [574, 227] on div "Exact" at bounding box center [560, 226] width 123 height 18
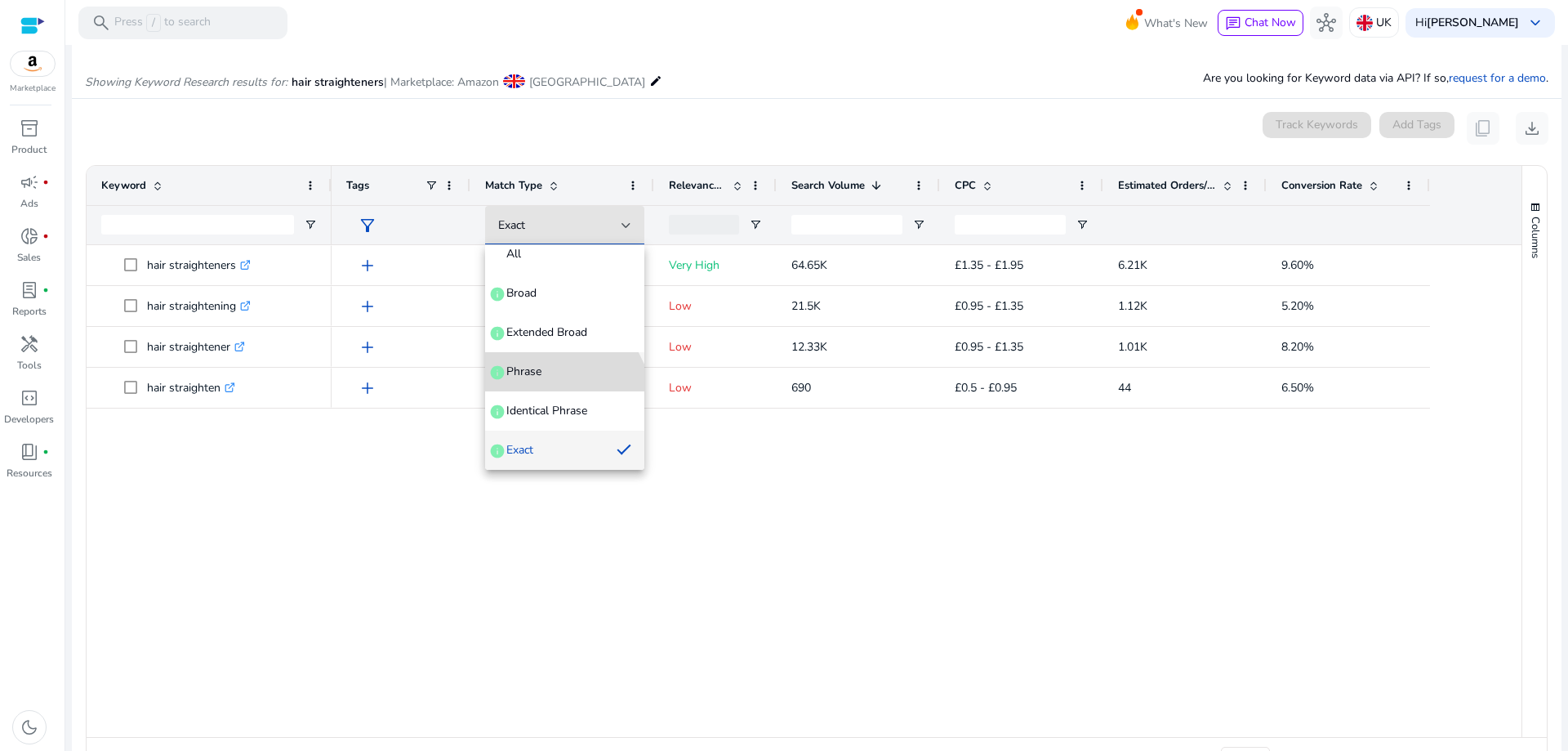
click at [542, 376] on span "Phrase info" at bounding box center [565, 372] width 133 height 16
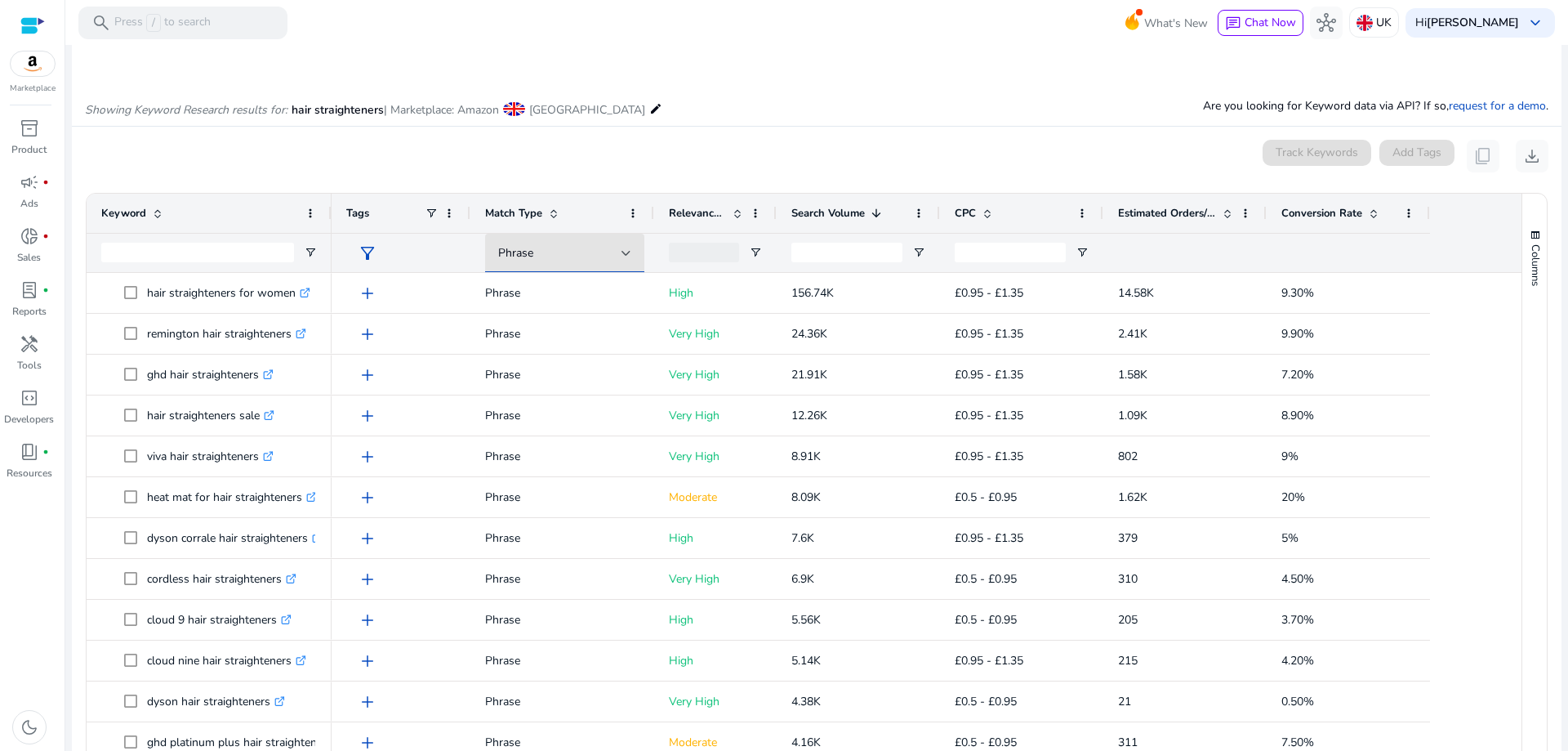
scroll to position [164, 0]
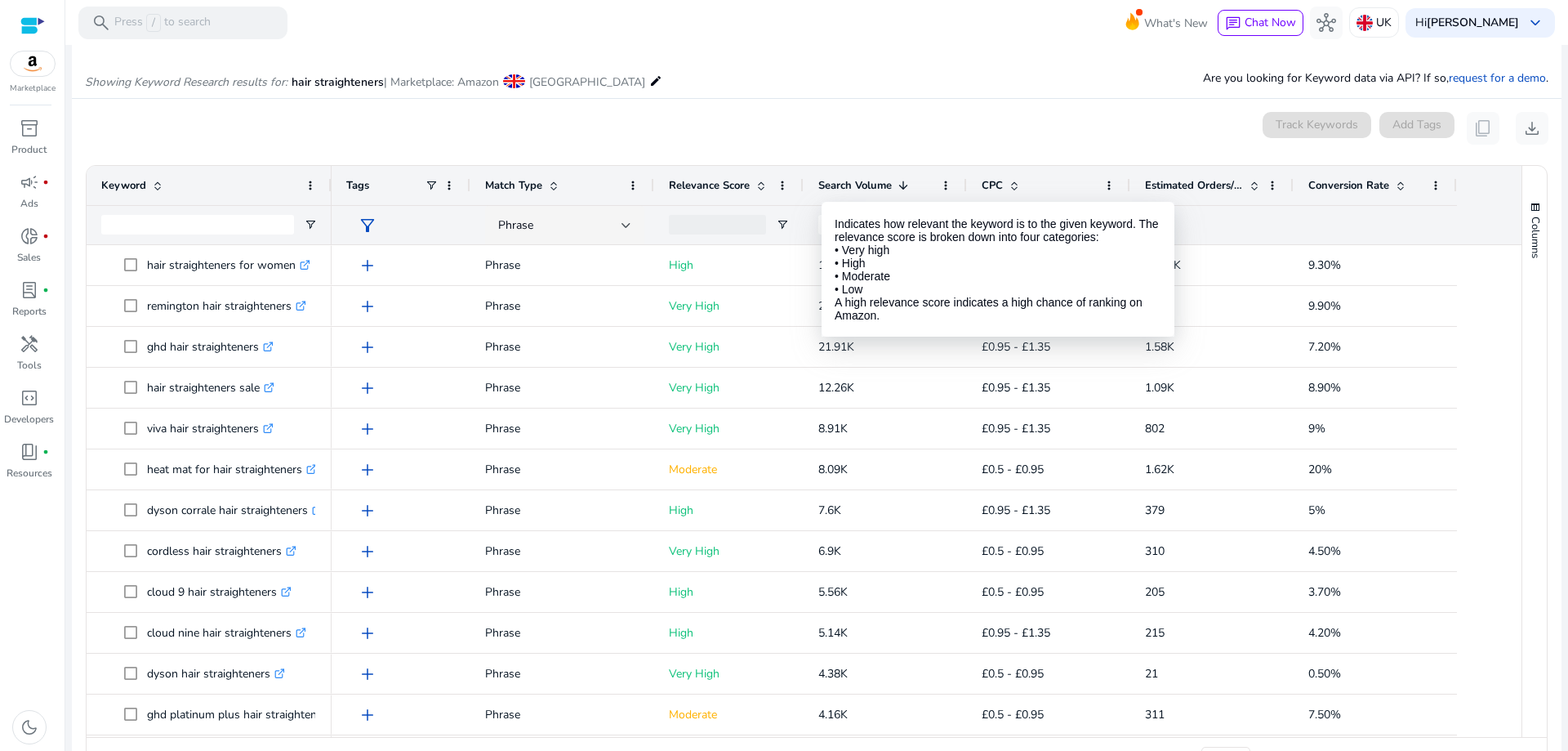
drag, startPoint x: 773, startPoint y: 184, endPoint x: 800, endPoint y: 187, distance: 27.2
click at [800, 187] on div at bounding box center [803, 185] width 6 height 39
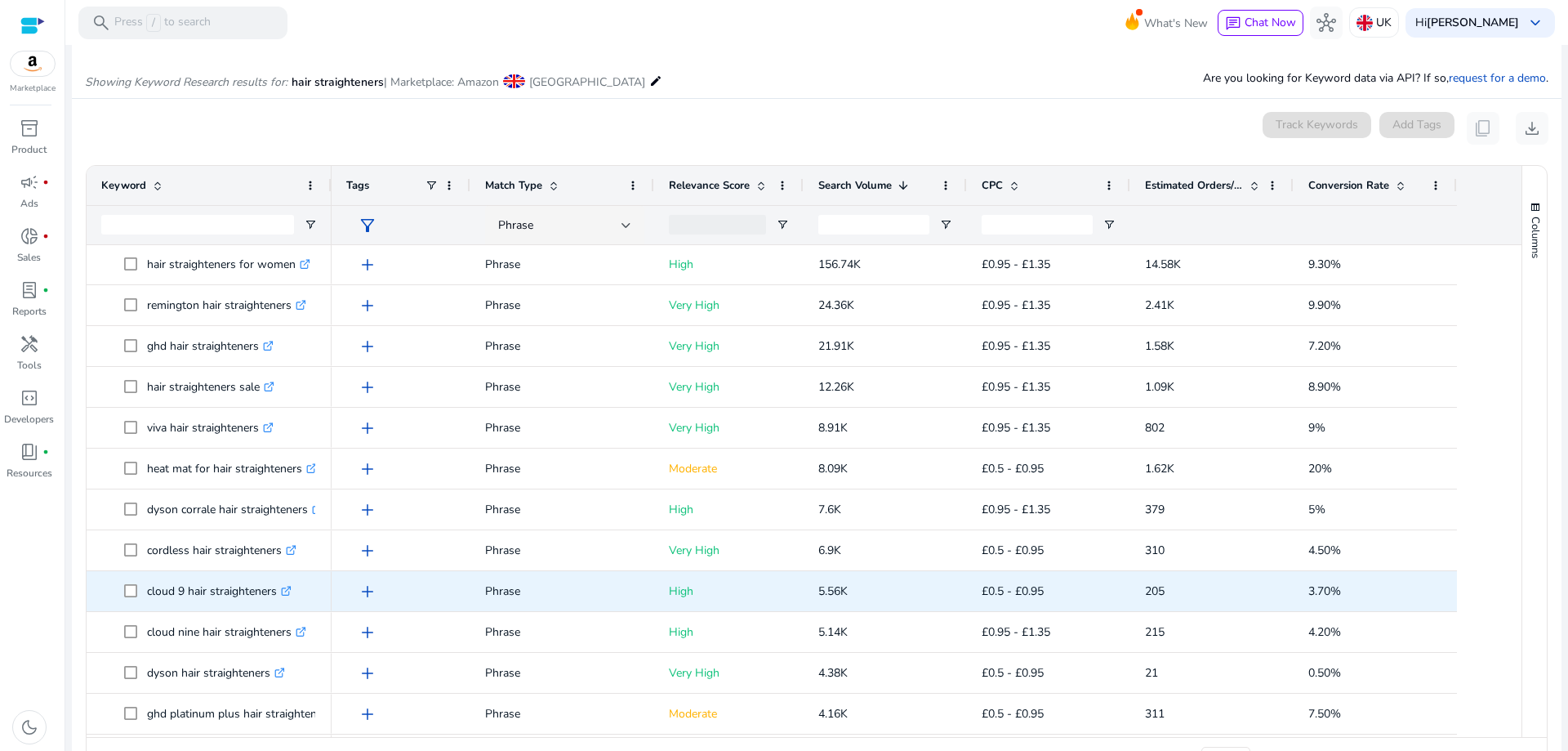
scroll to position [0, 0]
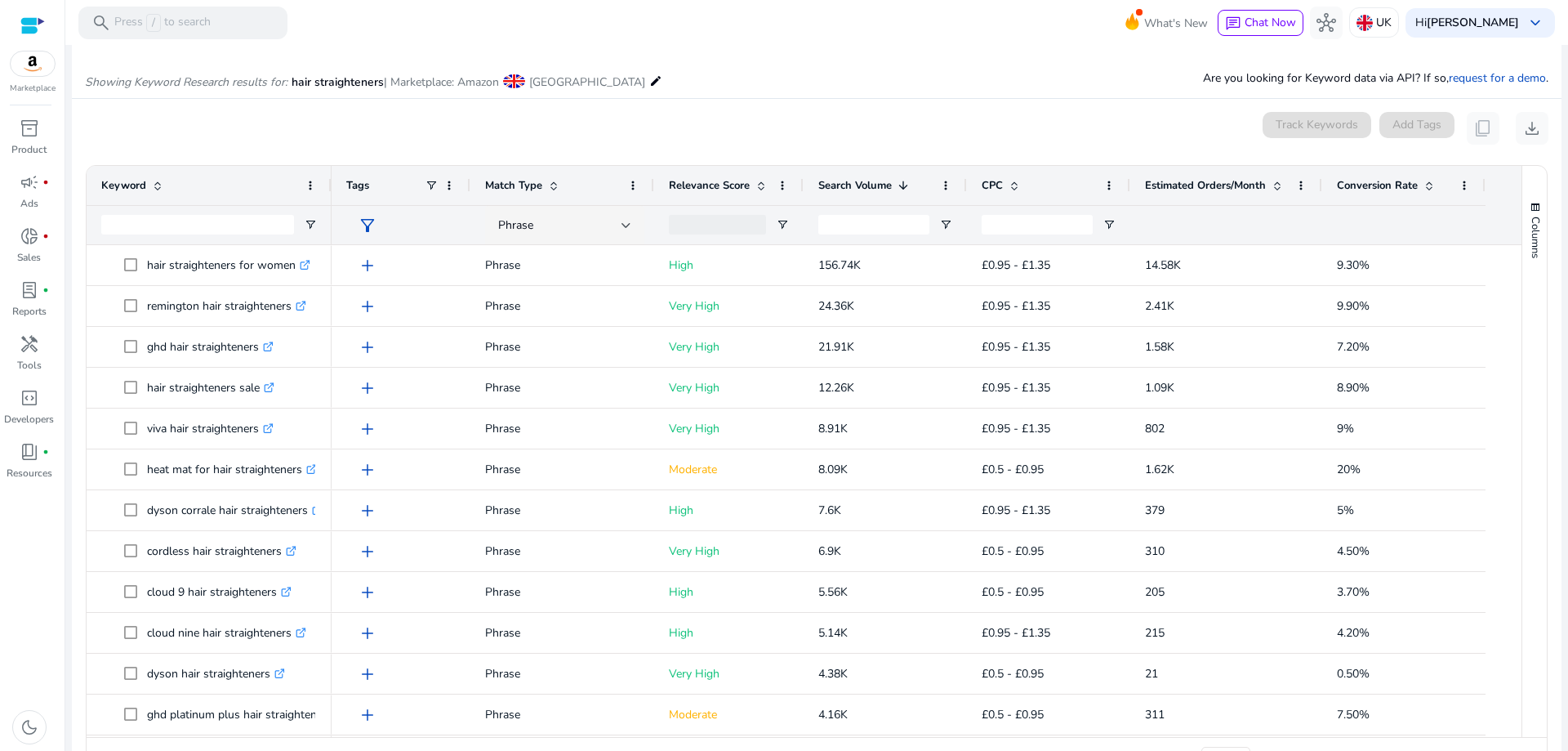
drag, startPoint x: 1291, startPoint y: 186, endPoint x: 1321, endPoint y: 191, distance: 30.4
click at [1321, 191] on div at bounding box center [1321, 185] width 6 height 39
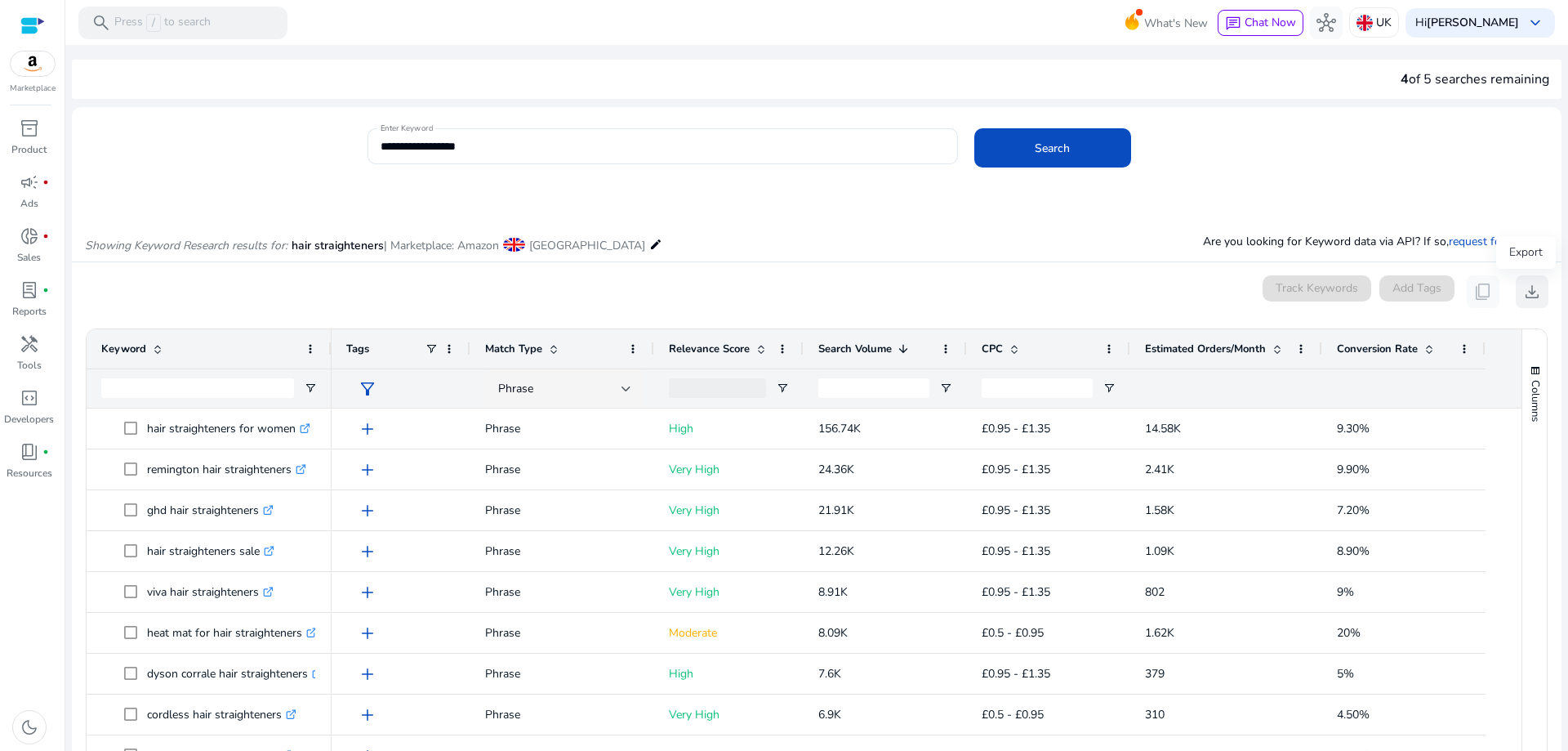
click at [1523, 293] on span "download" at bounding box center [1531, 291] width 19 height 19
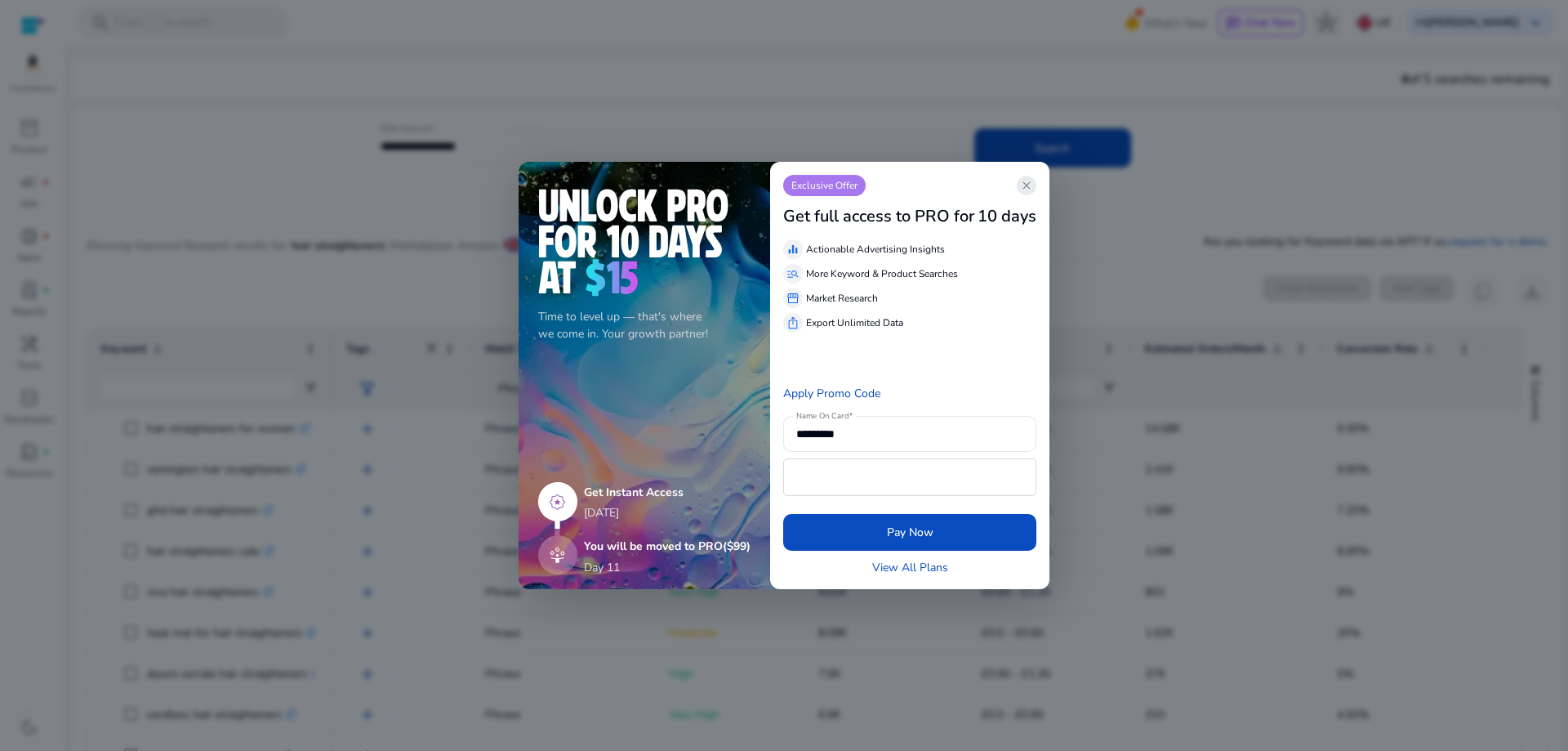
click at [1026, 187] on span "close" at bounding box center [1026, 185] width 13 height 13
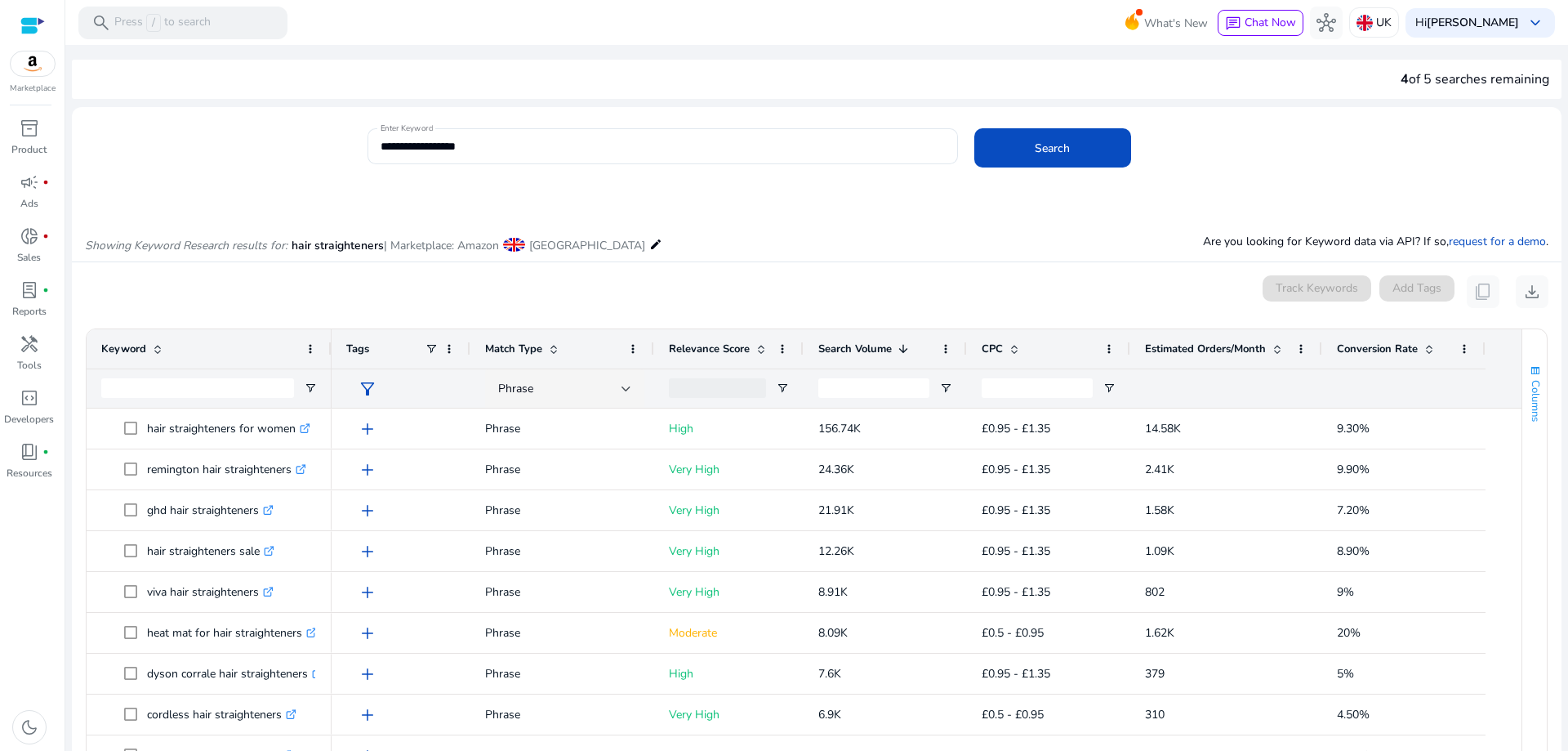
click at [1529, 383] on span "Columns" at bounding box center [1536, 401] width 15 height 42
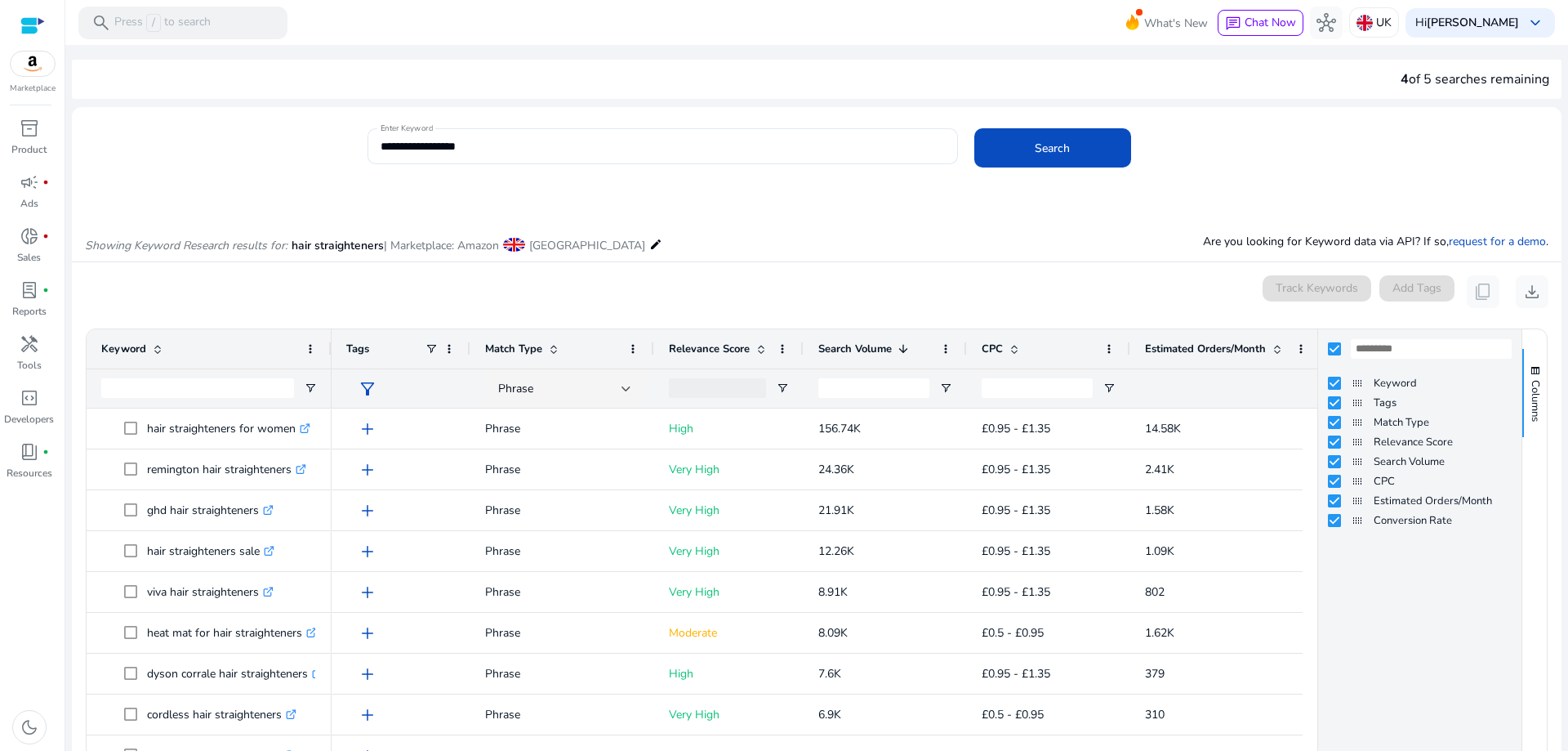
click at [1031, 280] on div "0 keyword(s) selected Track Keywords Add Tags content_copy download" at bounding box center [816, 291] width 1464 height 33
click at [1020, 228] on div "Showing Keyword Research results for: hair straighteners | Marketplace: Amazon …" at bounding box center [817, 227] width 1490 height 67
click at [1530, 367] on span "button" at bounding box center [1536, 371] width 13 height 13
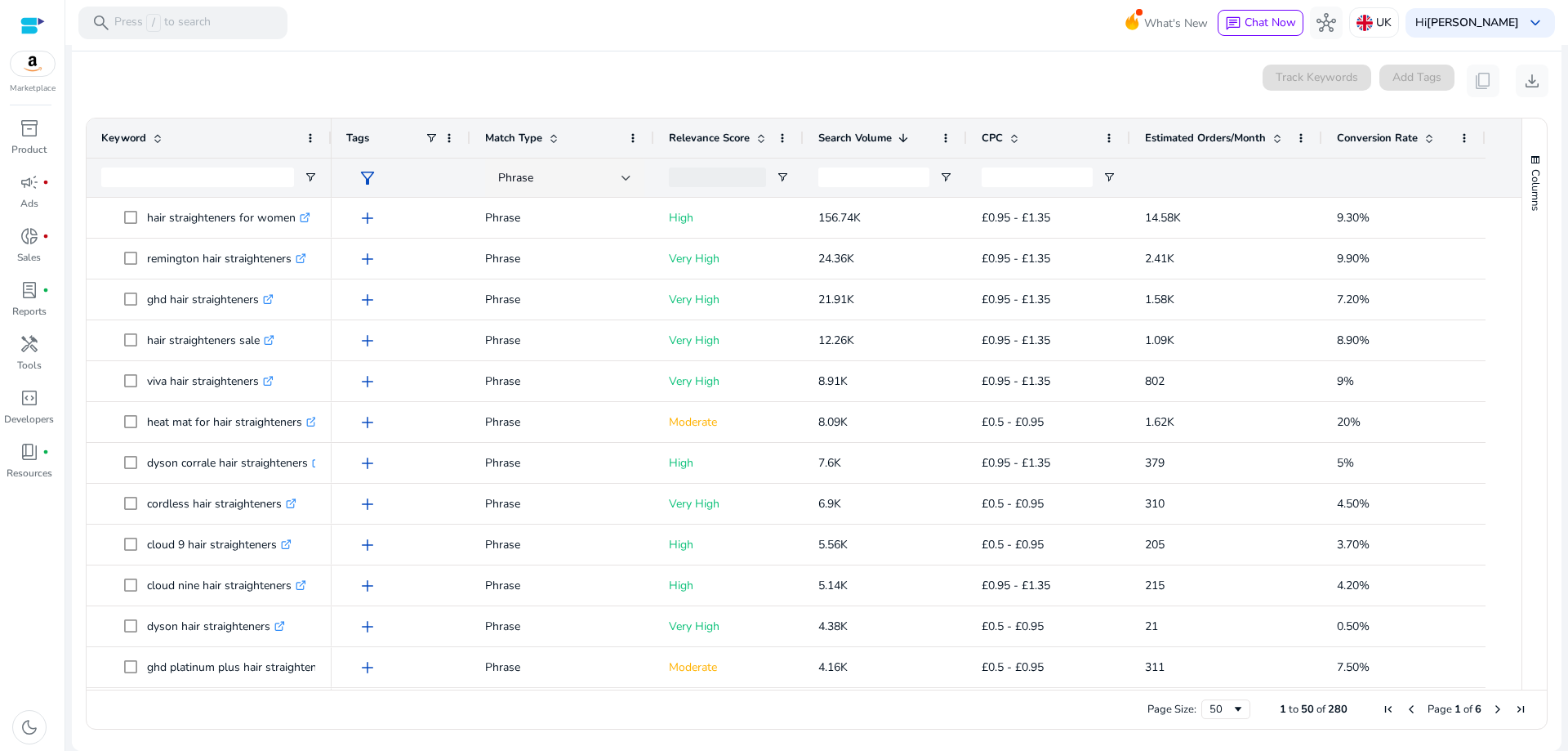
click at [360, 175] on span "filter_alt" at bounding box center [367, 177] width 19 height 19
click at [310, 135] on div at bounding box center [784, 376] width 1568 height 751
click at [310, 135] on span at bounding box center [310, 138] width 13 height 13
click at [424, 65] on div "0 keyword(s) selected Track Keywords Add Tags content_copy download" at bounding box center [816, 81] width 1464 height 33
click at [29, 347] on span "handyman" at bounding box center [28, 344] width 19 height 19
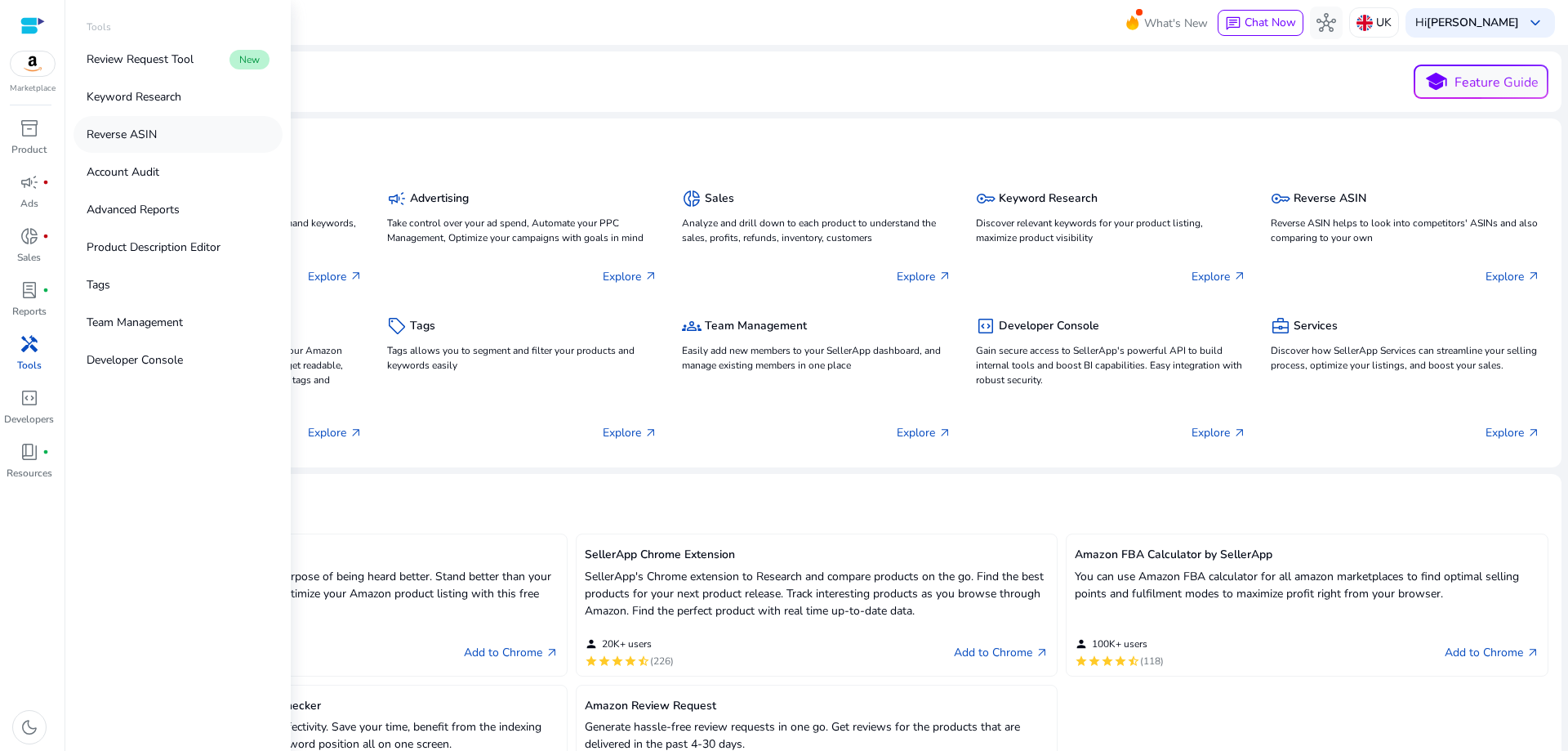
click at [140, 135] on p "Reverse ASIN" at bounding box center [121, 134] width 70 height 17
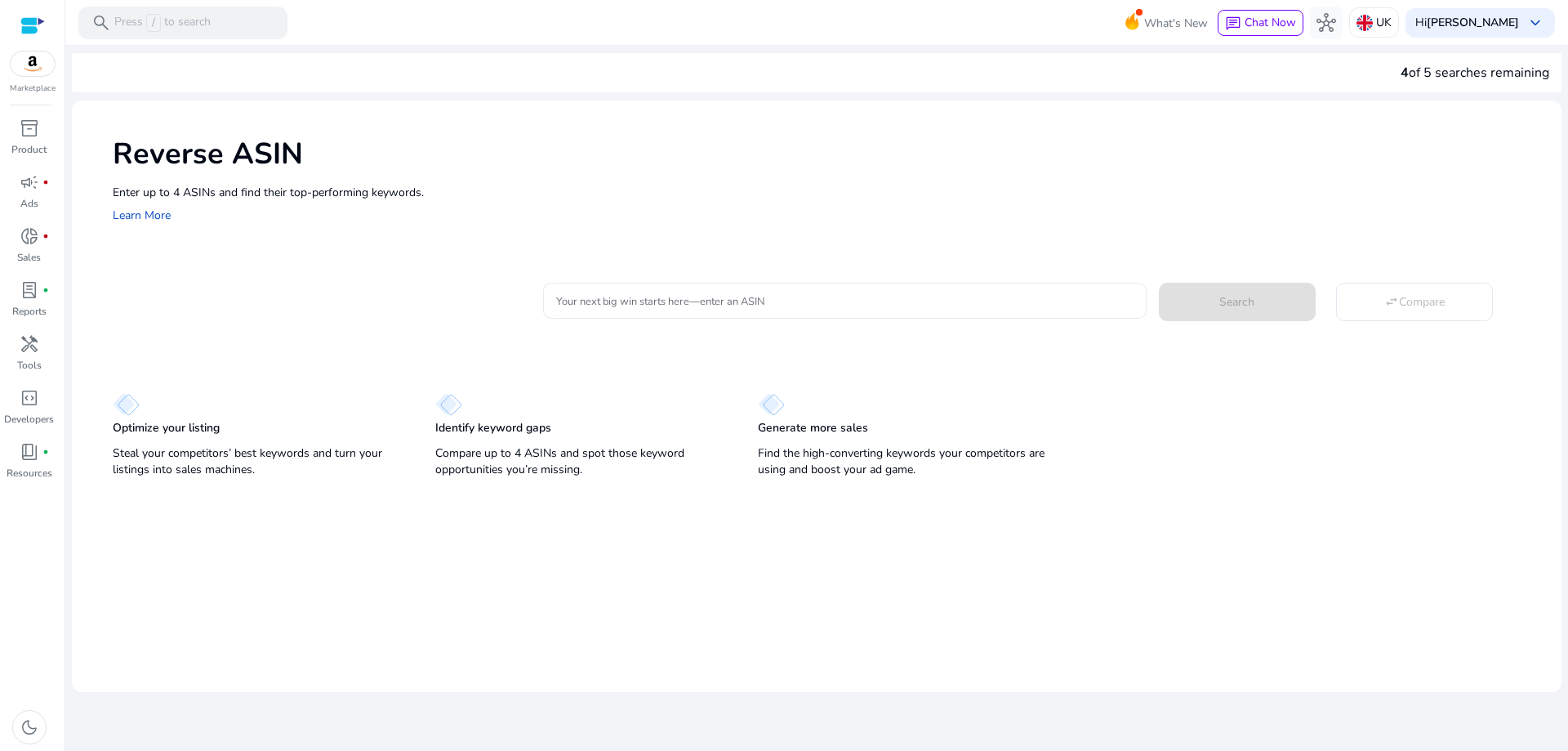
click at [668, 297] on input "Your next big win starts here—enter an ASIN" at bounding box center [845, 301] width 577 height 18
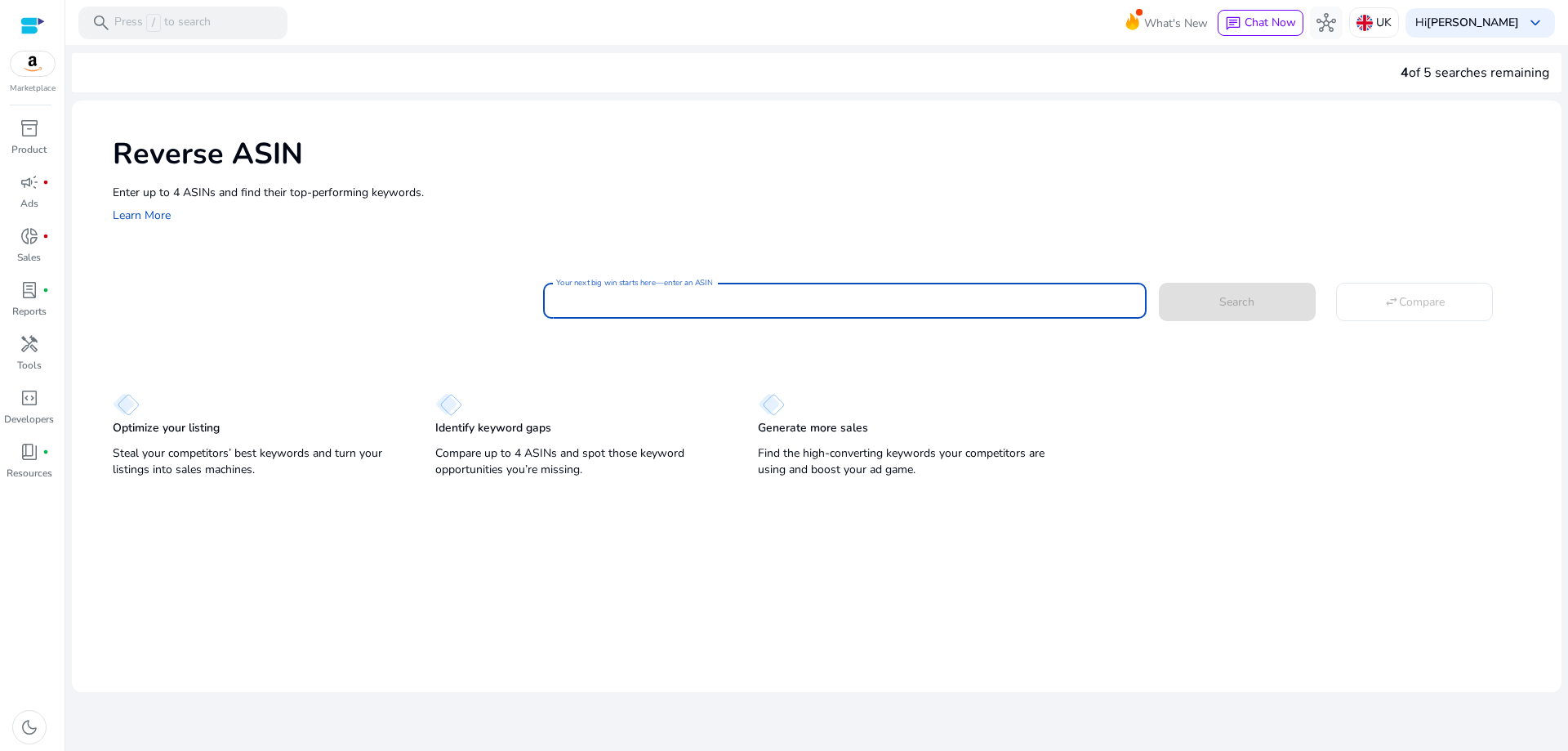
click at [865, 297] on input "Your next big win starts here—enter an ASIN" at bounding box center [845, 301] width 577 height 18
paste input "**********"
type input "**********"
click at [1281, 312] on span at bounding box center [1237, 301] width 157 height 39
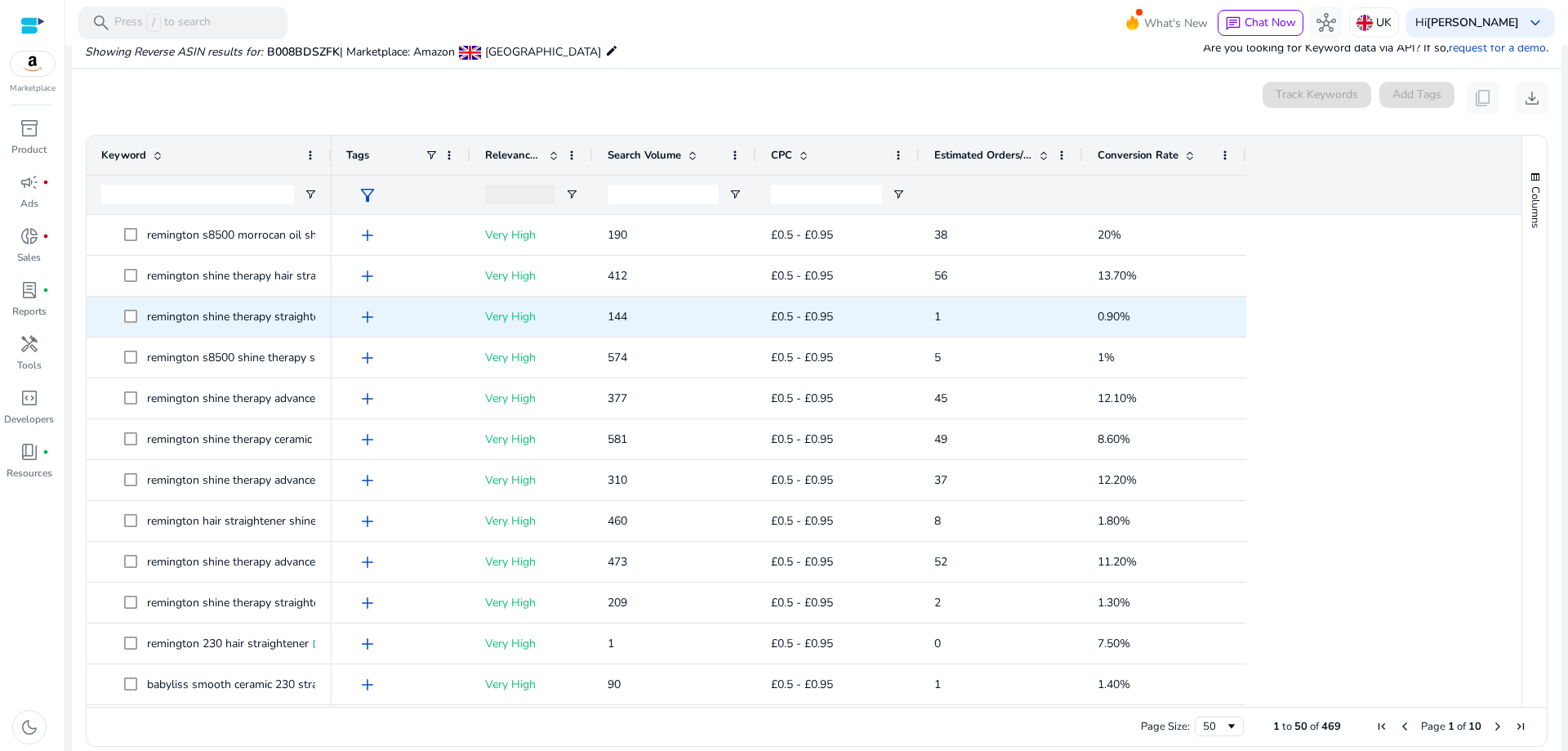
scroll to position [175, 0]
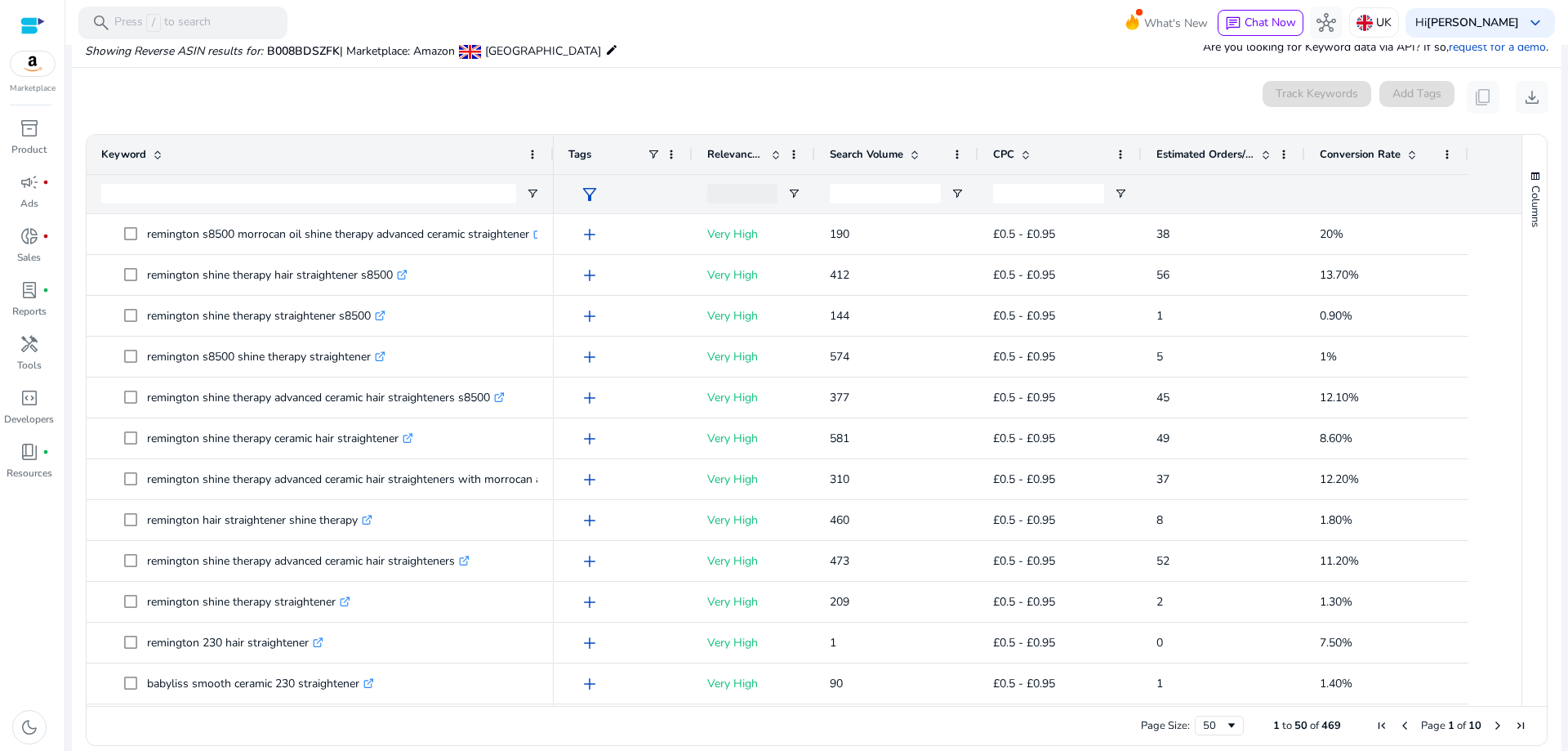
drag, startPoint x: 330, startPoint y: 154, endPoint x: 552, endPoint y: 173, distance: 222.8
click at [552, 173] on div at bounding box center [552, 154] width 6 height 39
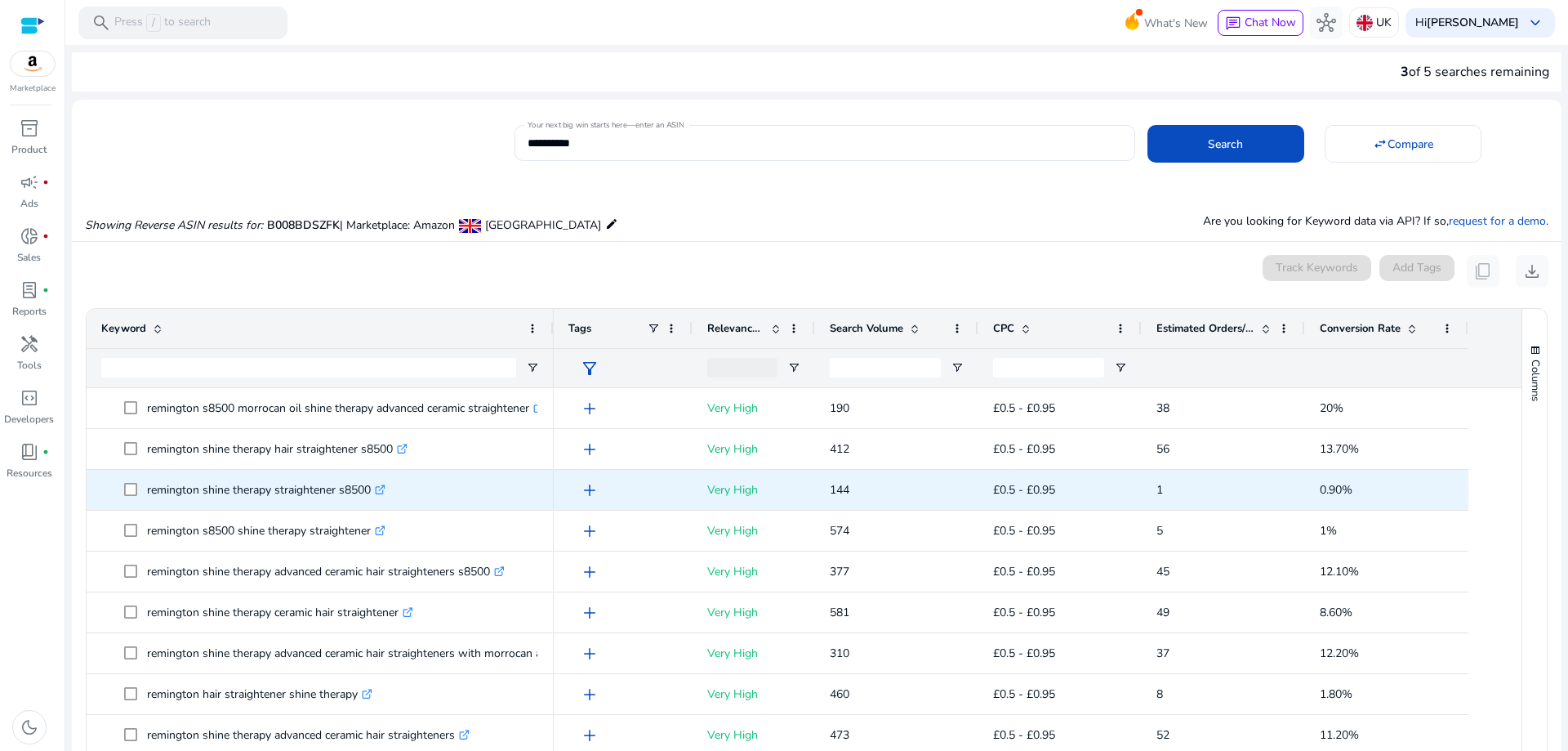
scroll to position [0, 0]
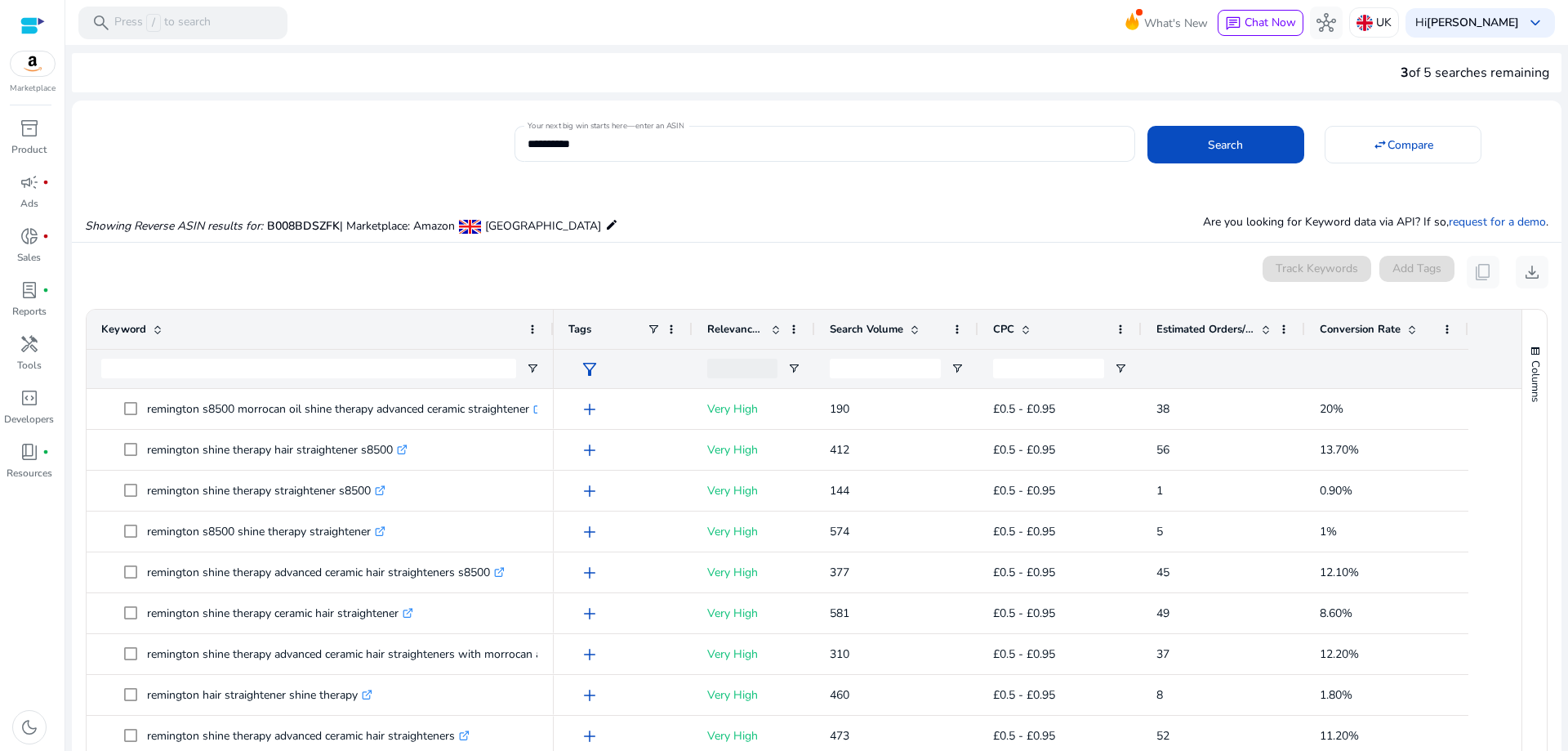
click at [915, 328] on span at bounding box center [915, 329] width 13 height 13
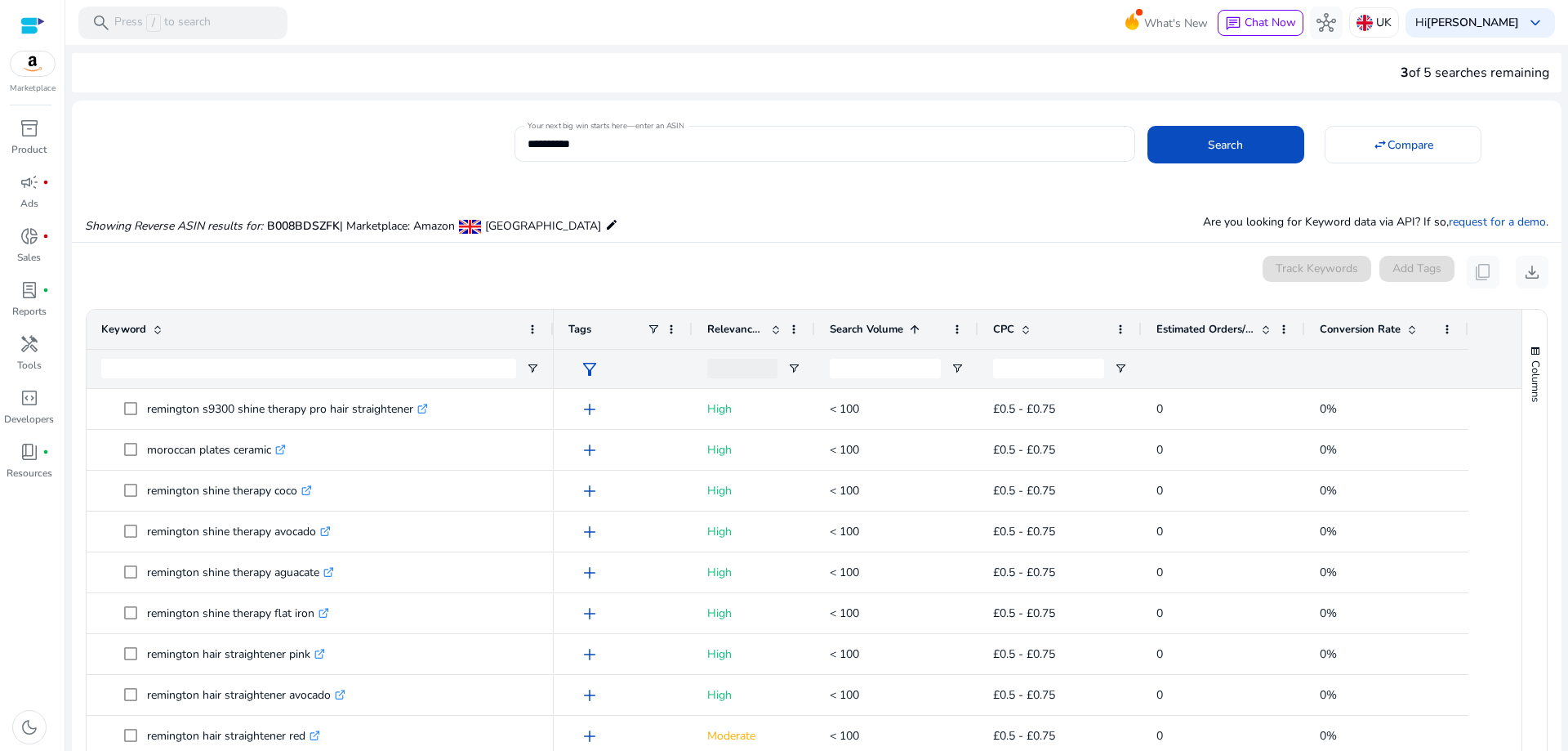
click at [915, 328] on span at bounding box center [915, 329] width 13 height 13
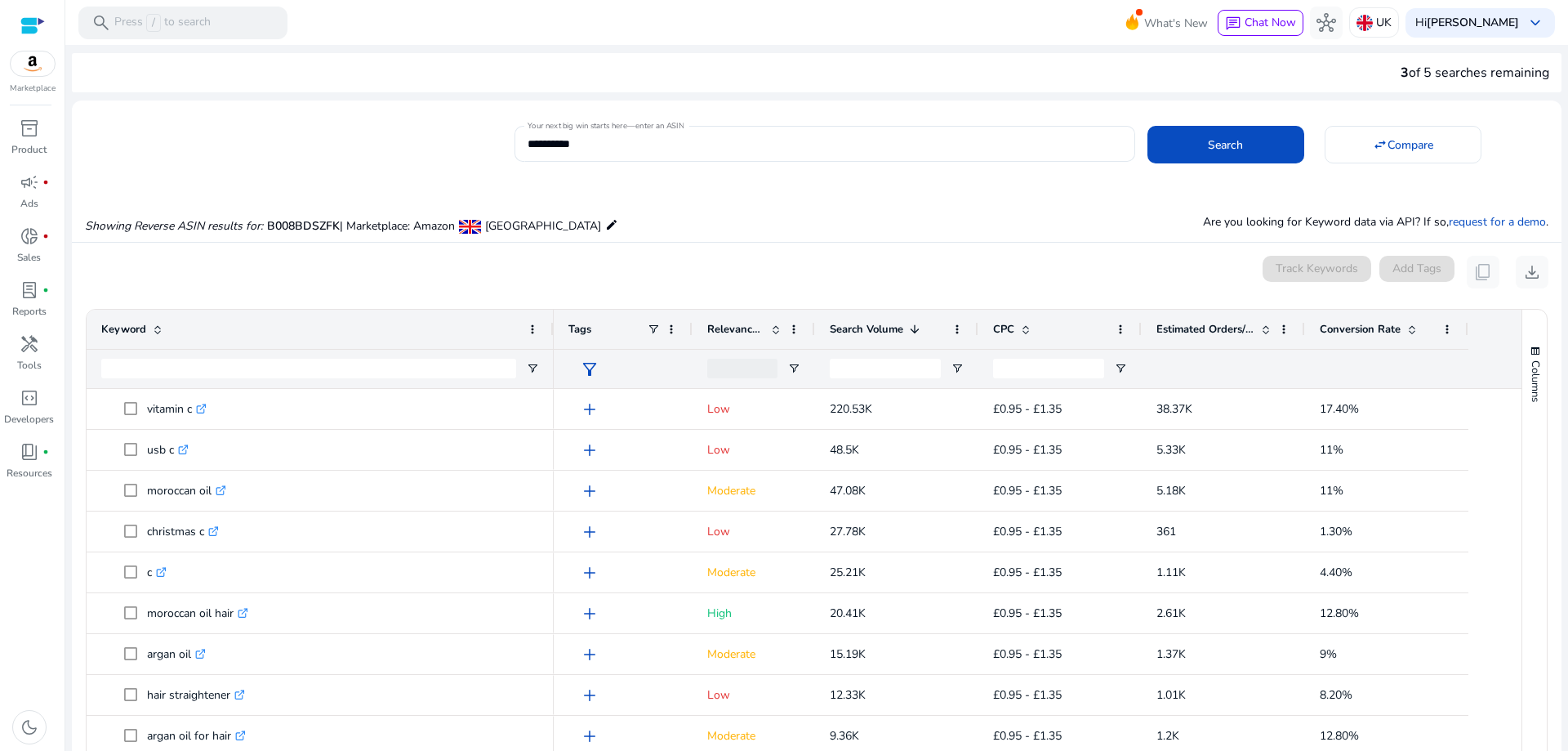
click at [1266, 332] on span at bounding box center [1266, 329] width 13 height 13
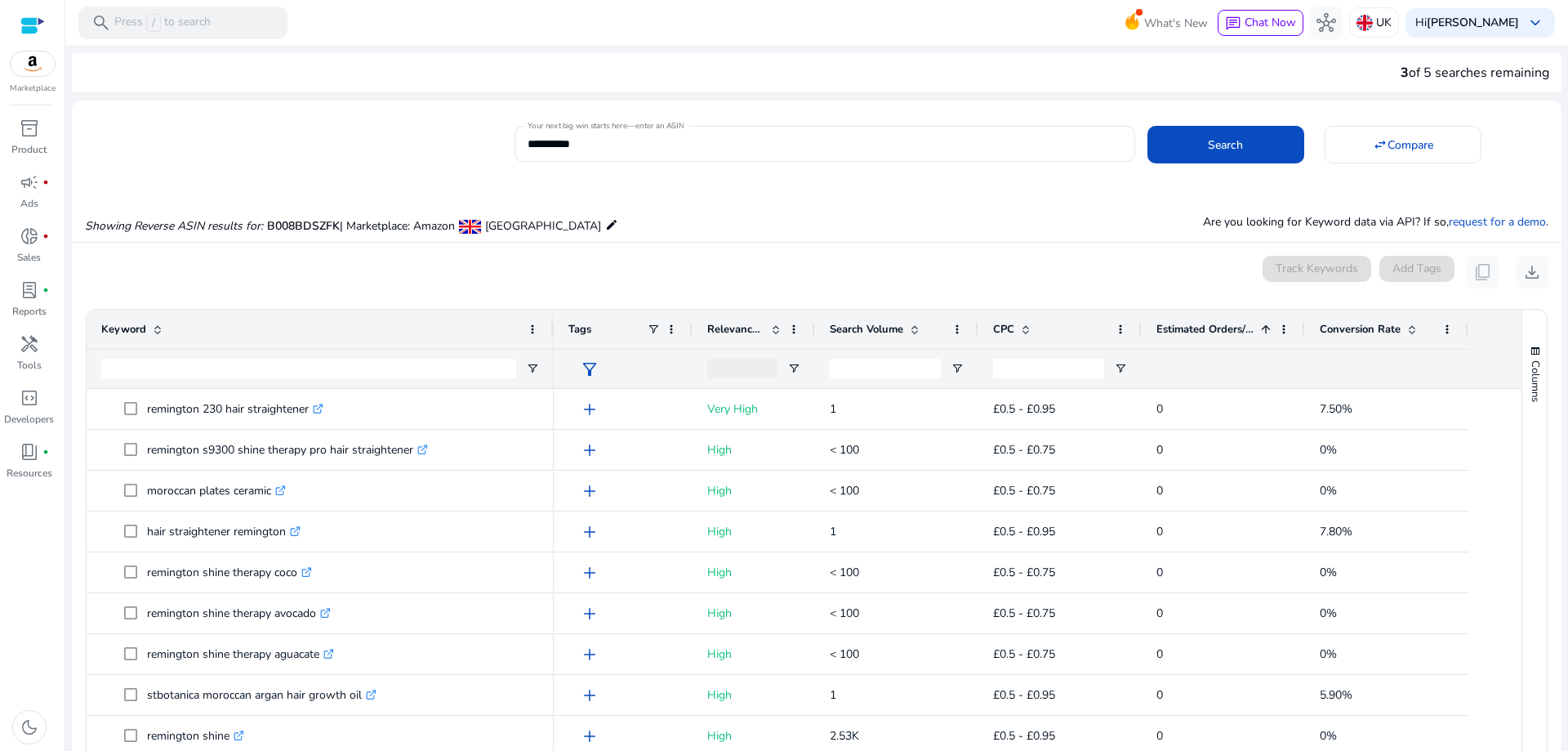
click at [1266, 332] on span at bounding box center [1266, 329] width 13 height 13
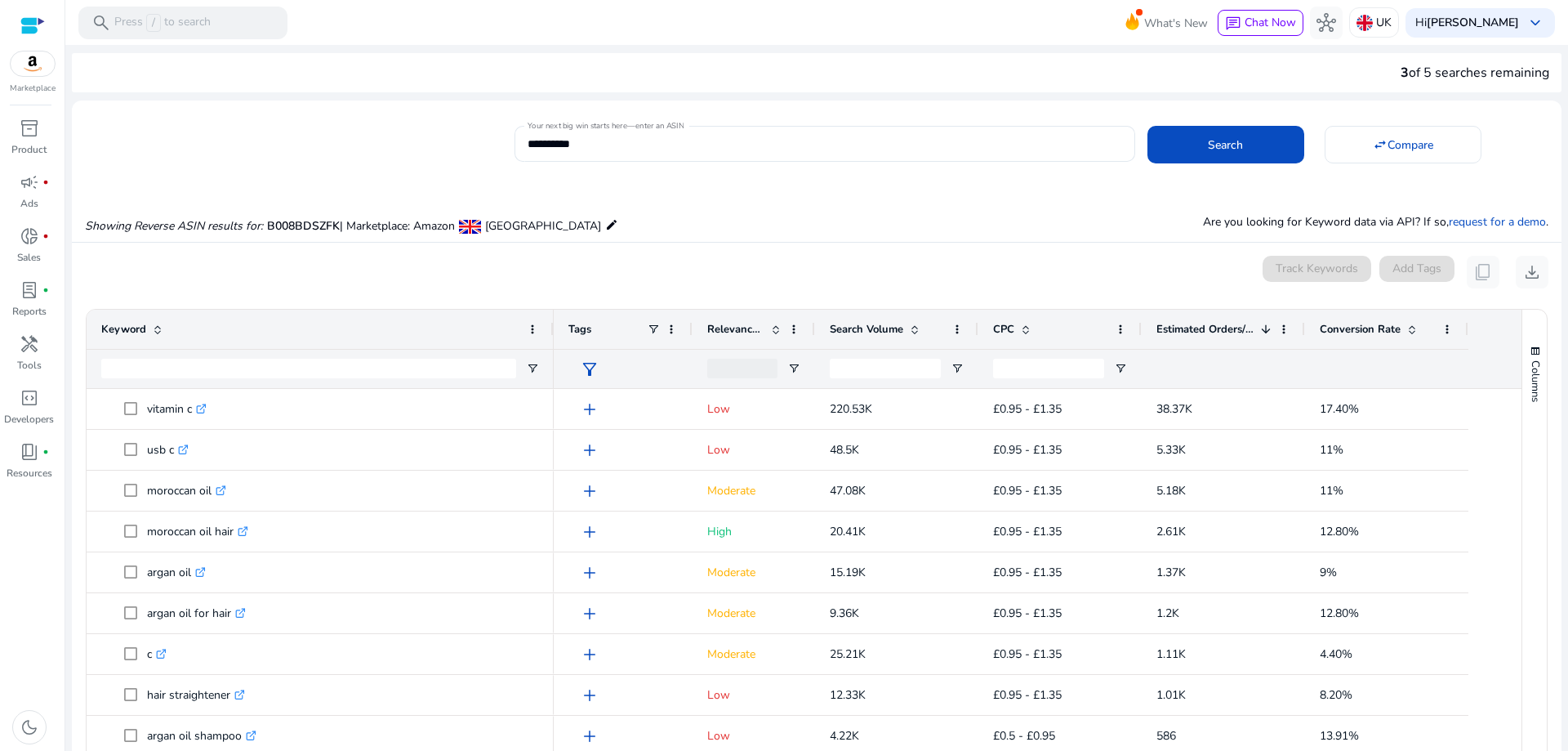
click at [777, 333] on span at bounding box center [776, 329] width 13 height 13
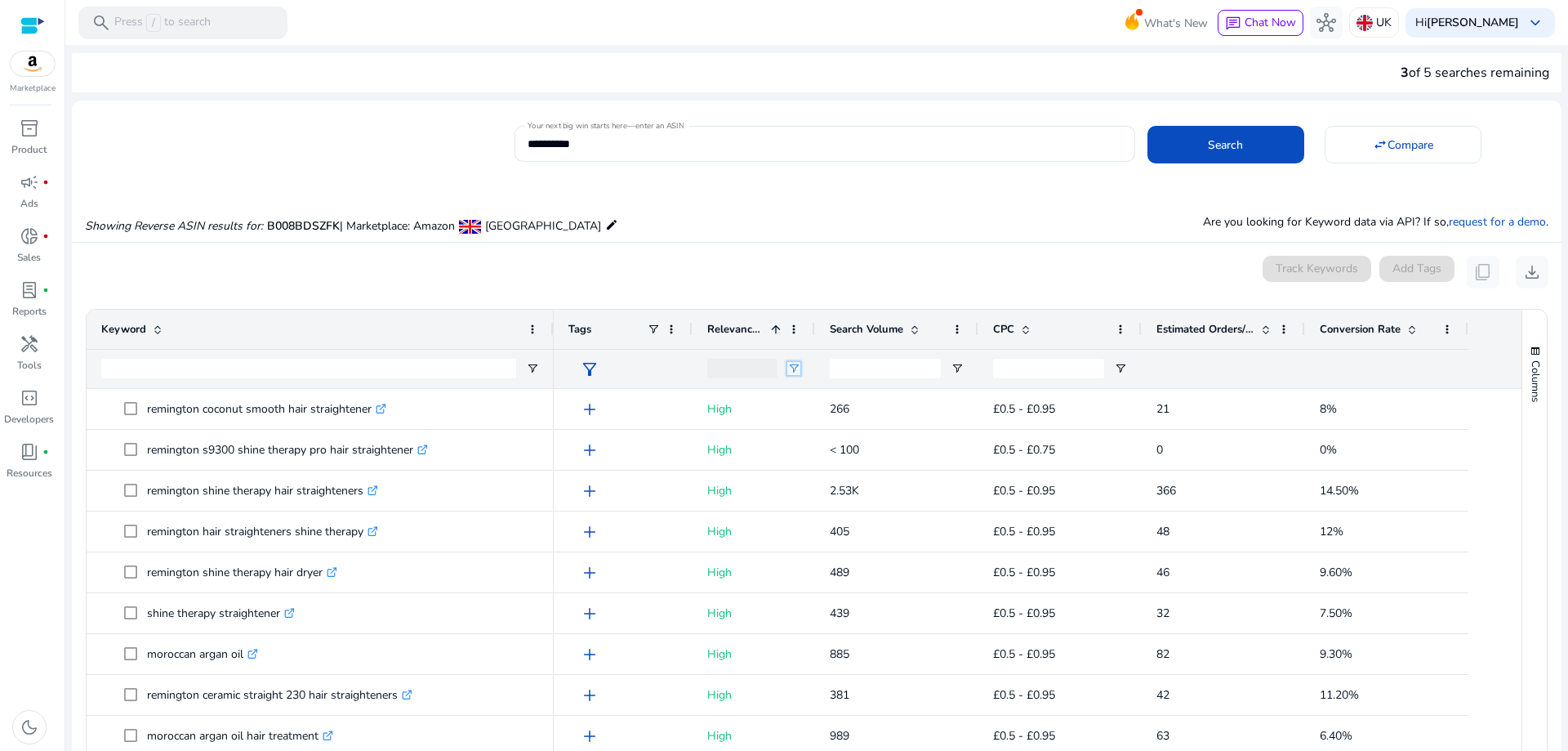
click at [800, 369] on span "Open Filter Menu" at bounding box center [794, 368] width 13 height 13
click at [817, 432] on div "(Select All)" at bounding box center [878, 430] width 131 height 12
type input "**********"
click at [778, 275] on div "0 keyword(s) selected Track Keywords Add Tags content_copy download" at bounding box center [816, 272] width 1464 height 33
click at [914, 327] on span at bounding box center [915, 329] width 13 height 13
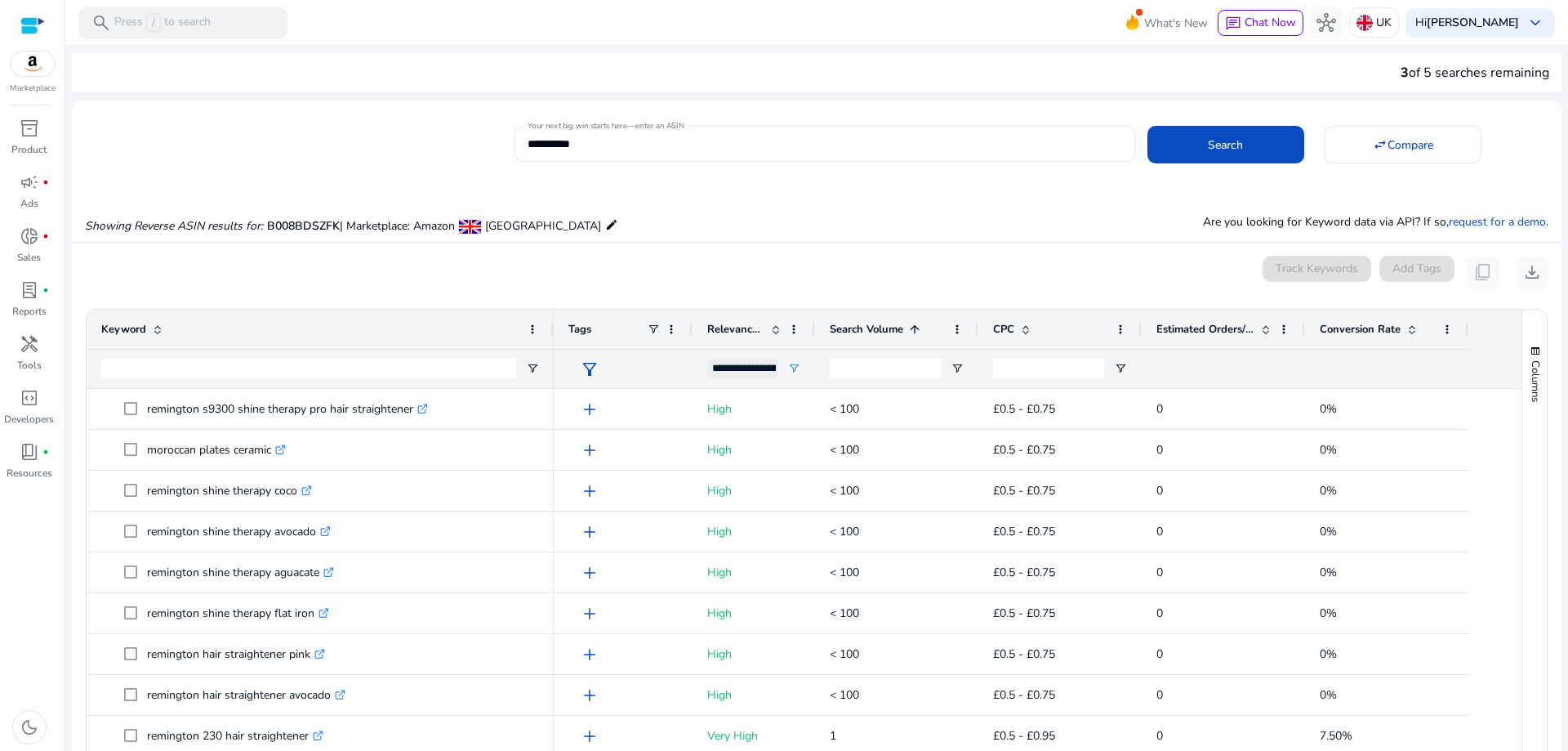
click at [914, 327] on span at bounding box center [915, 329] width 13 height 13
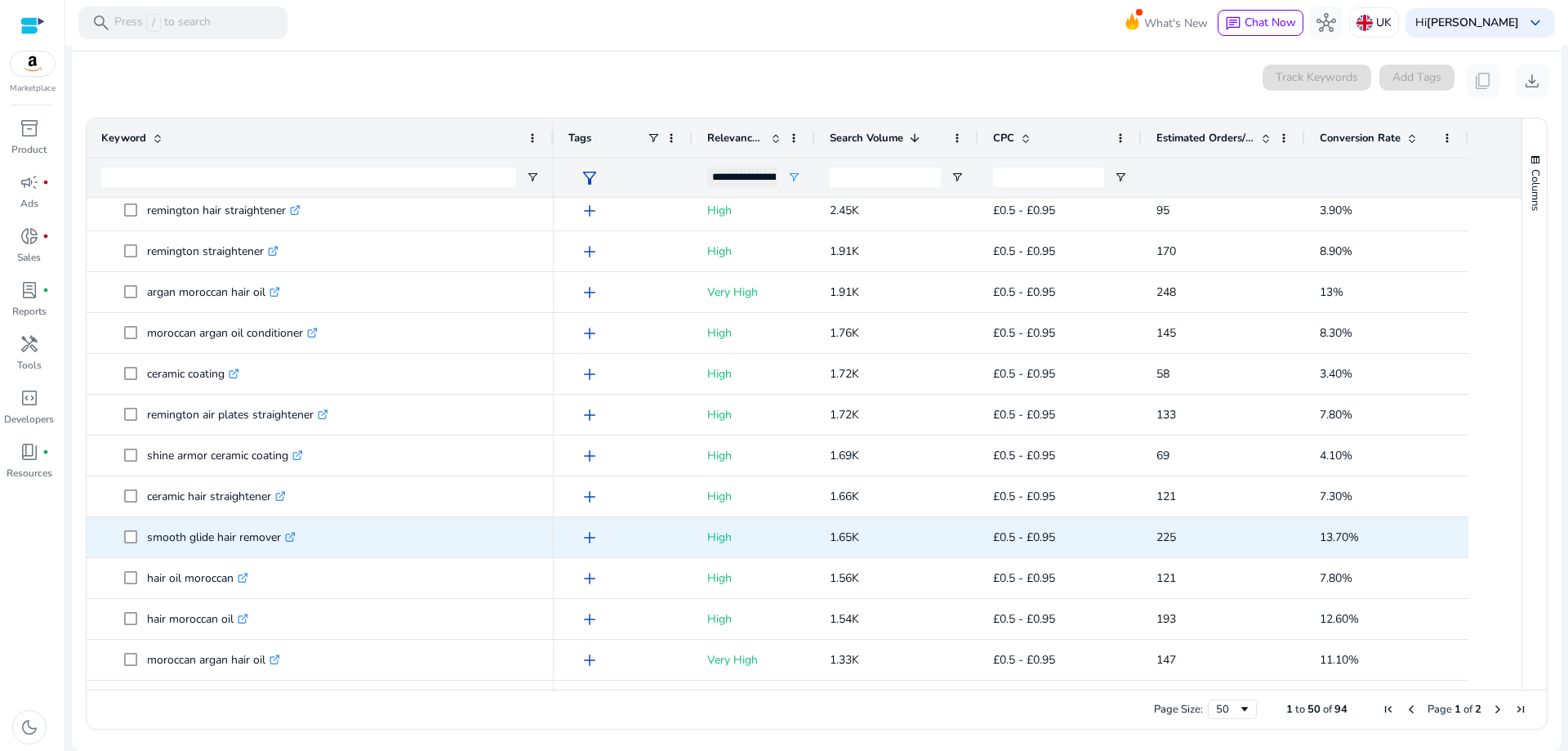
scroll to position [327, 0]
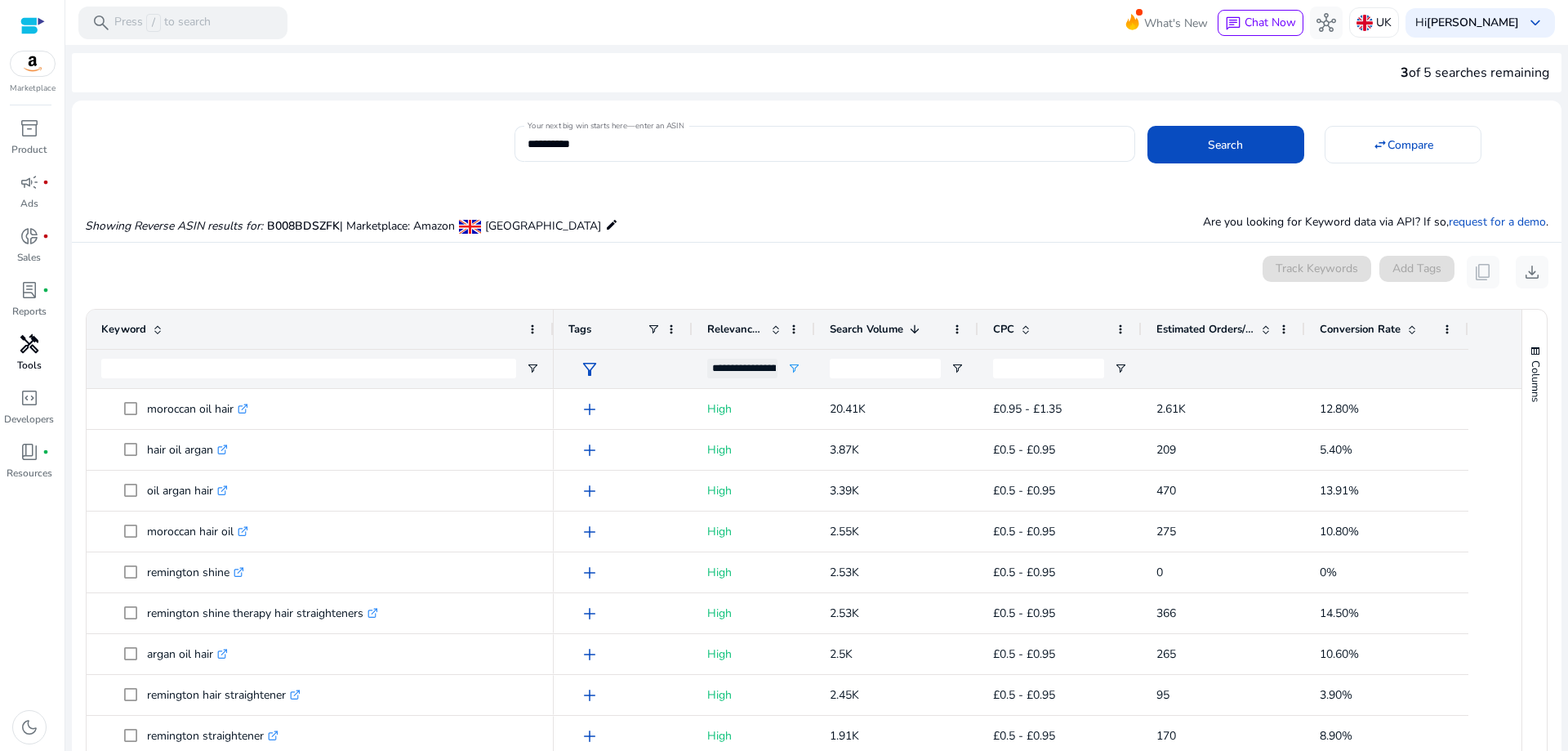
click at [35, 338] on span "handyman" at bounding box center [28, 344] width 19 height 19
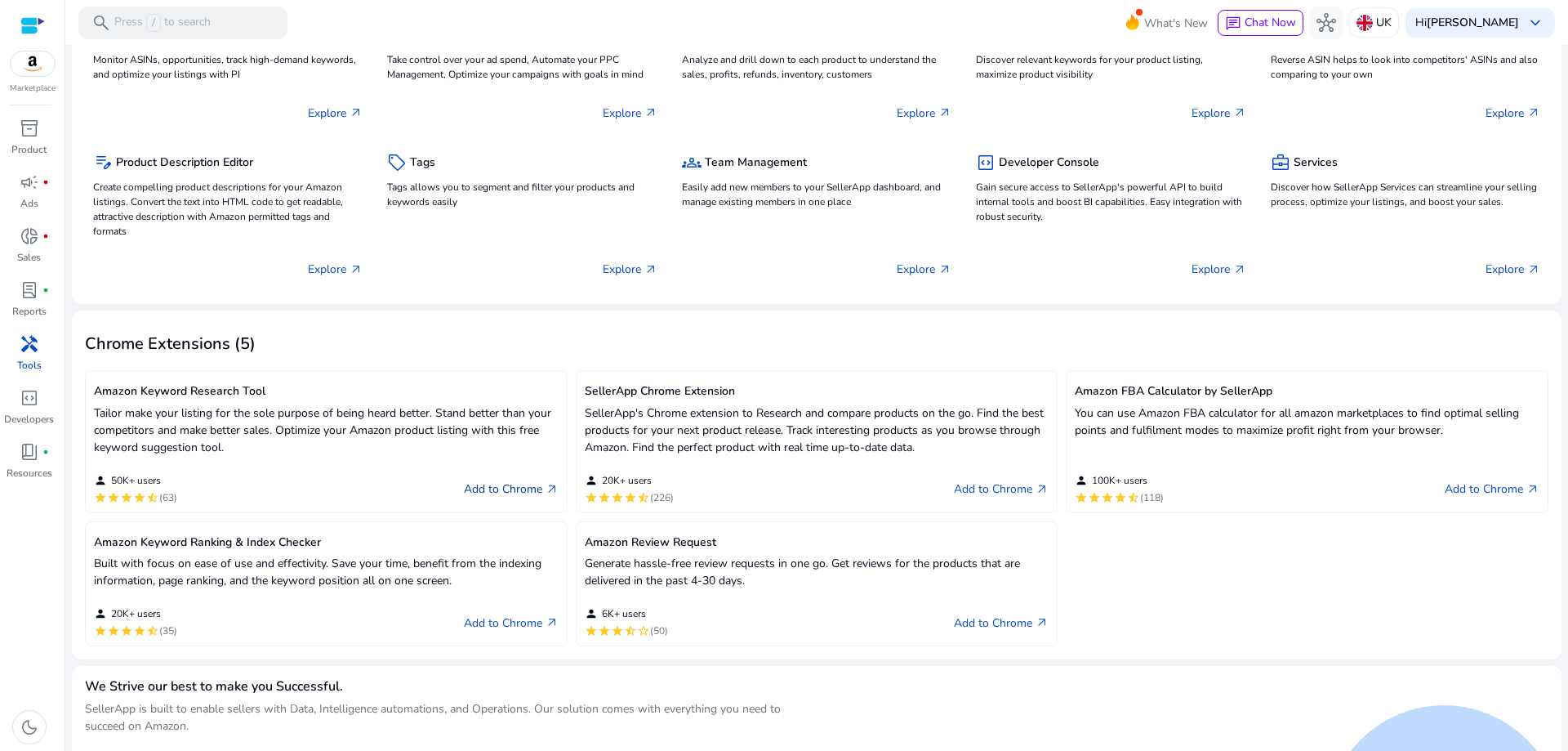
click at [500, 488] on link "Add to Chrome arrow_outward" at bounding box center [511, 489] width 95 height 19
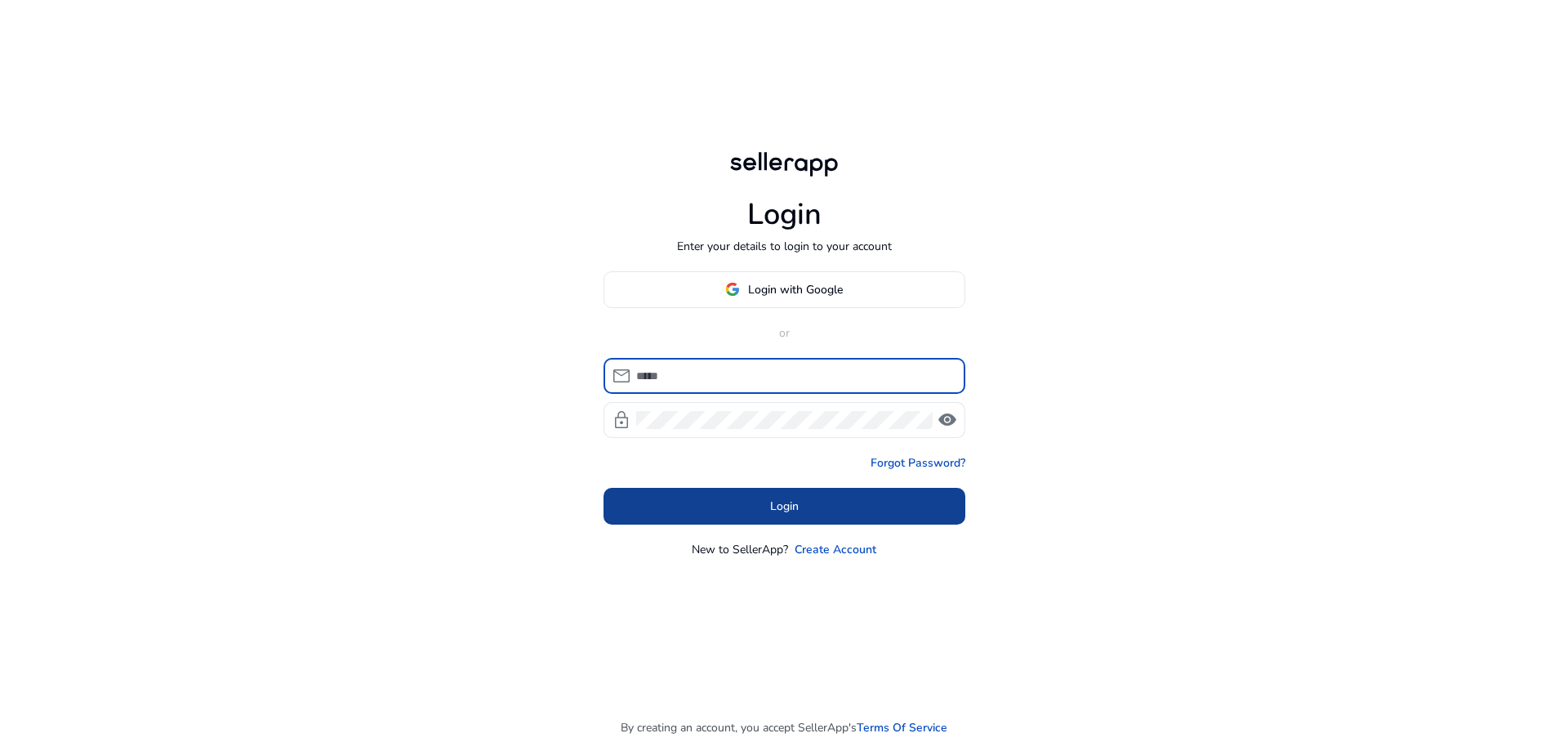
type input "**********"
click at [772, 504] on span "Login" at bounding box center [784, 506] width 28 height 17
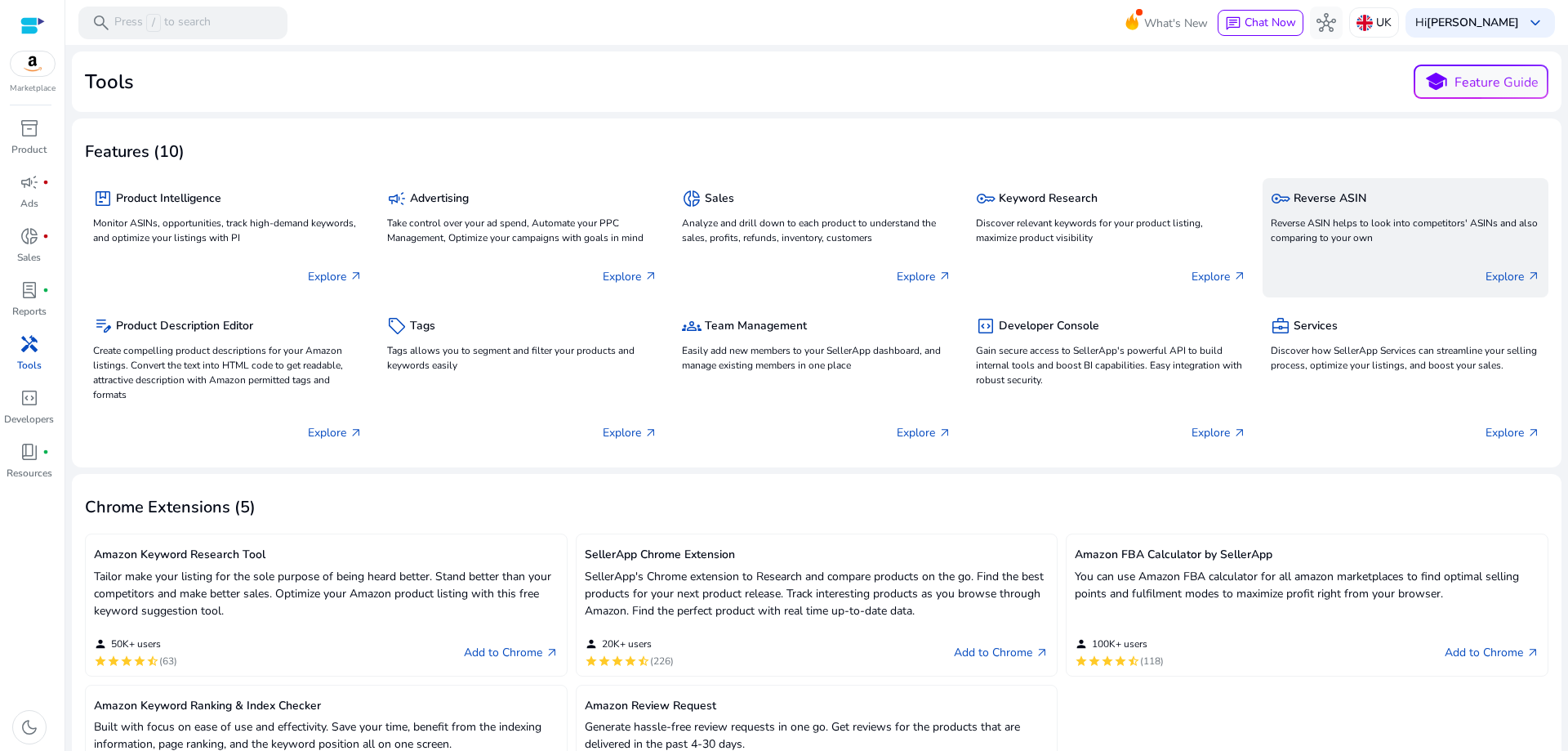
click at [1388, 243] on p "Reverse ASIN helps to look into competitors' ASINs and also comparing to your o…" at bounding box center [1405, 230] width 269 height 29
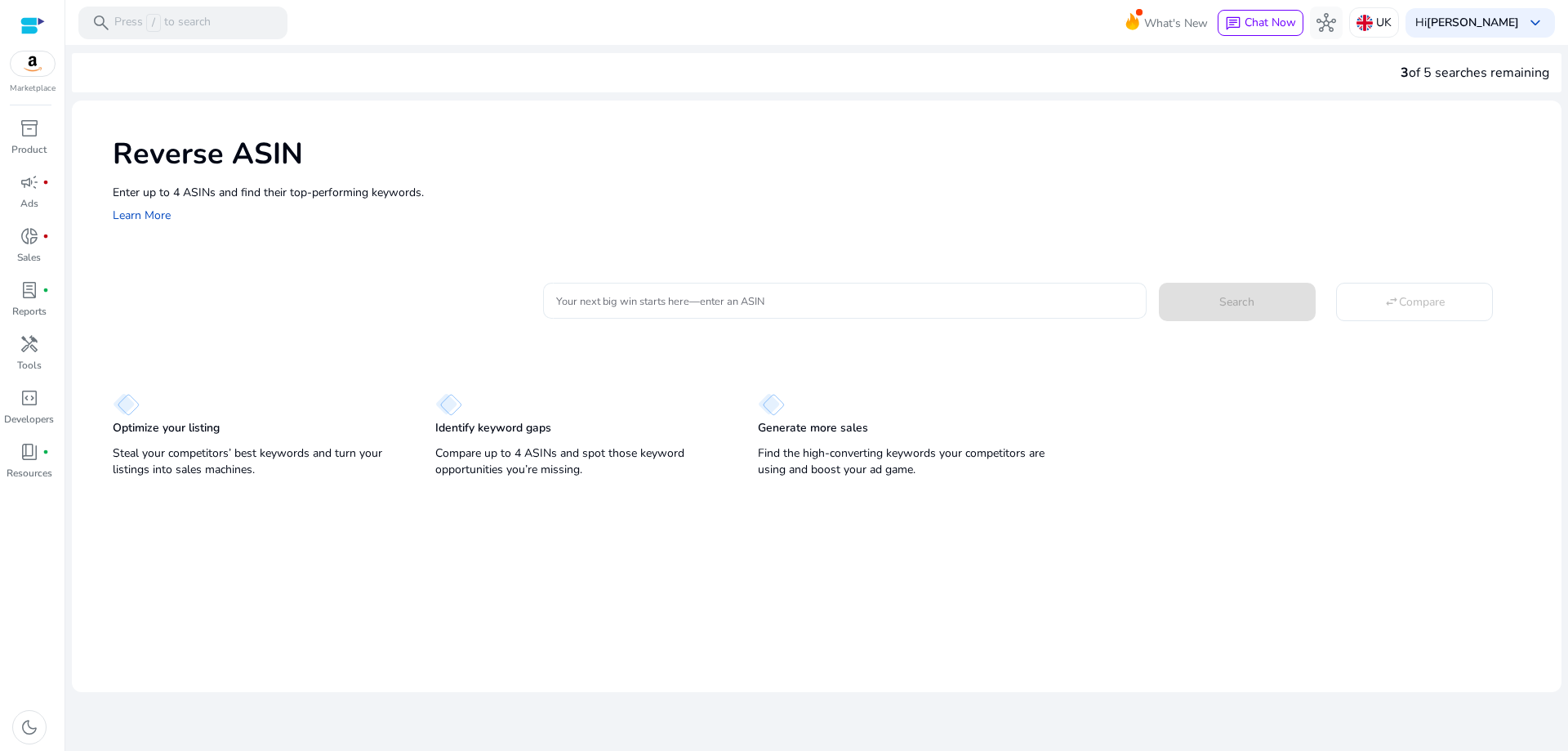
click at [887, 285] on div at bounding box center [845, 301] width 577 height 36
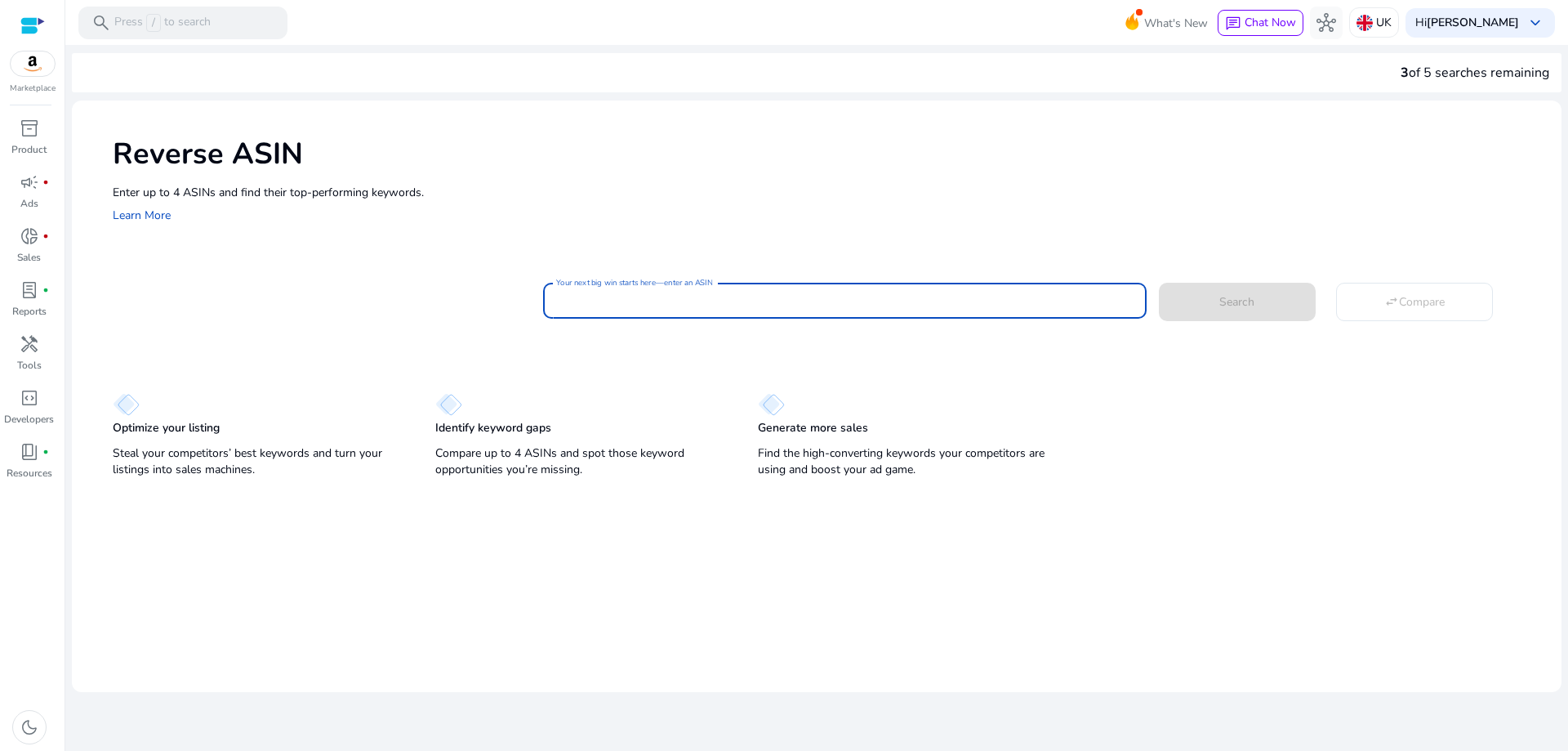
paste input "**********"
type input "**********"
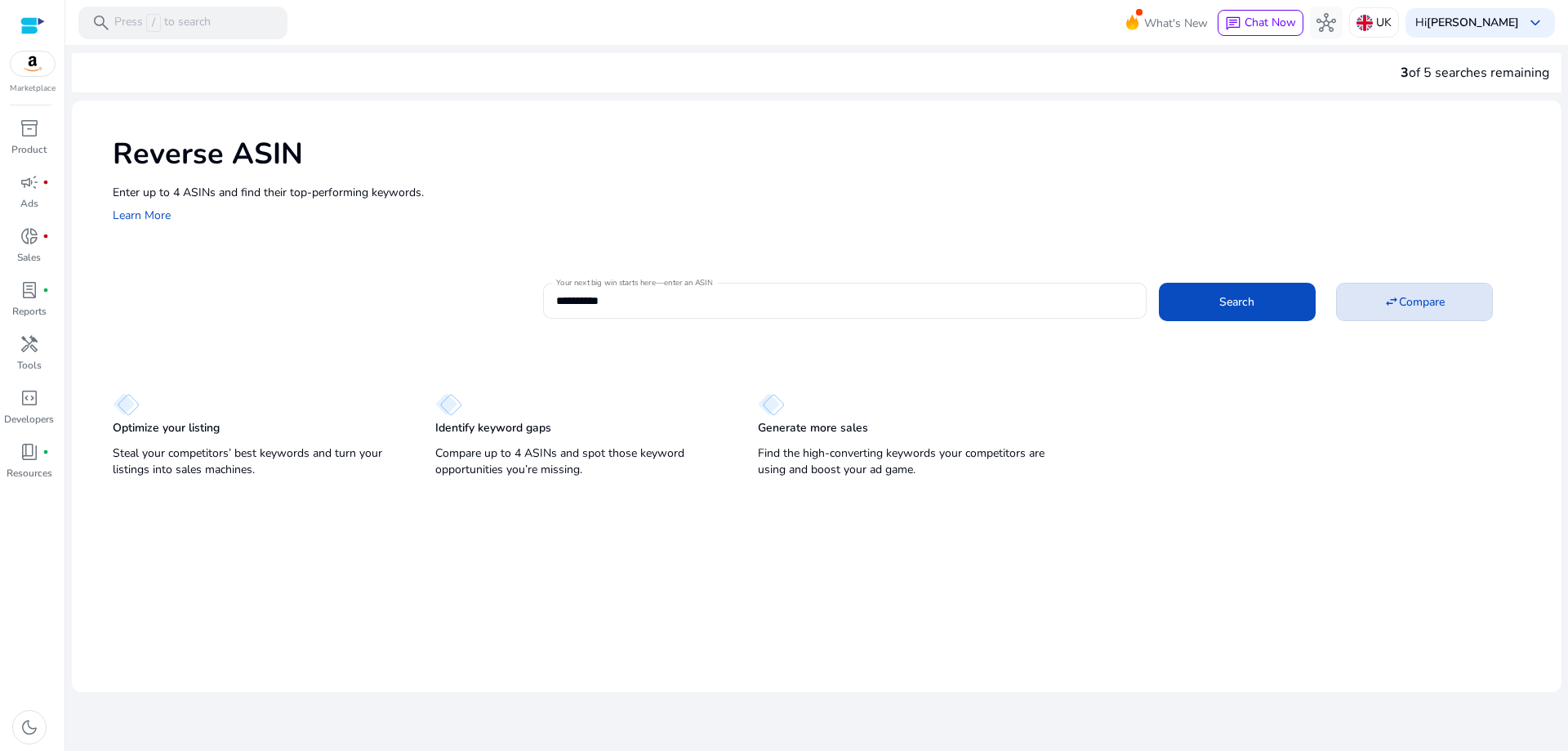
click at [1390, 299] on mat-icon "swap_horiz" at bounding box center [1392, 301] width 15 height 15
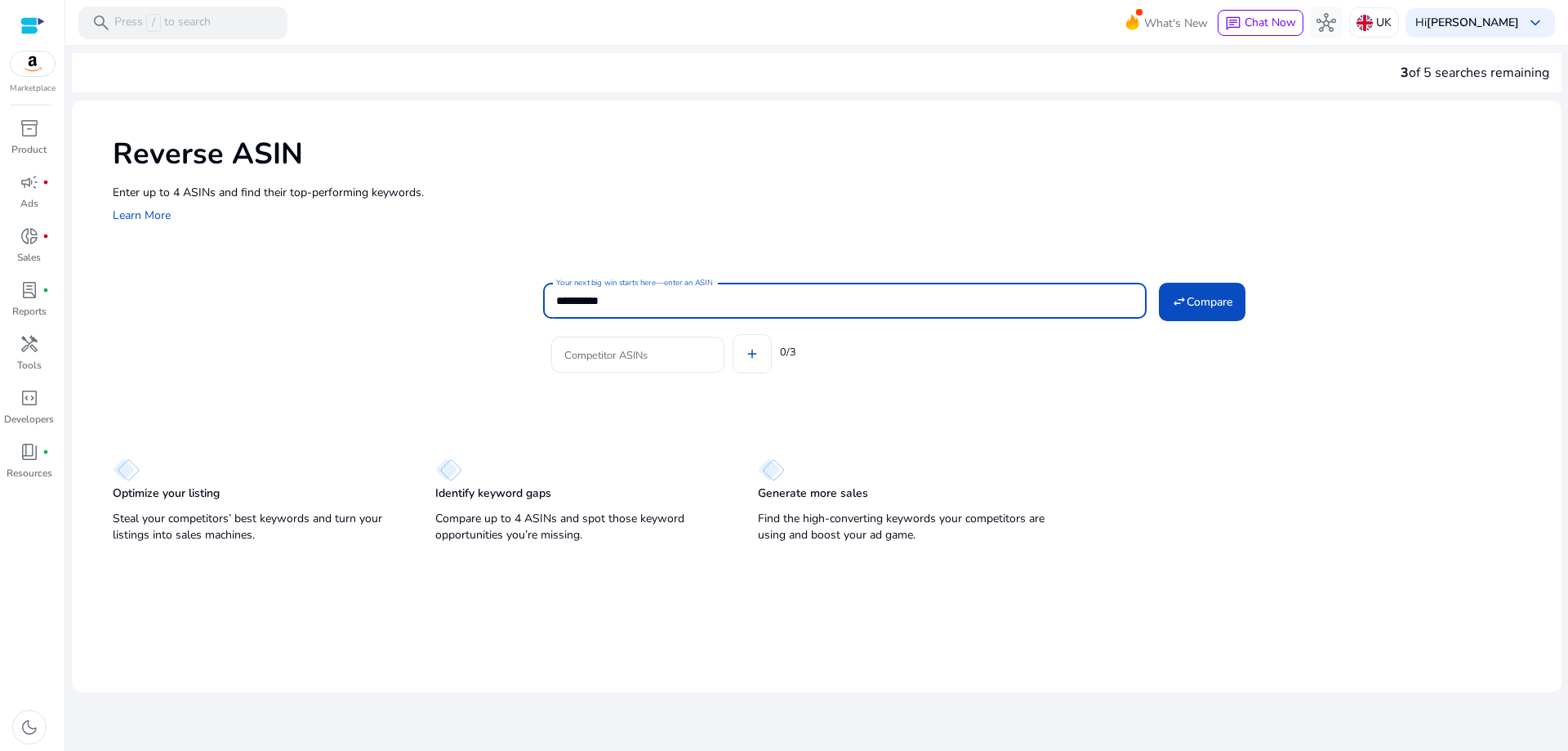
drag, startPoint x: 655, startPoint y: 295, endPoint x: 527, endPoint y: 272, distance: 130.0
click at [527, 272] on mat-card "**********" at bounding box center [837, 332] width 1449 height 132
click at [679, 363] on input "Competitor ASINs" at bounding box center [637, 354] width 147 height 18
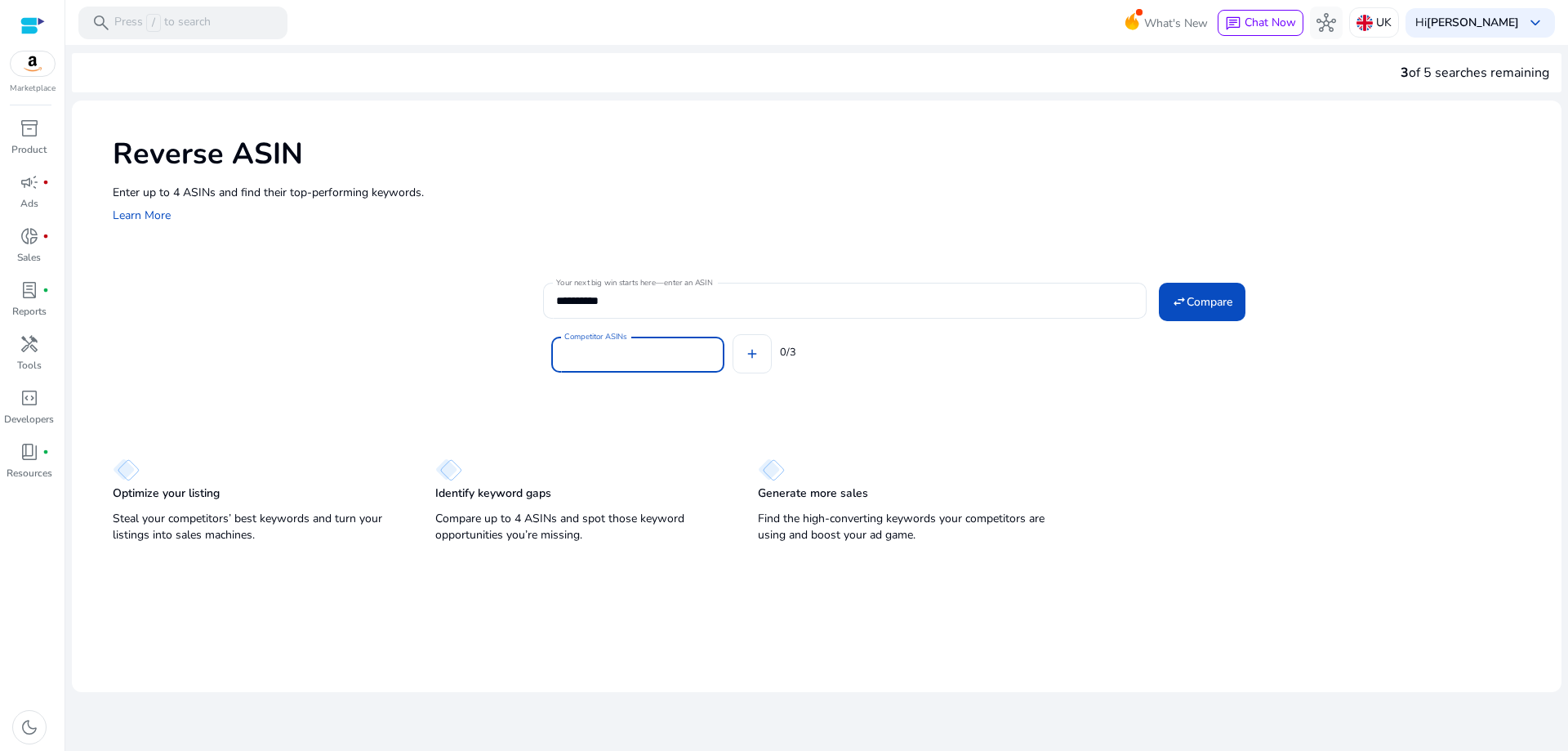
paste input "**********"
type input "**********"
click at [646, 306] on input "**********" at bounding box center [845, 301] width 577 height 18
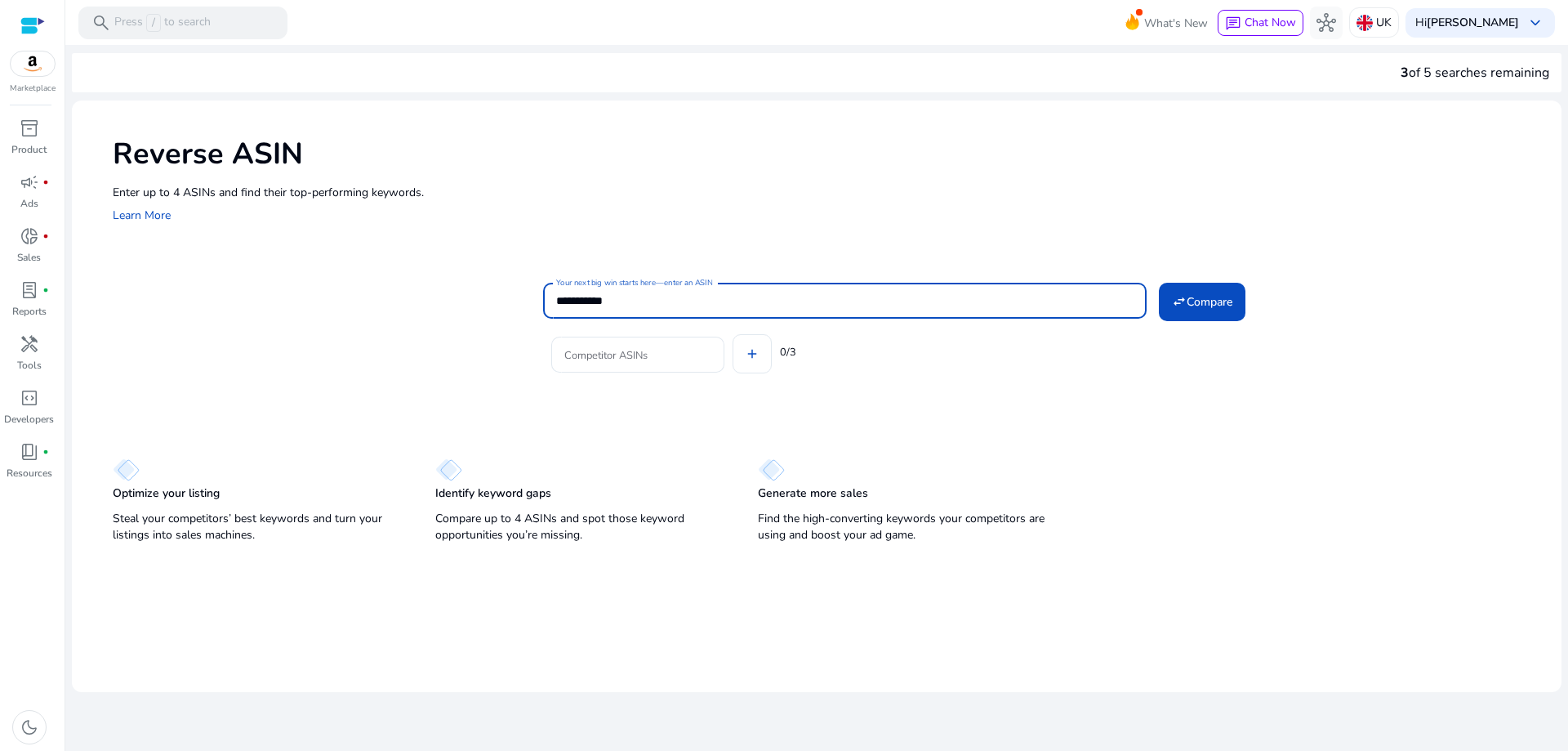
paste input "**********"
drag, startPoint x: 627, startPoint y: 295, endPoint x: 533, endPoint y: 297, distance: 94.0
click at [533, 297] on div "**********" at bounding box center [830, 331] width 1436 height 105
type input "**********"
click at [662, 359] on input "Competitor ASINs" at bounding box center [637, 354] width 147 height 18
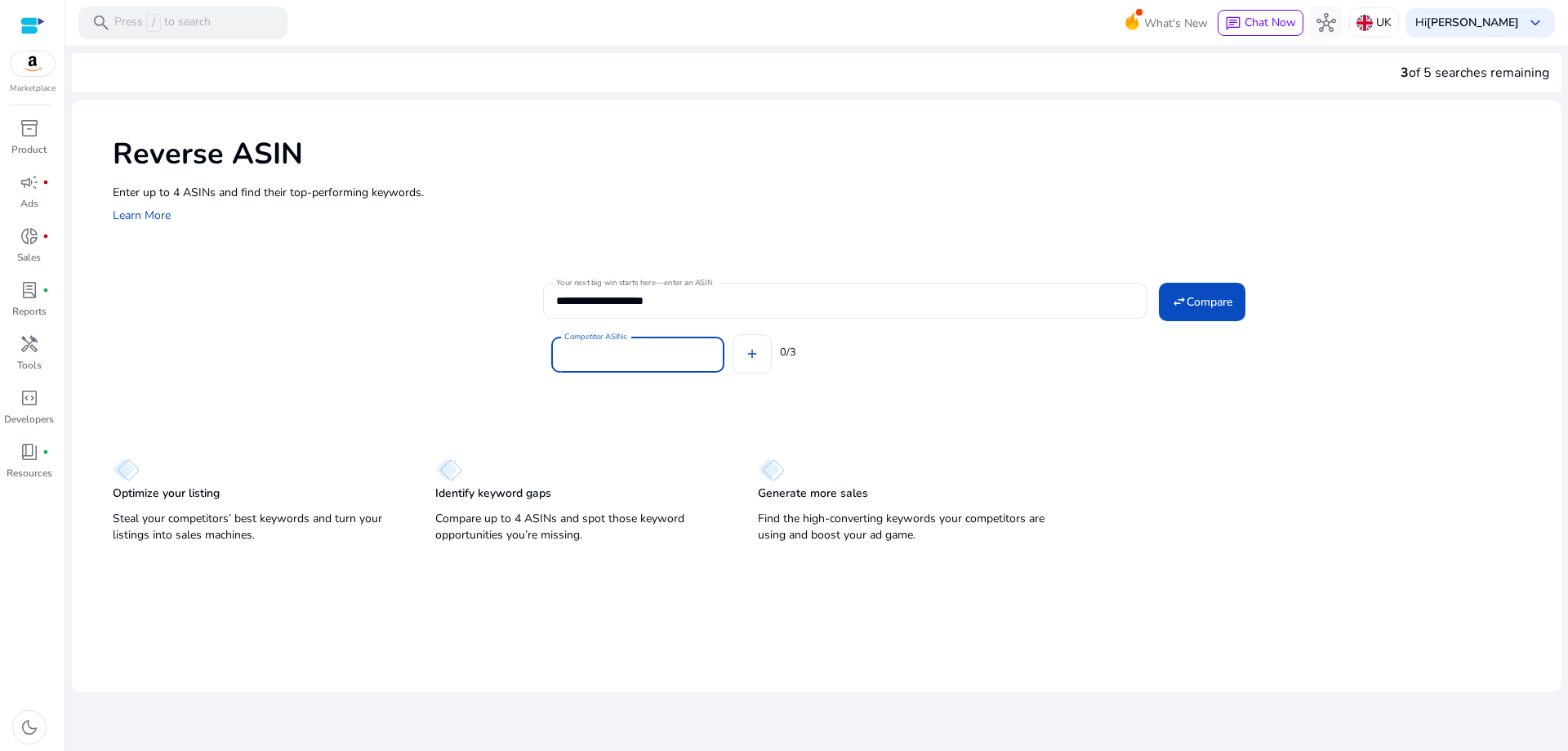
paste input "**********"
type input "**********"
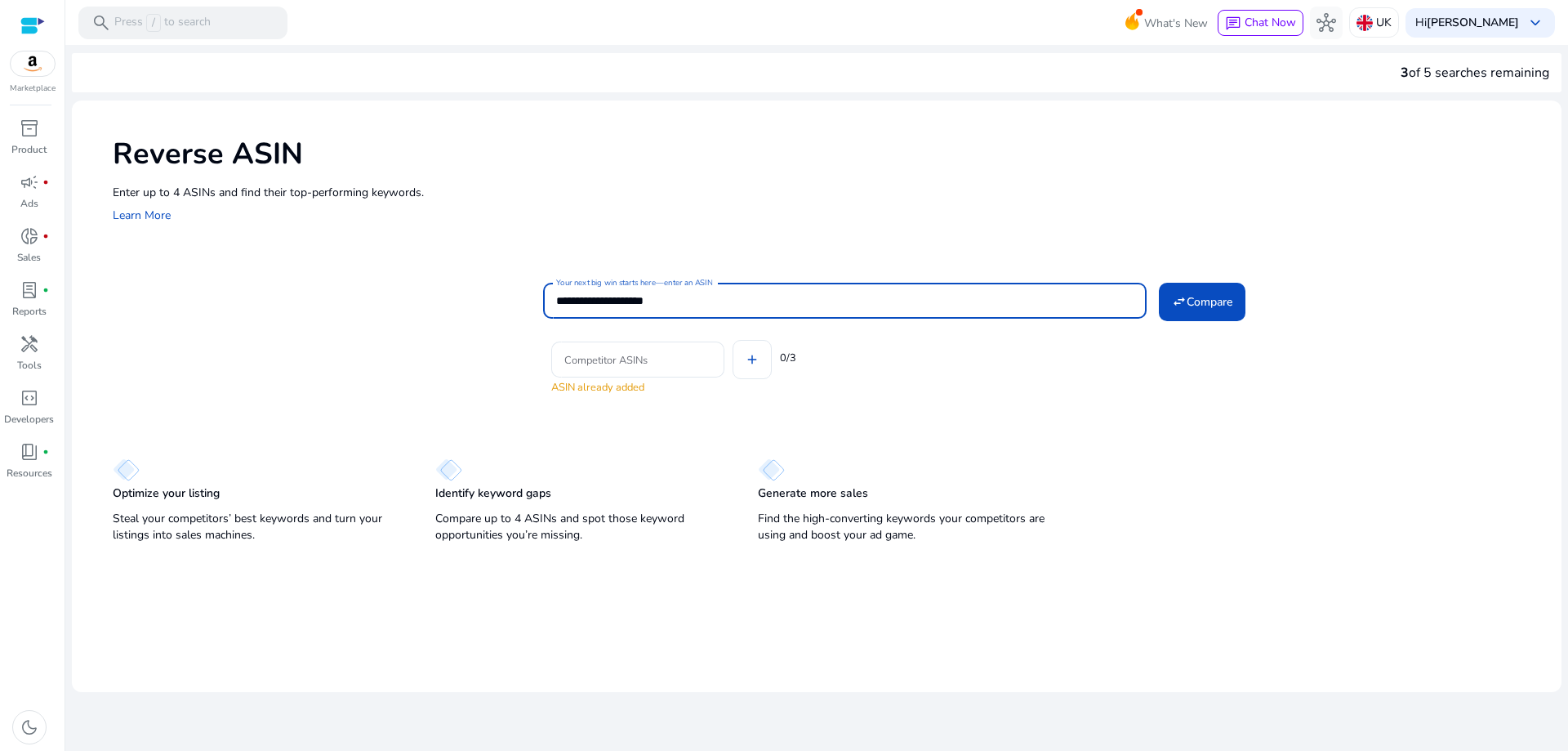
drag, startPoint x: 633, startPoint y: 300, endPoint x: 515, endPoint y: 312, distance: 118.6
click at [513, 312] on div "**********" at bounding box center [830, 331] width 1436 height 105
type input "**********"
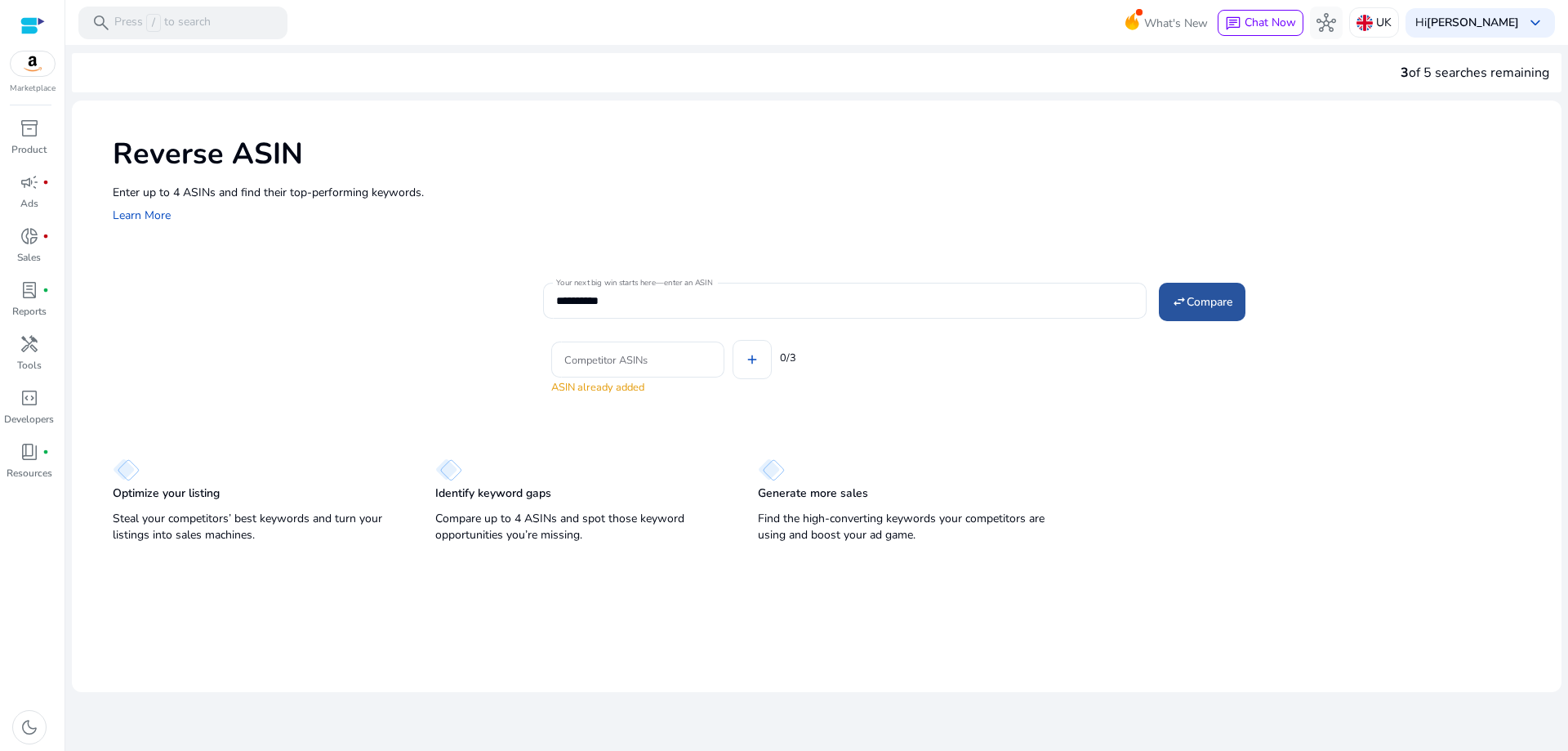
click at [1202, 293] on span "Compare" at bounding box center [1210, 301] width 46 height 17
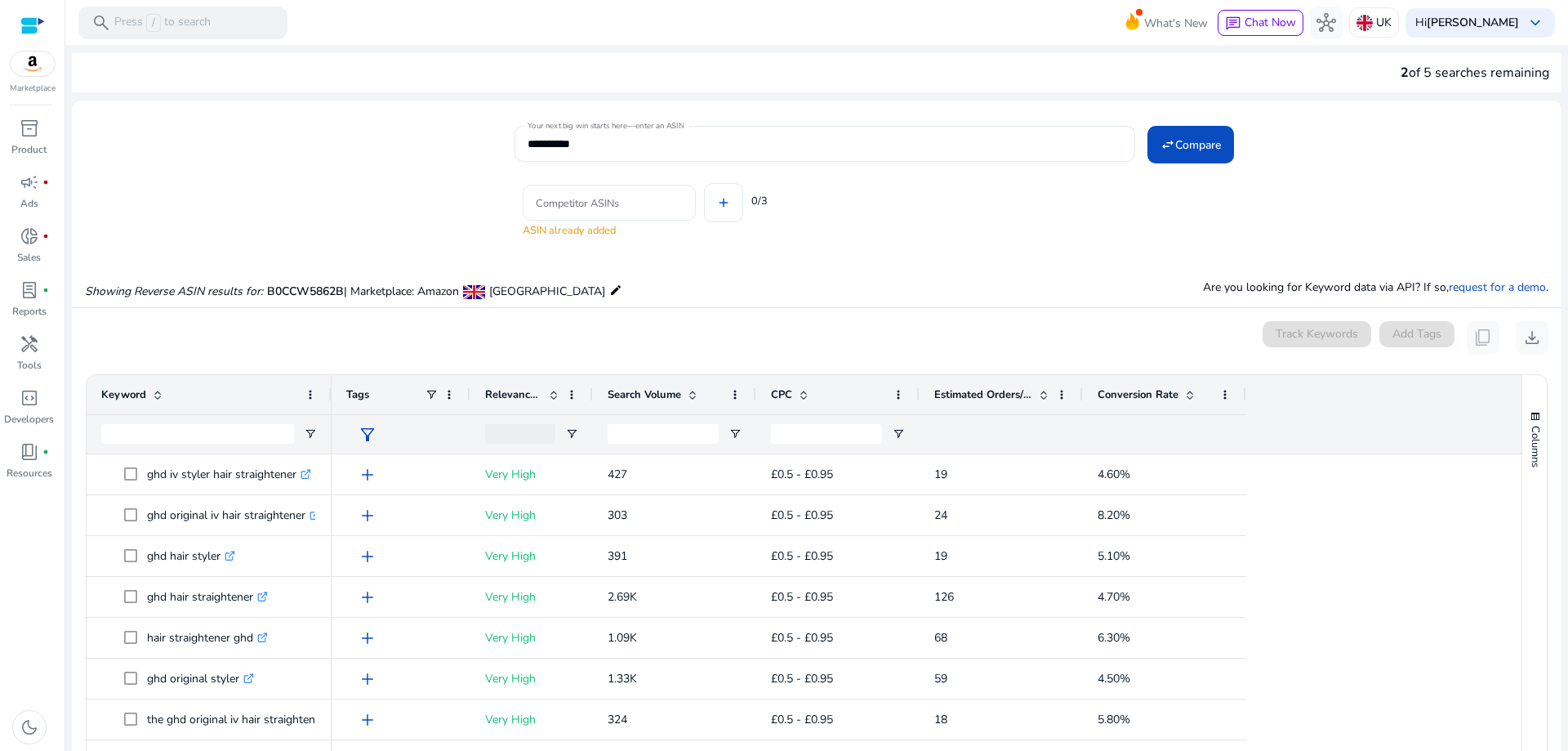
click at [607, 198] on input "Competitor ASINs" at bounding box center [609, 203] width 147 height 18
paste input "**********"
type input "**********"
click at [710, 235] on mat-card "**********" at bounding box center [817, 175] width 1490 height 132
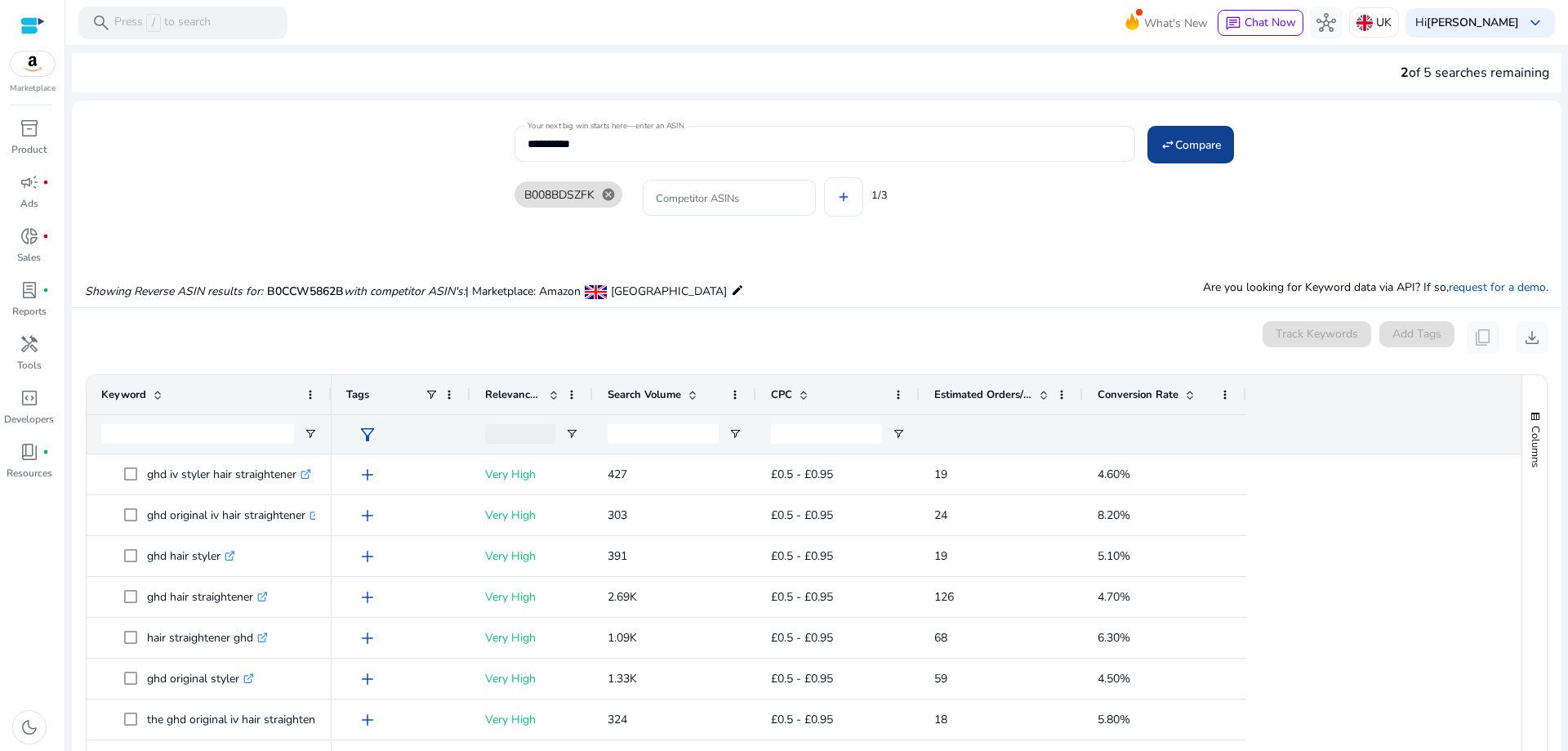
click at [1196, 138] on span "Compare" at bounding box center [1198, 144] width 46 height 17
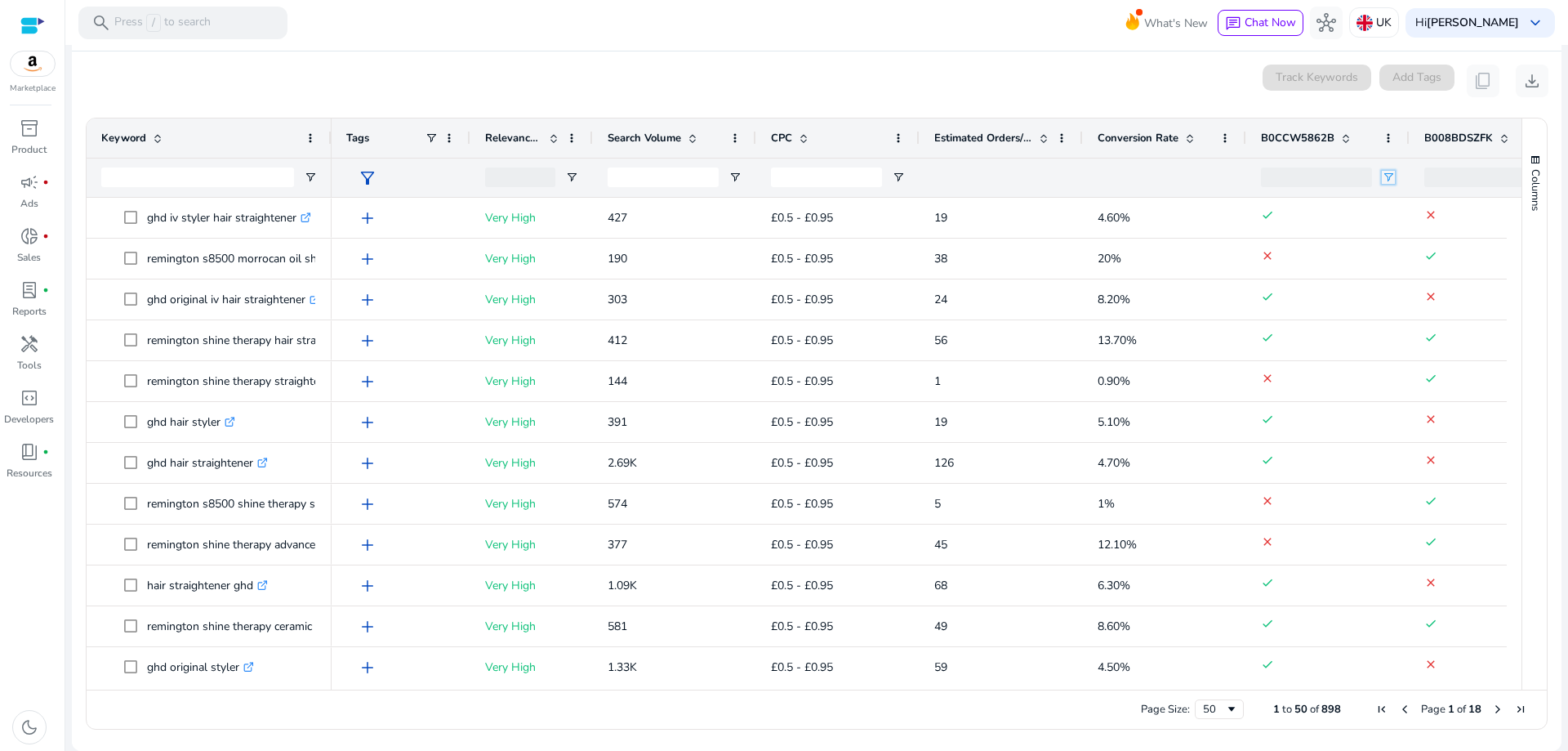
click at [1392, 175] on span "Open Filter Menu" at bounding box center [1389, 177] width 13 height 13
click at [1039, 106] on mat-card "0 keyword(s) selected Track Keywords Add Tags content_copy download 1 to 50 of …" at bounding box center [817, 401] width 1490 height 700
click at [1536, 86] on button "download" at bounding box center [1532, 81] width 33 height 33
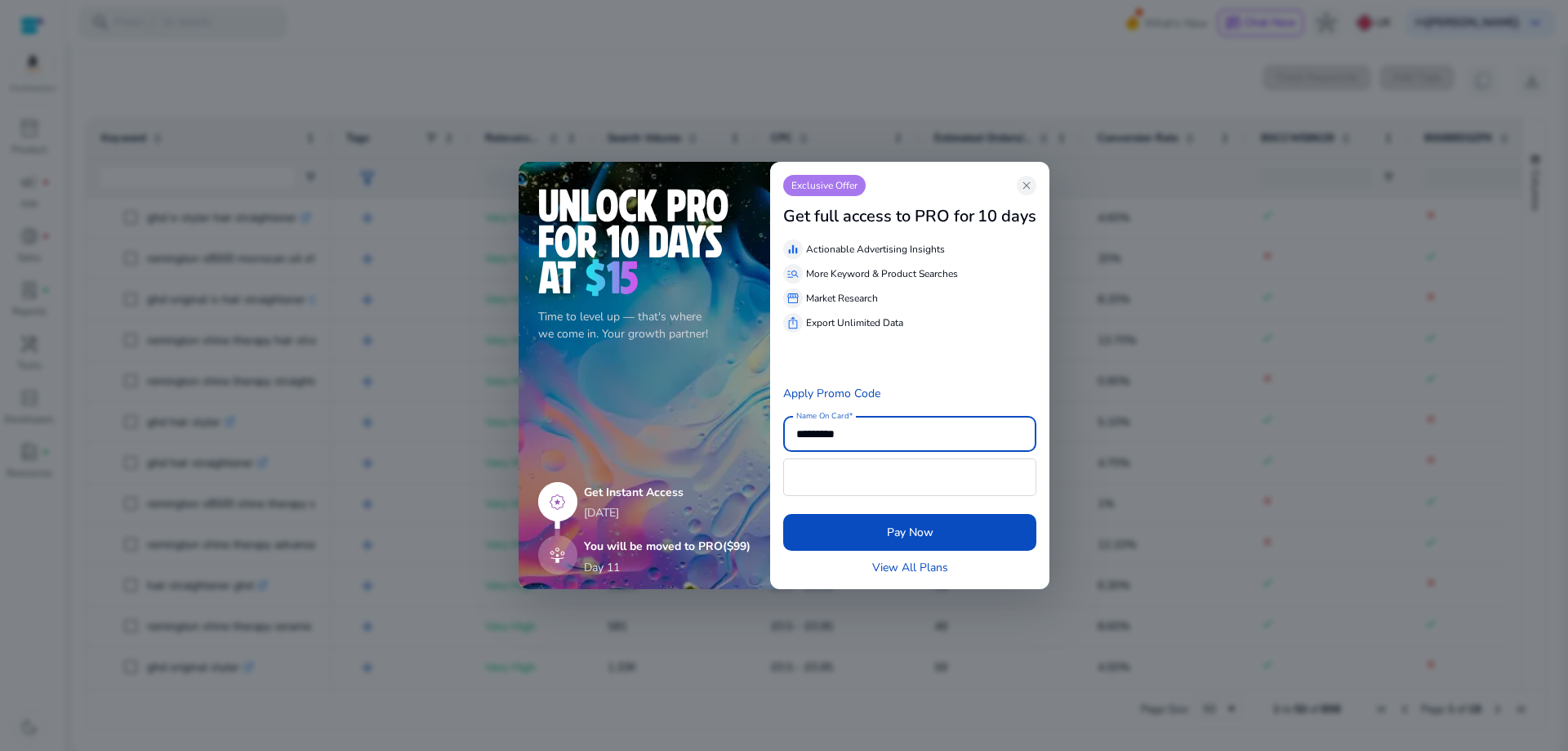
click at [924, 81] on div at bounding box center [784, 376] width 1568 height 751
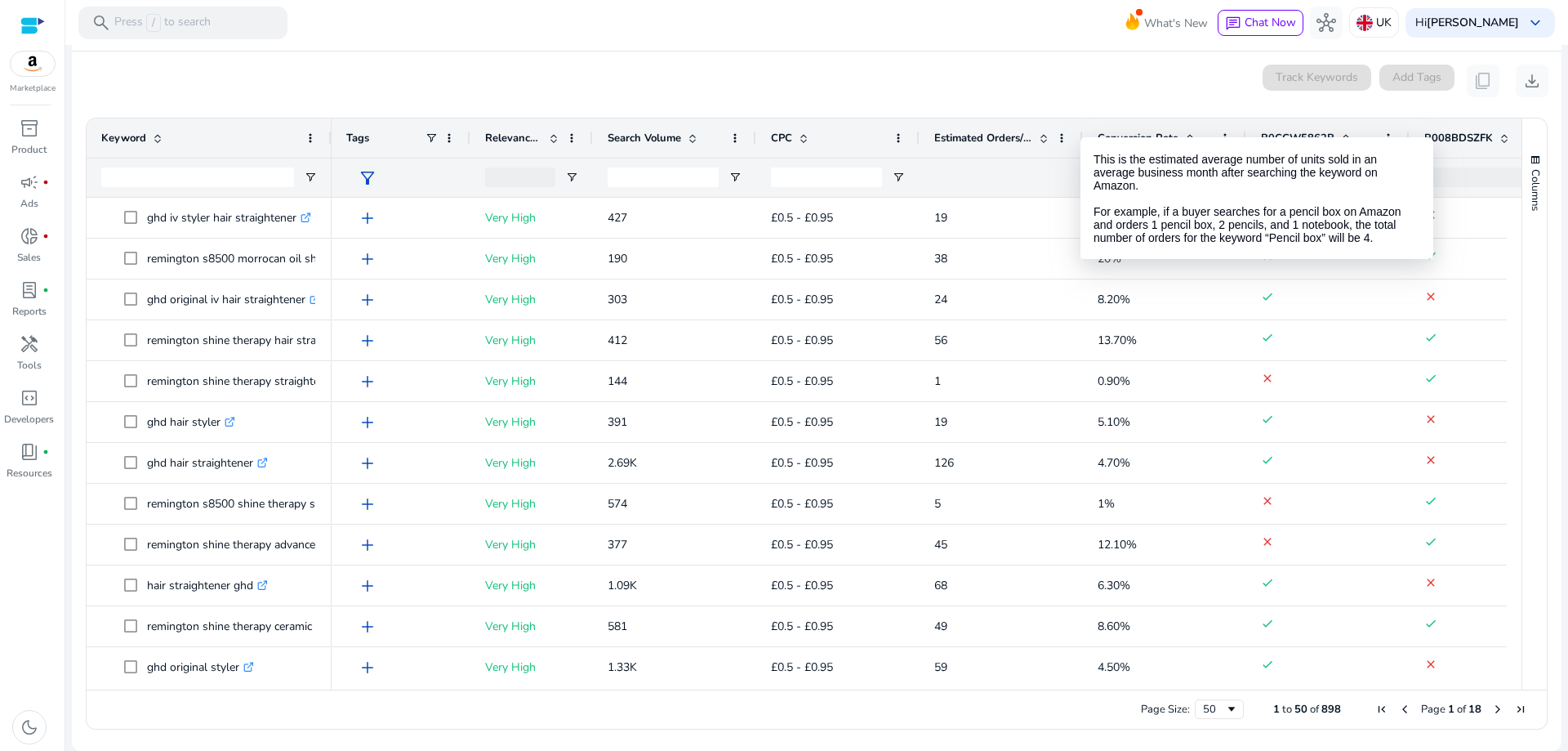
click at [1039, 143] on span at bounding box center [1044, 138] width 13 height 13
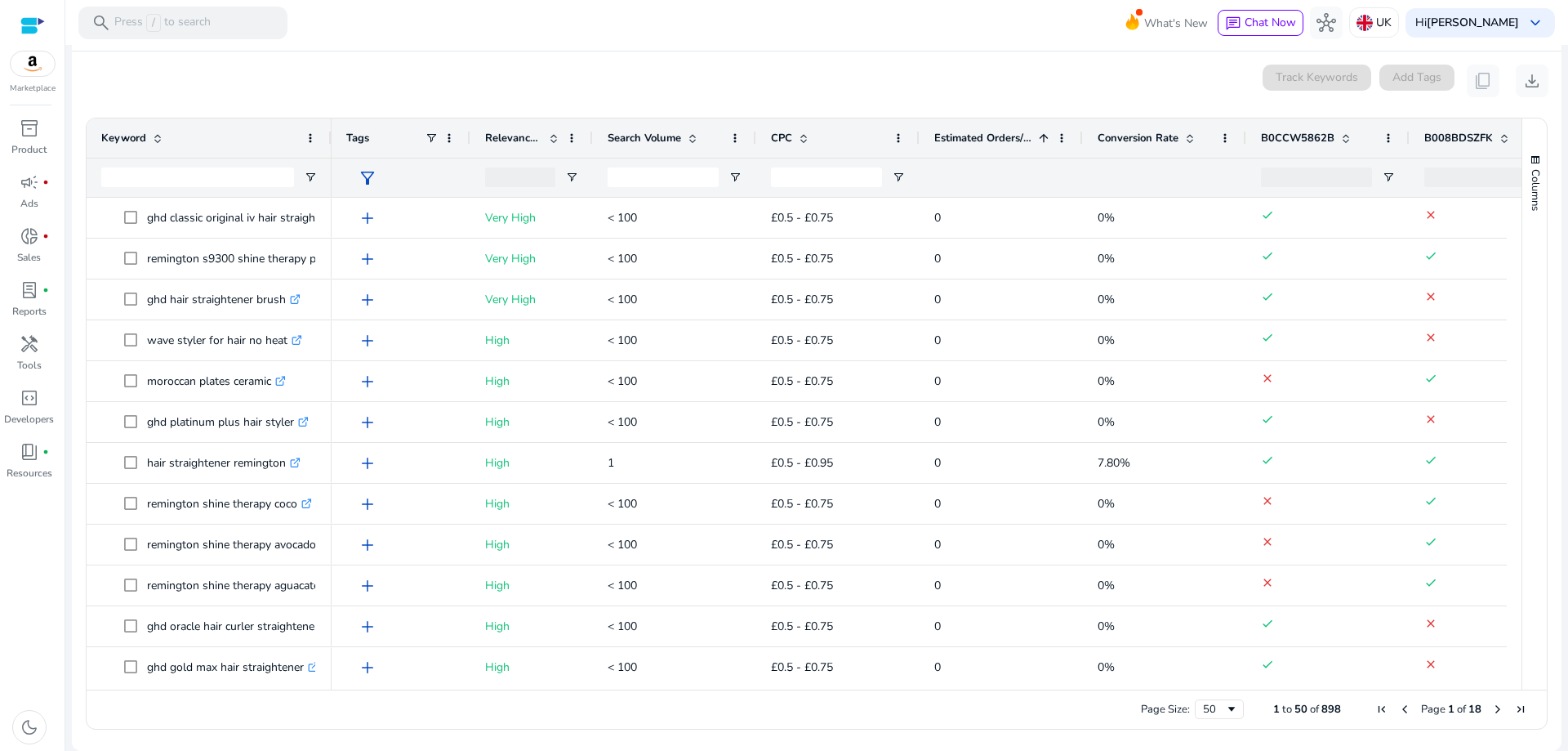
click at [1039, 143] on span at bounding box center [1044, 138] width 13 height 13
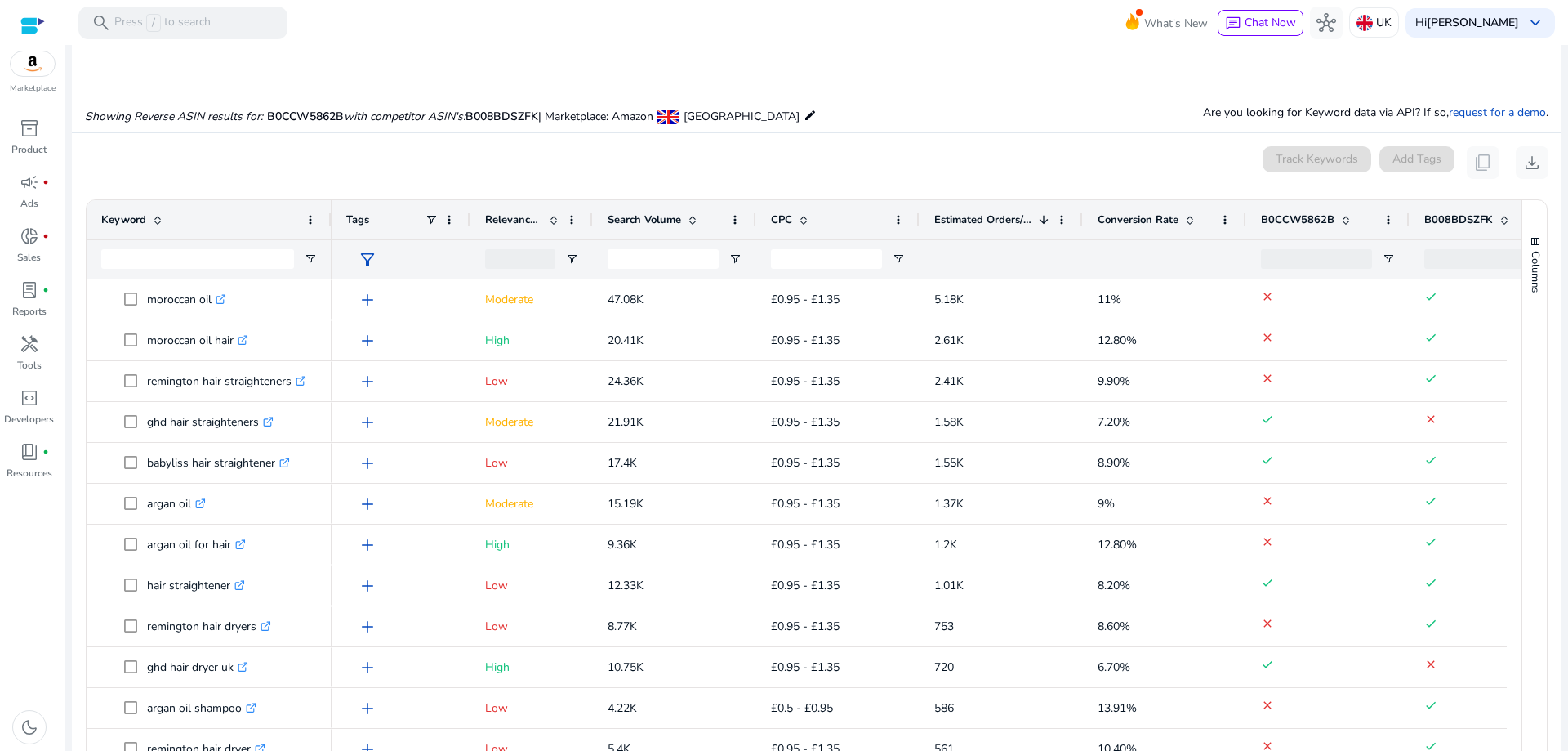
scroll to position [257, 0]
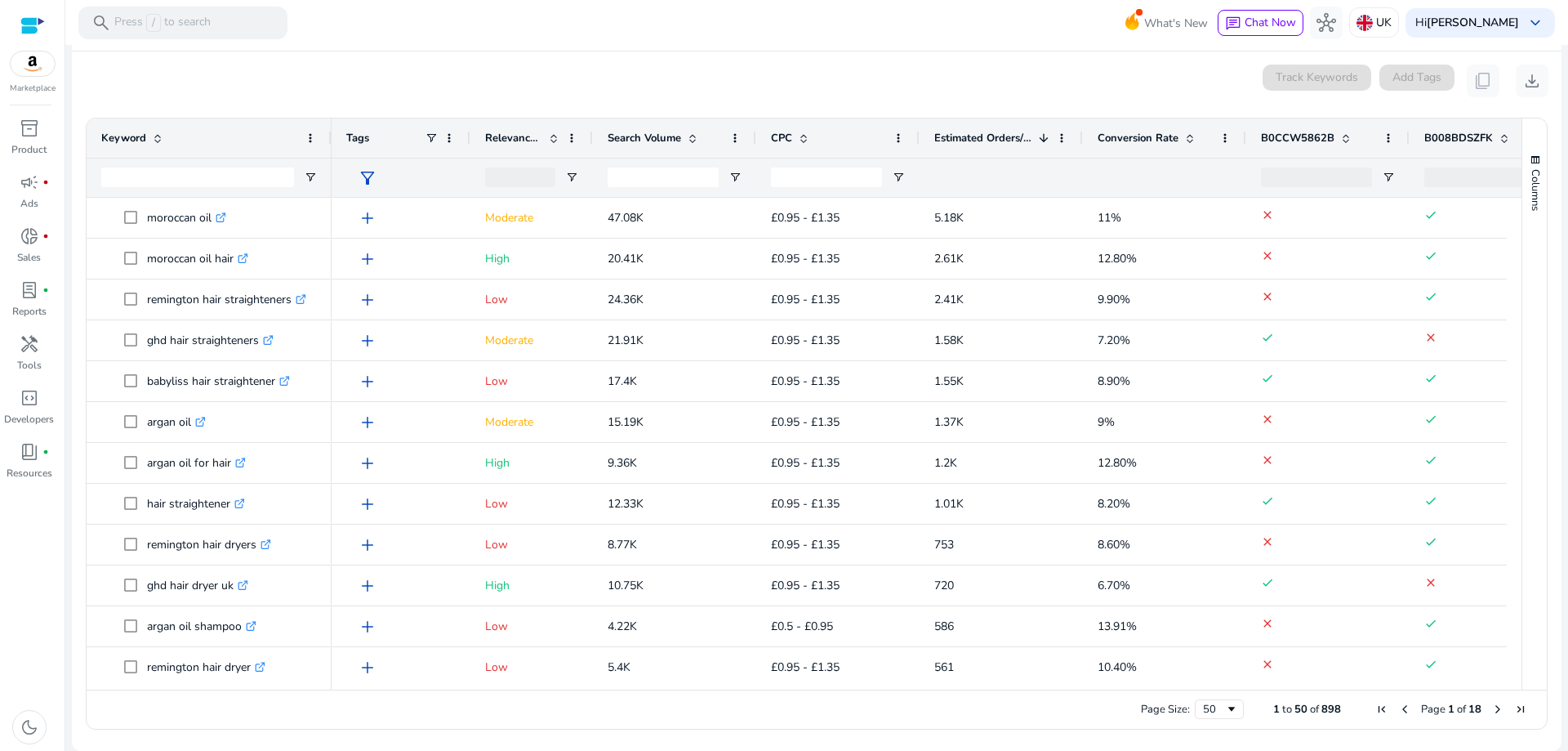
click at [688, 138] on span at bounding box center [692, 138] width 13 height 13
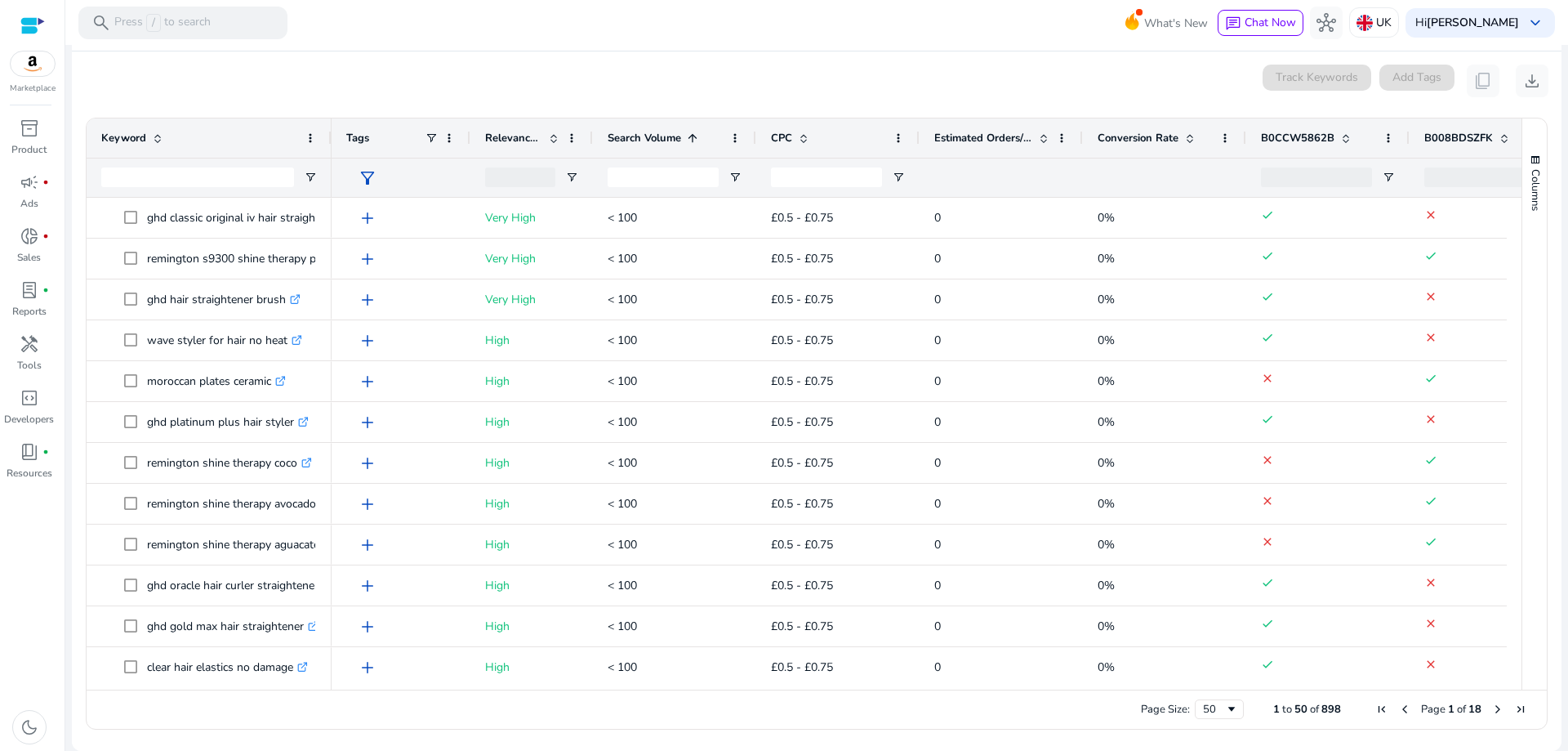
click at [688, 138] on span at bounding box center [692, 138] width 13 height 13
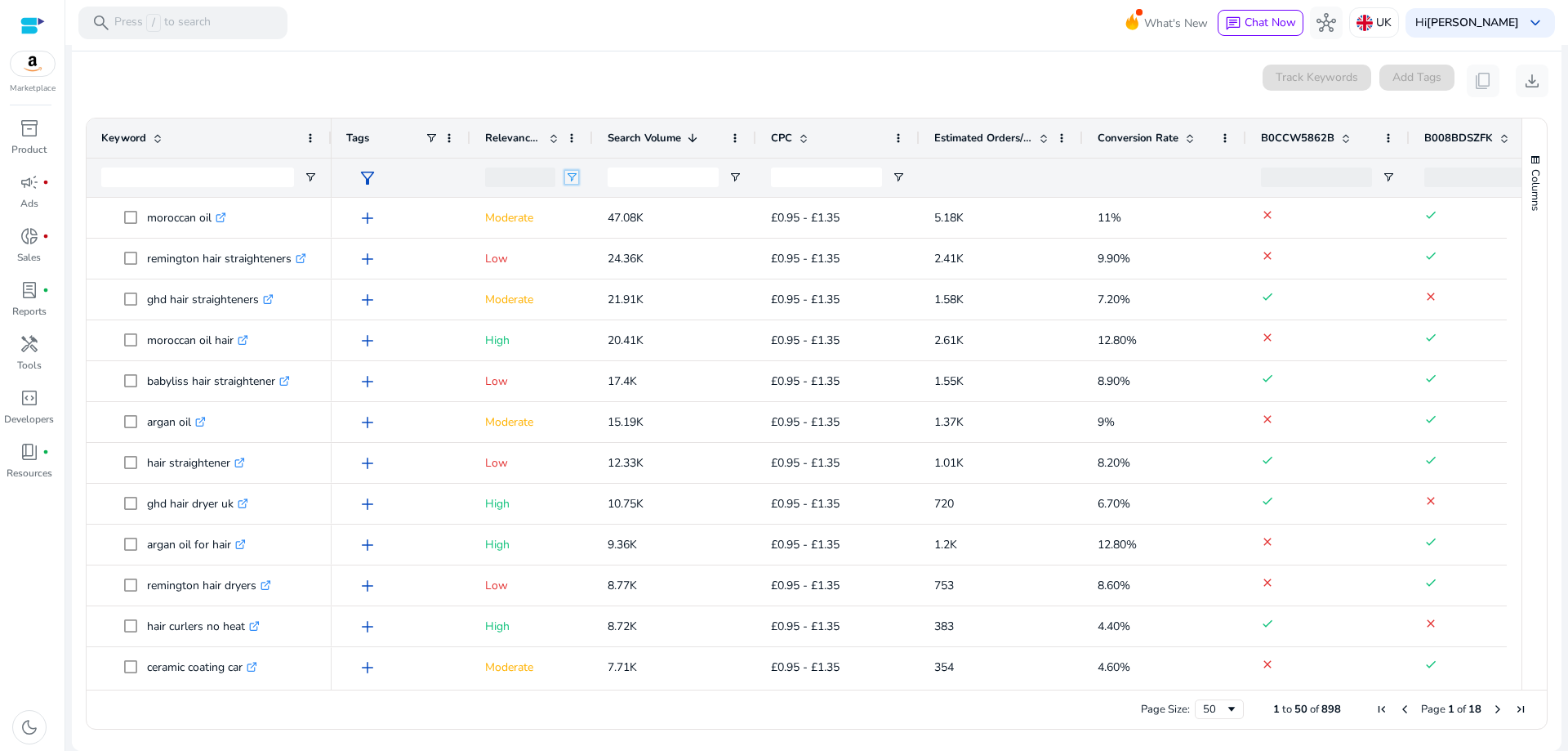
click at [573, 177] on span "Open Filter Menu" at bounding box center [572, 177] width 13 height 13
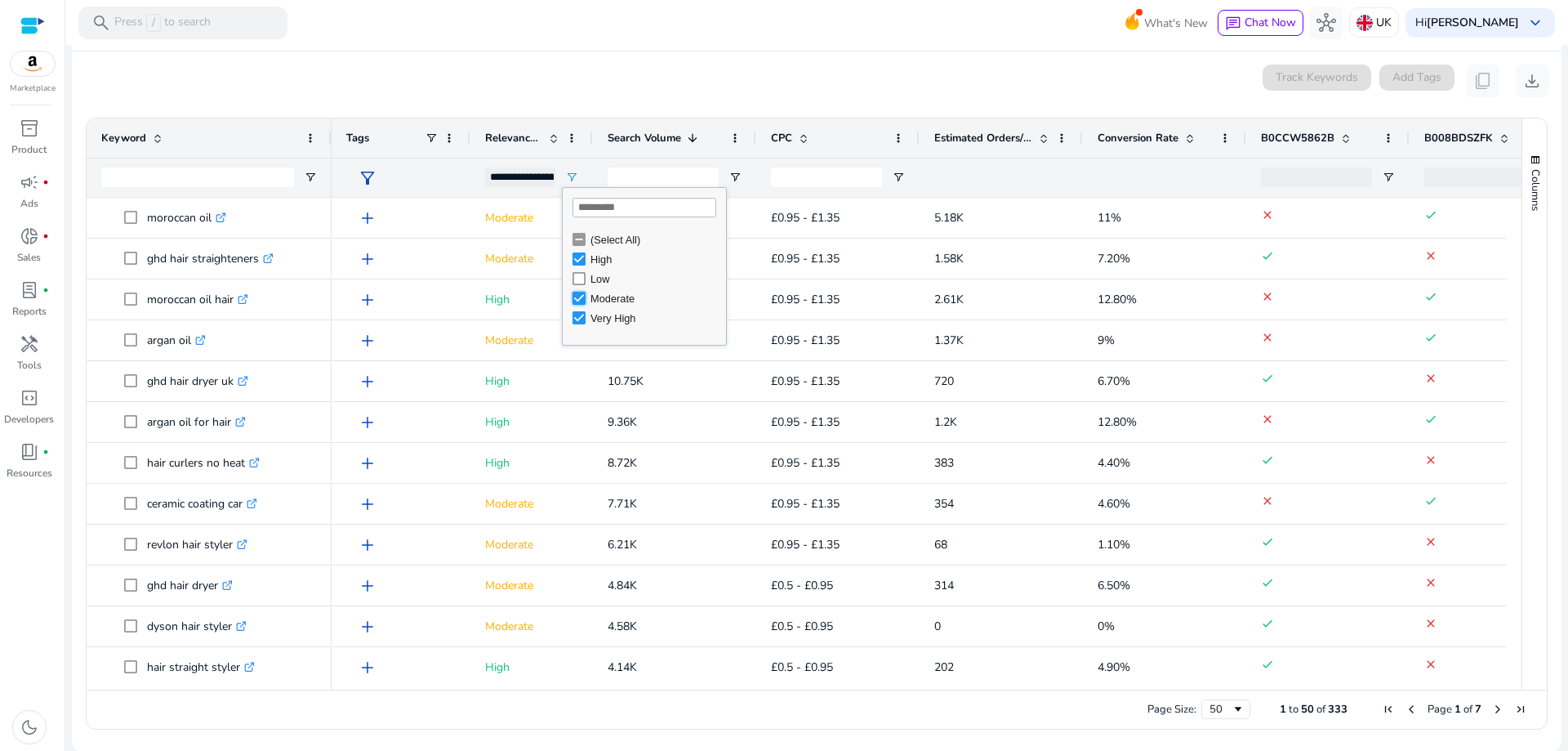
type input "**********"
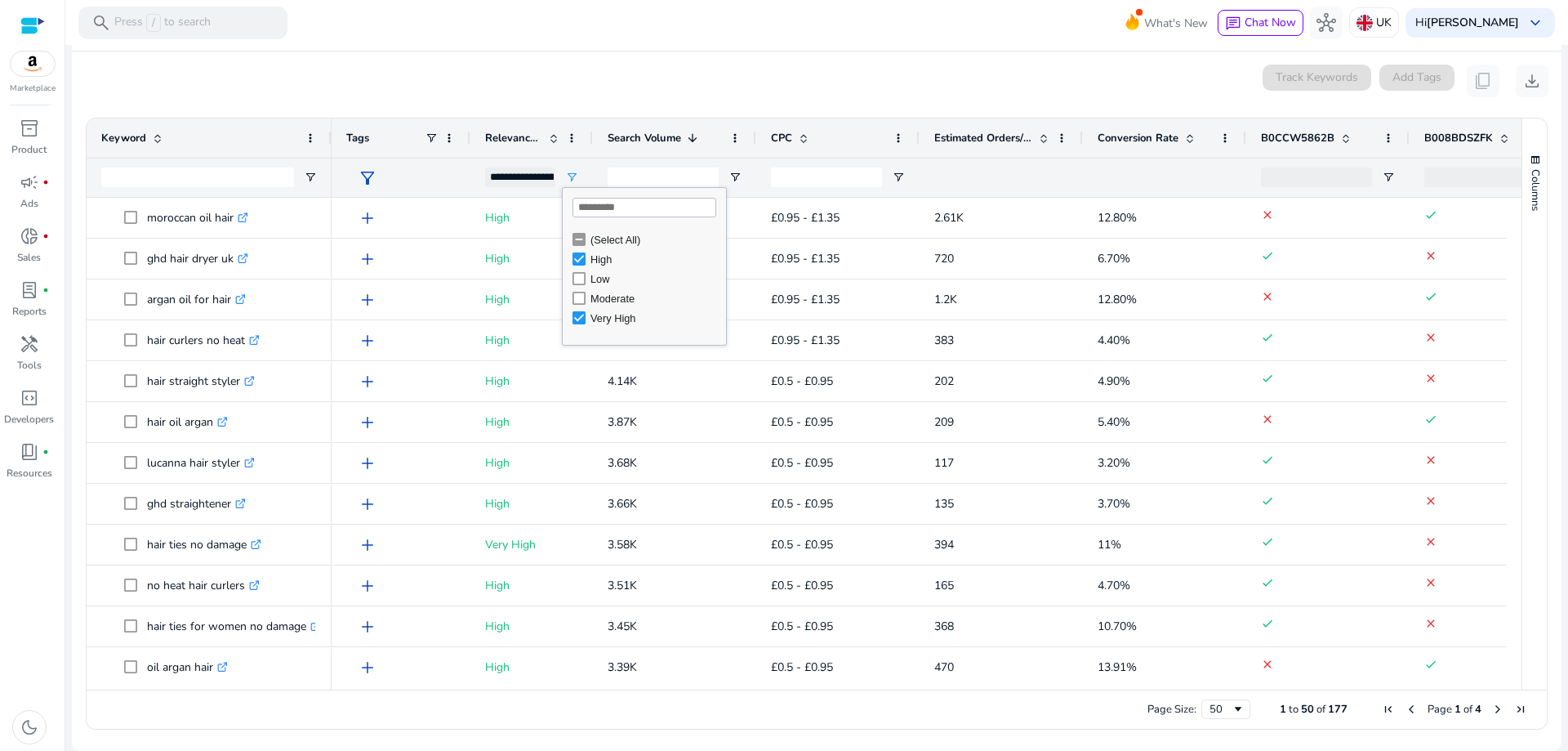
click at [728, 92] on div "0 keyword(s) selected Track Keywords Add Tags content_copy download" at bounding box center [816, 81] width 1464 height 33
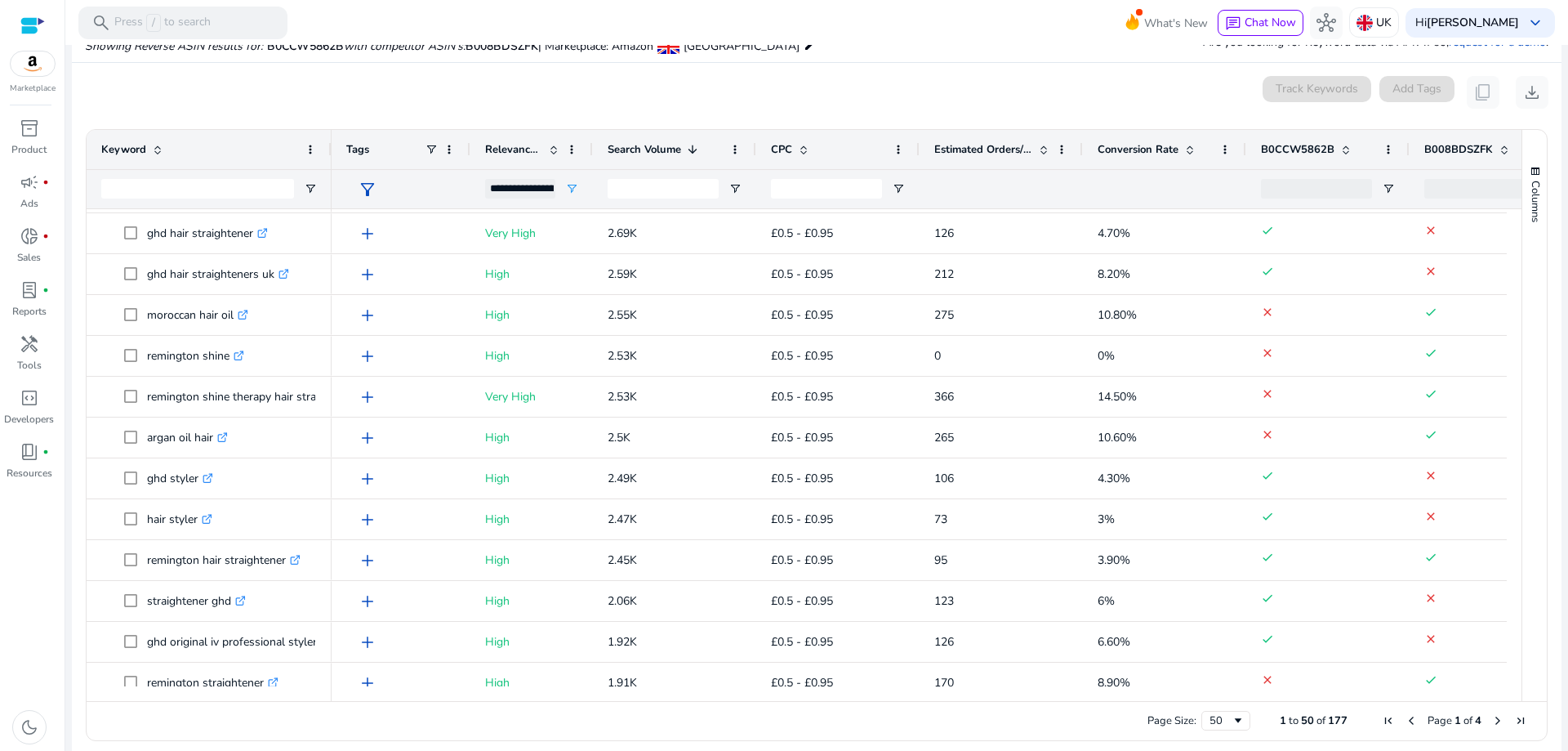
scroll to position [1, 0]
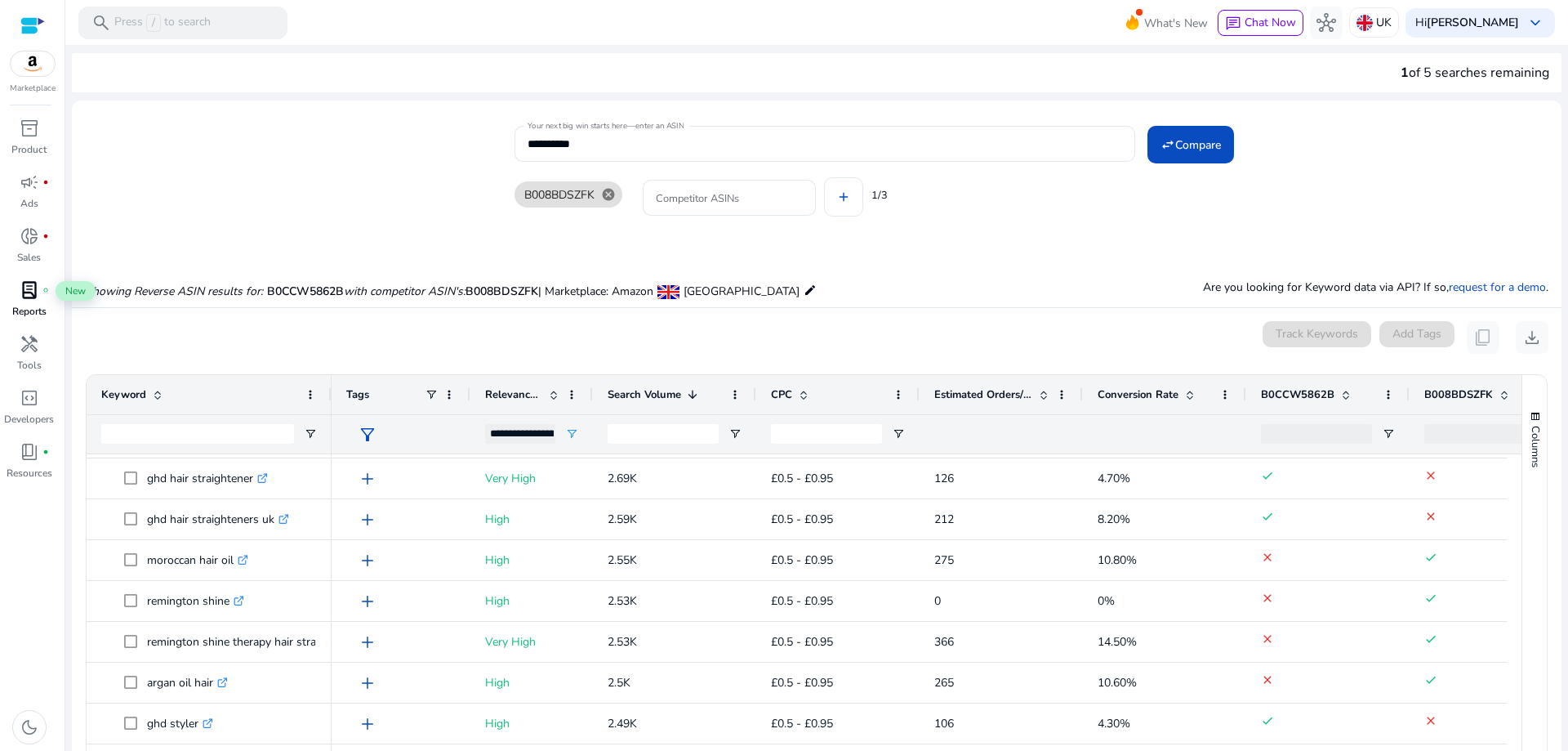
click at [33, 300] on span "lab_profile" at bounding box center [28, 290] width 19 height 19
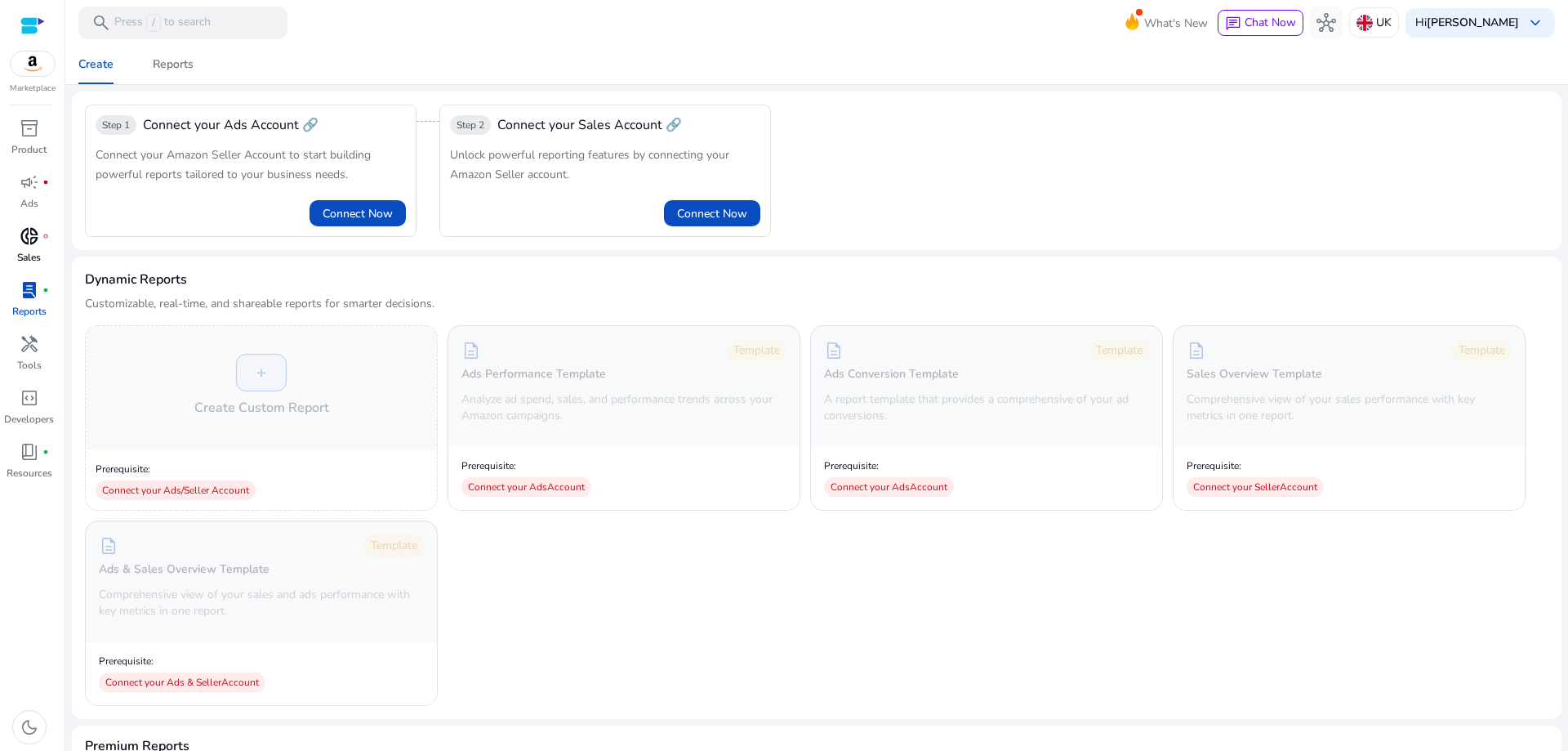
click at [32, 246] on span "donut_small" at bounding box center [28, 236] width 19 height 19
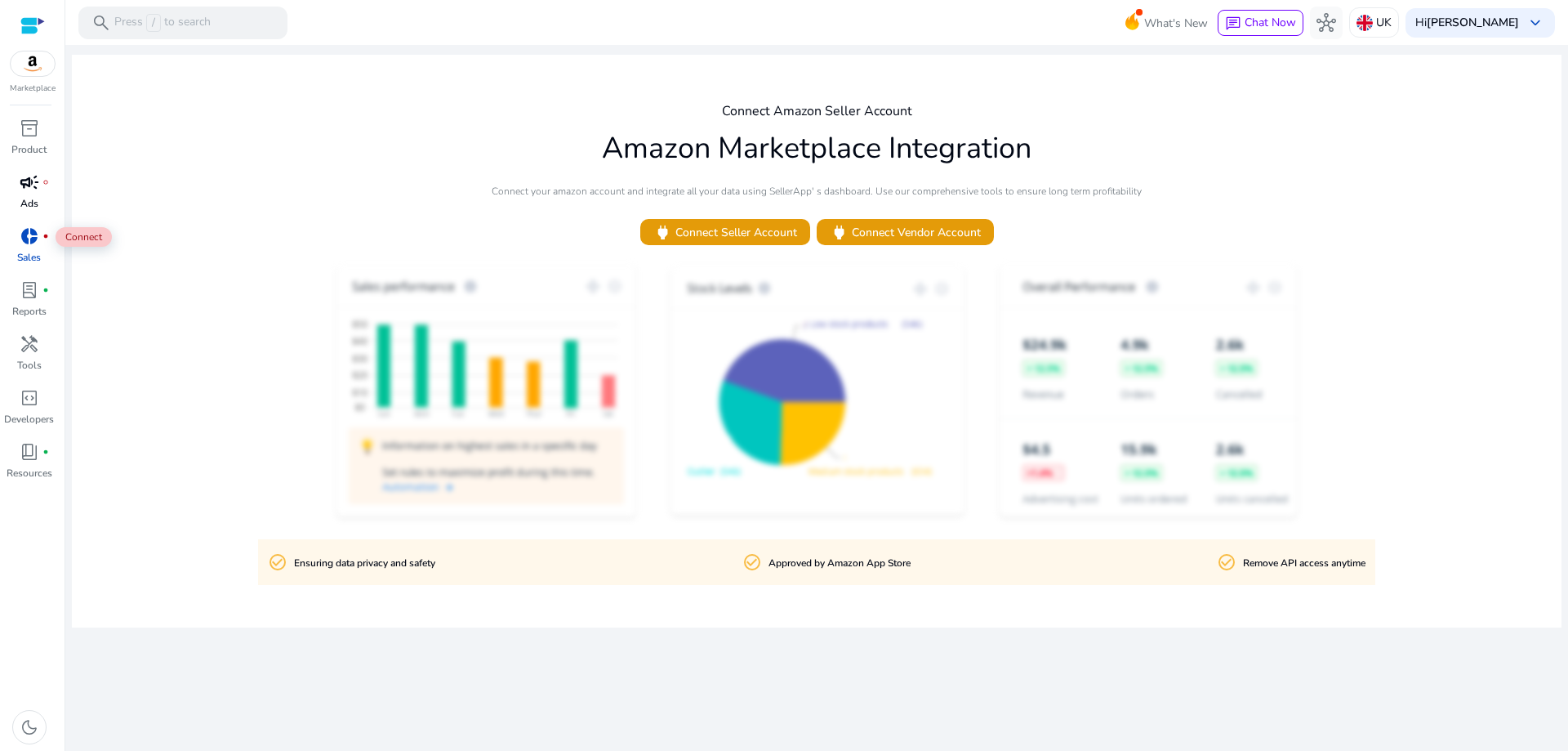
click at [43, 196] on link "campaign fiber_manual_record Ads" at bounding box center [29, 196] width 58 height 54
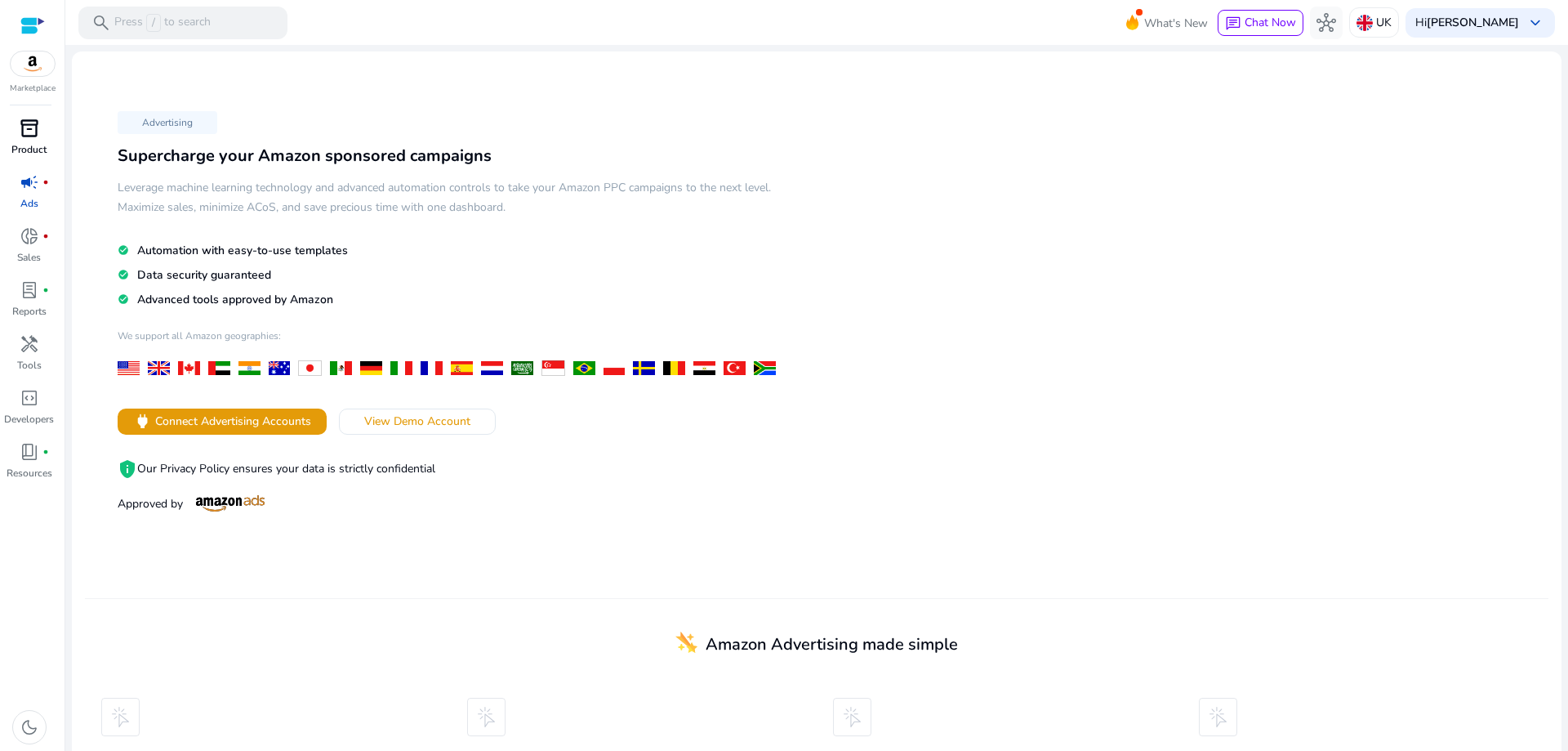
click at [43, 140] on div "inventory_2" at bounding box center [29, 128] width 46 height 26
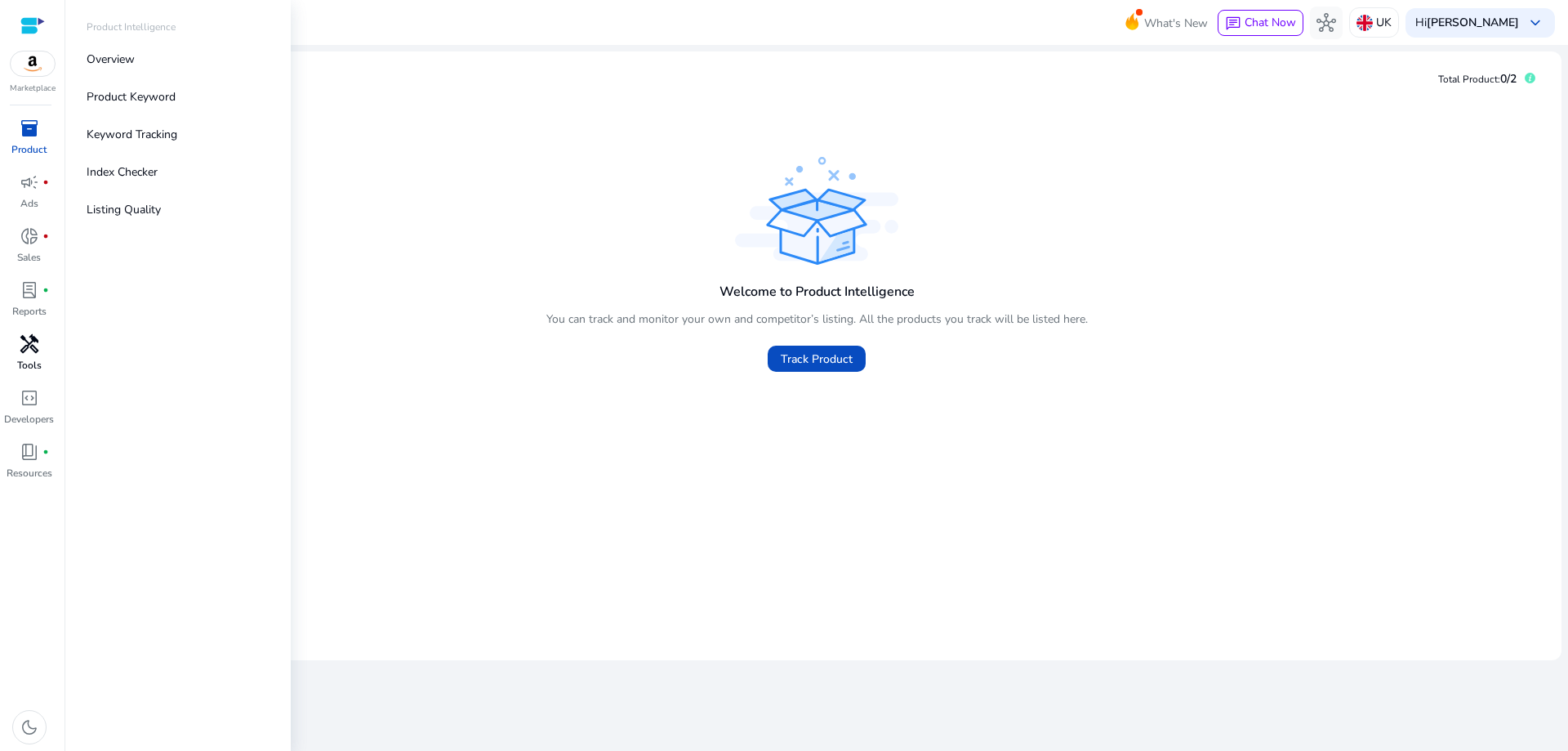
click at [25, 368] on p "Tools" at bounding box center [29, 365] width 25 height 15
